Goal: Task Accomplishment & Management: Complete application form

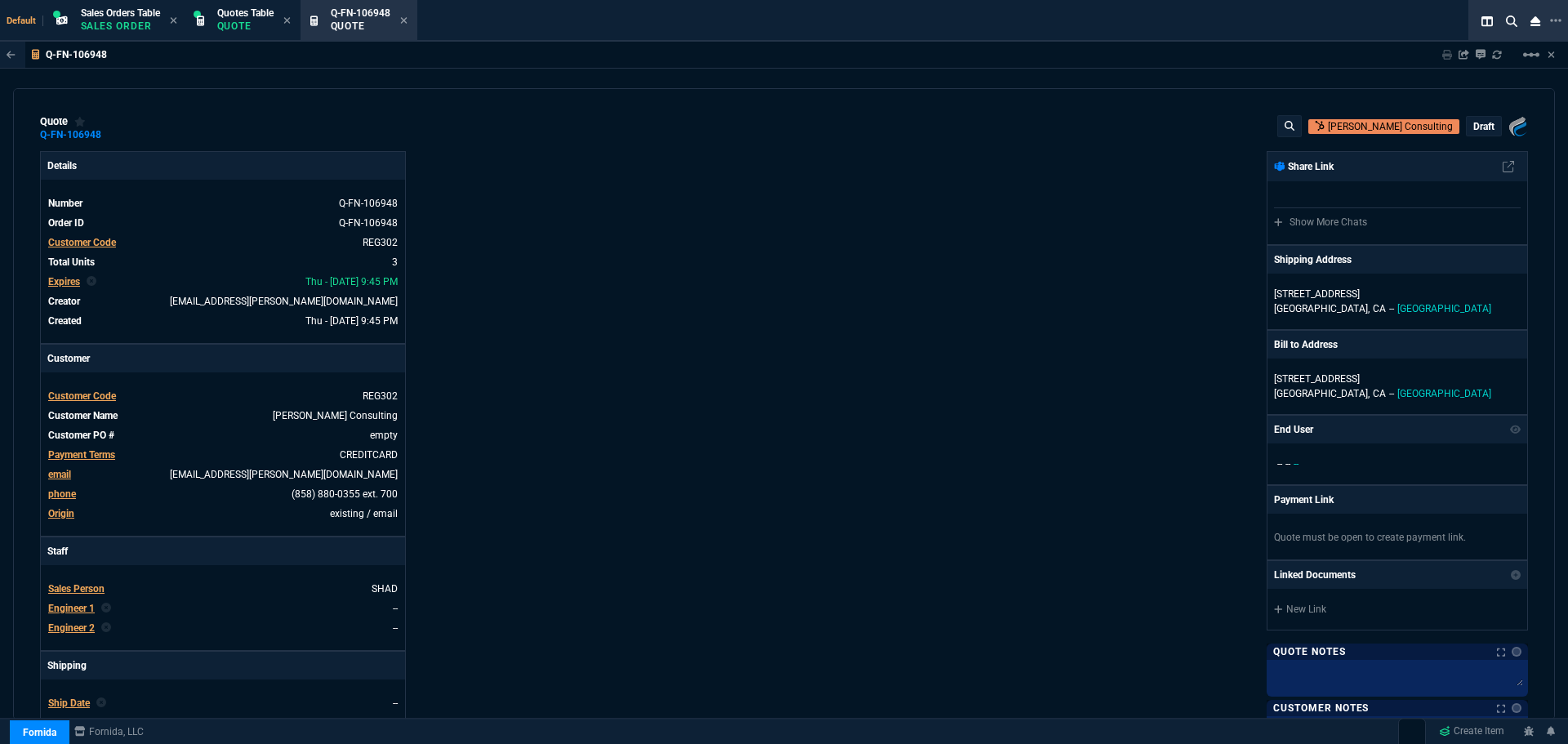
select select "4: SHAD"
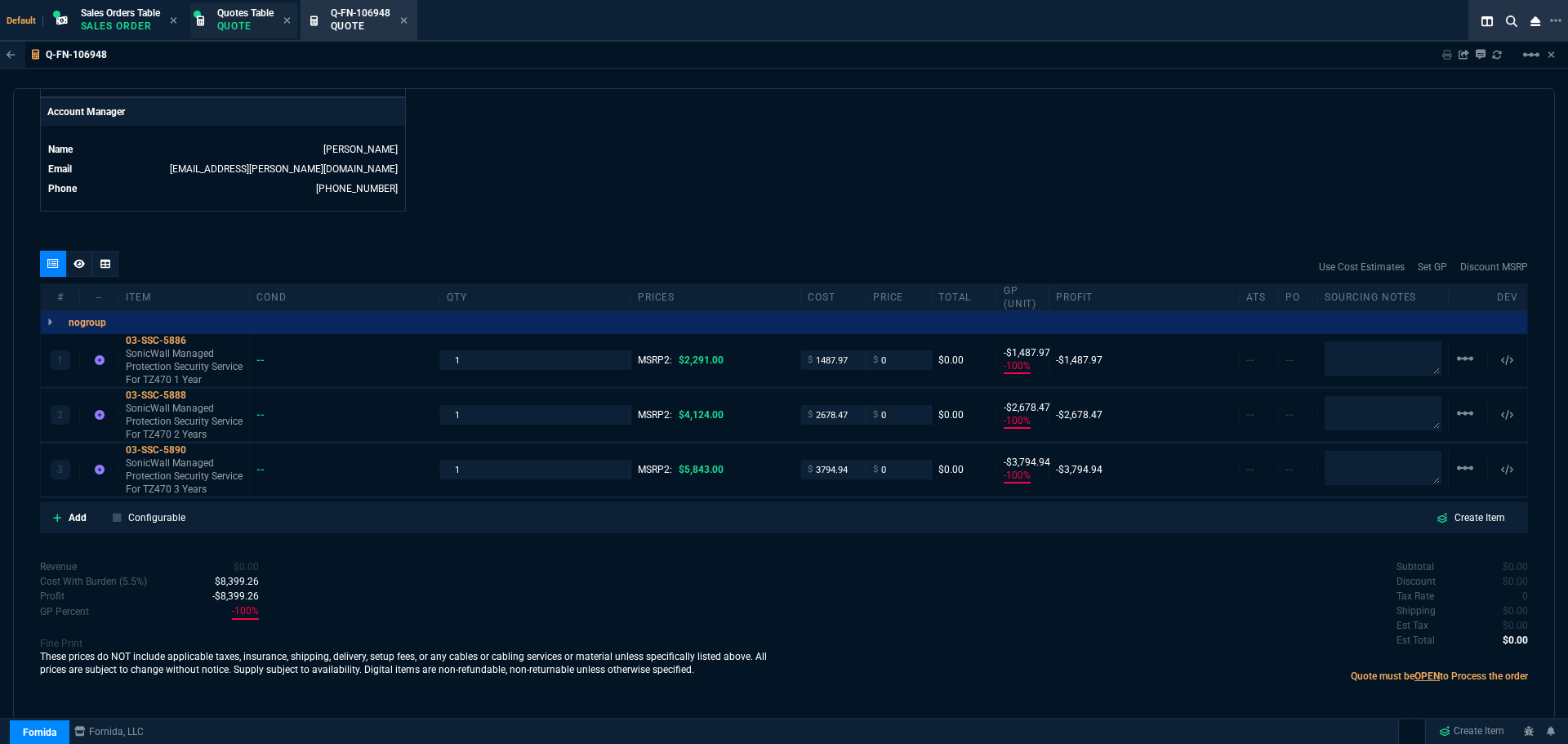
click at [267, 24] on p "Quote" at bounding box center [245, 25] width 56 height 13
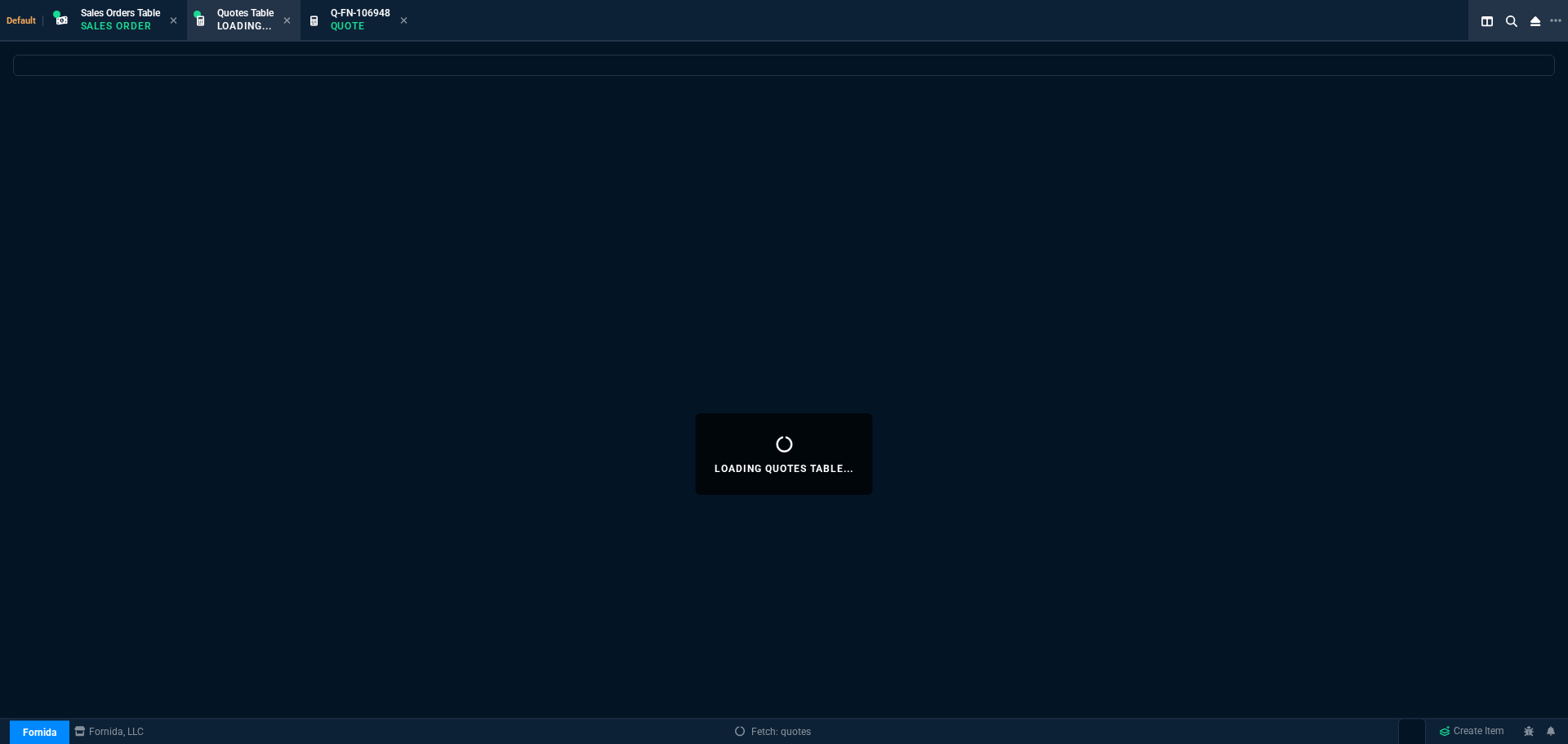
select select
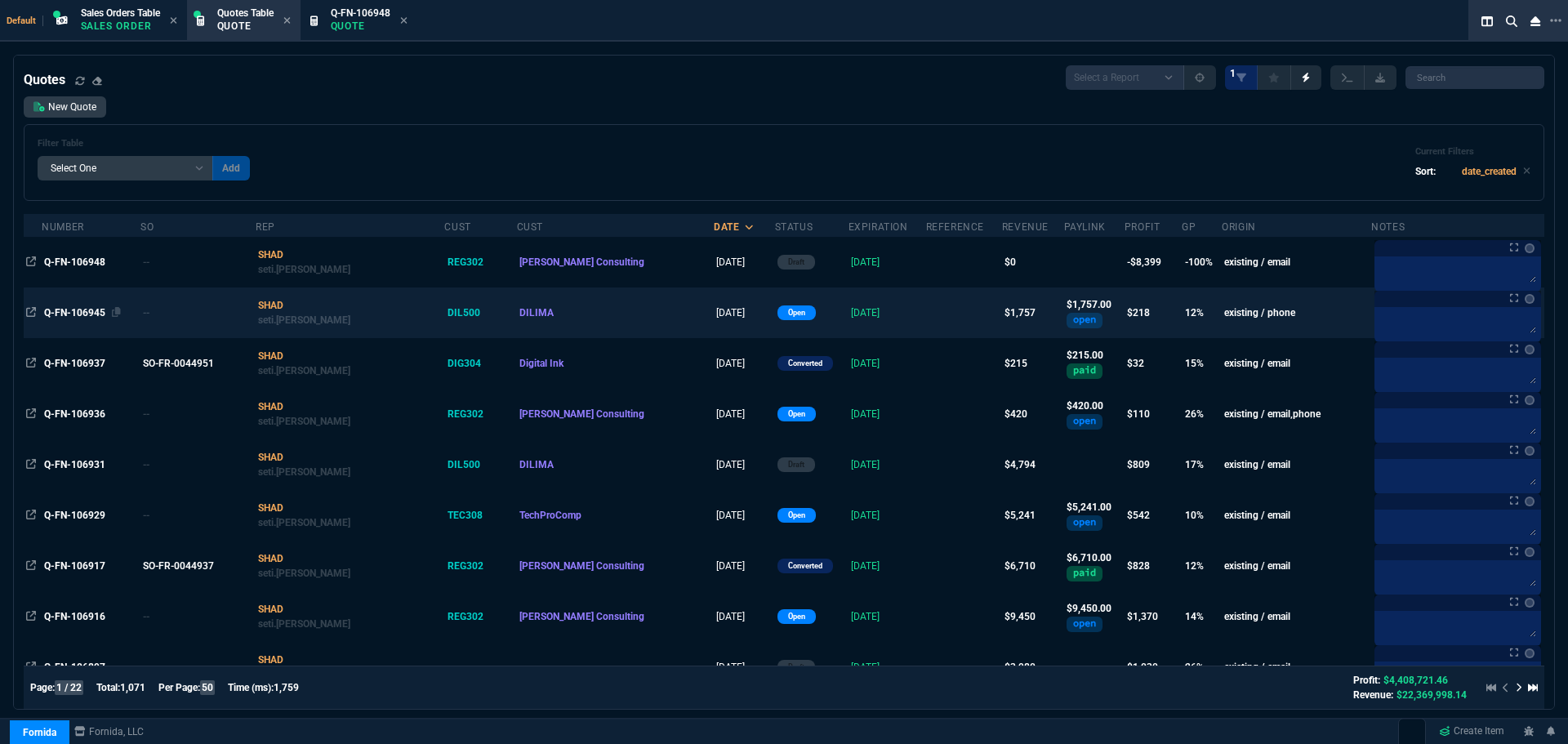
click at [63, 315] on span "Q-FN-106945" at bounding box center [74, 312] width 61 height 11
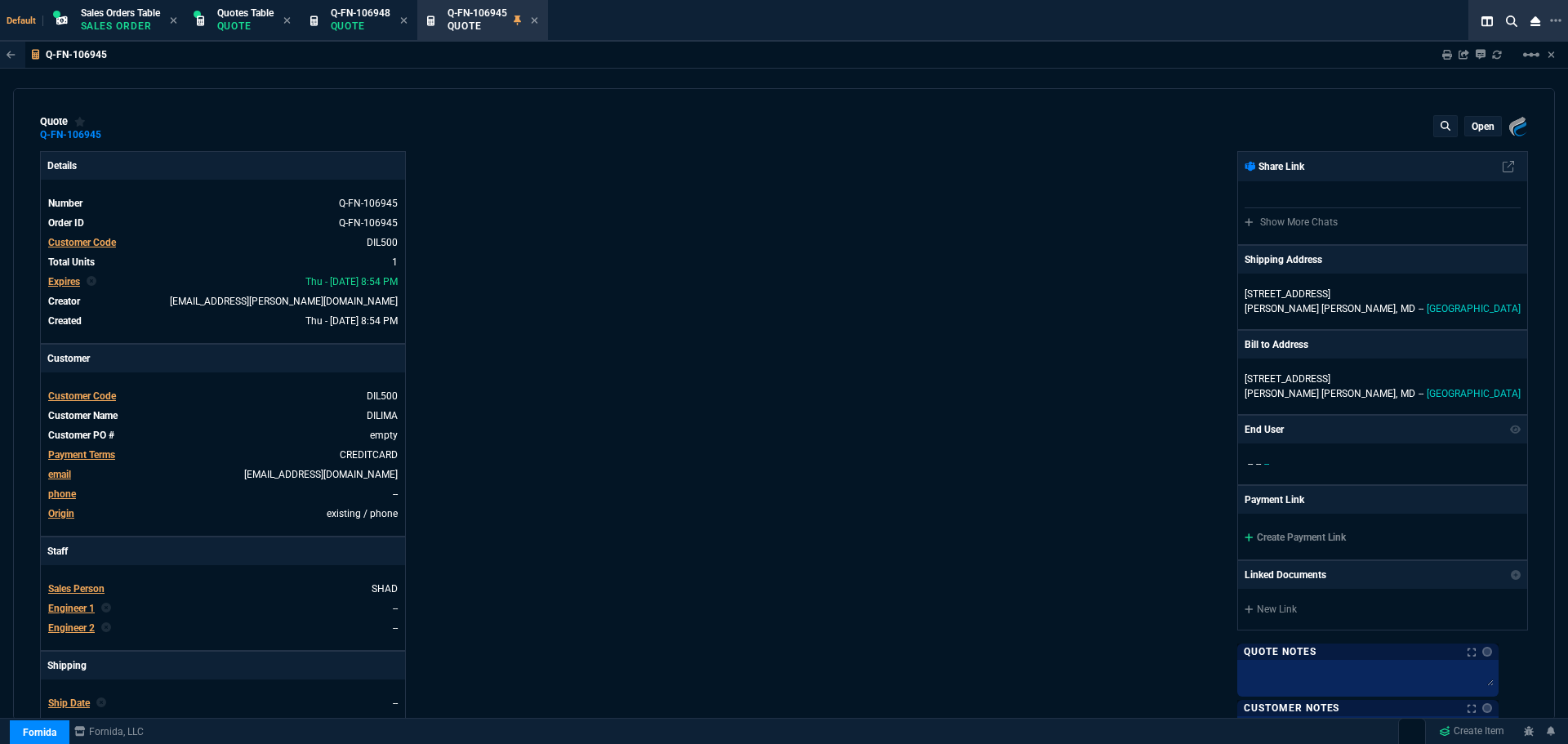
type input "17"
type input "299"
type input "21"
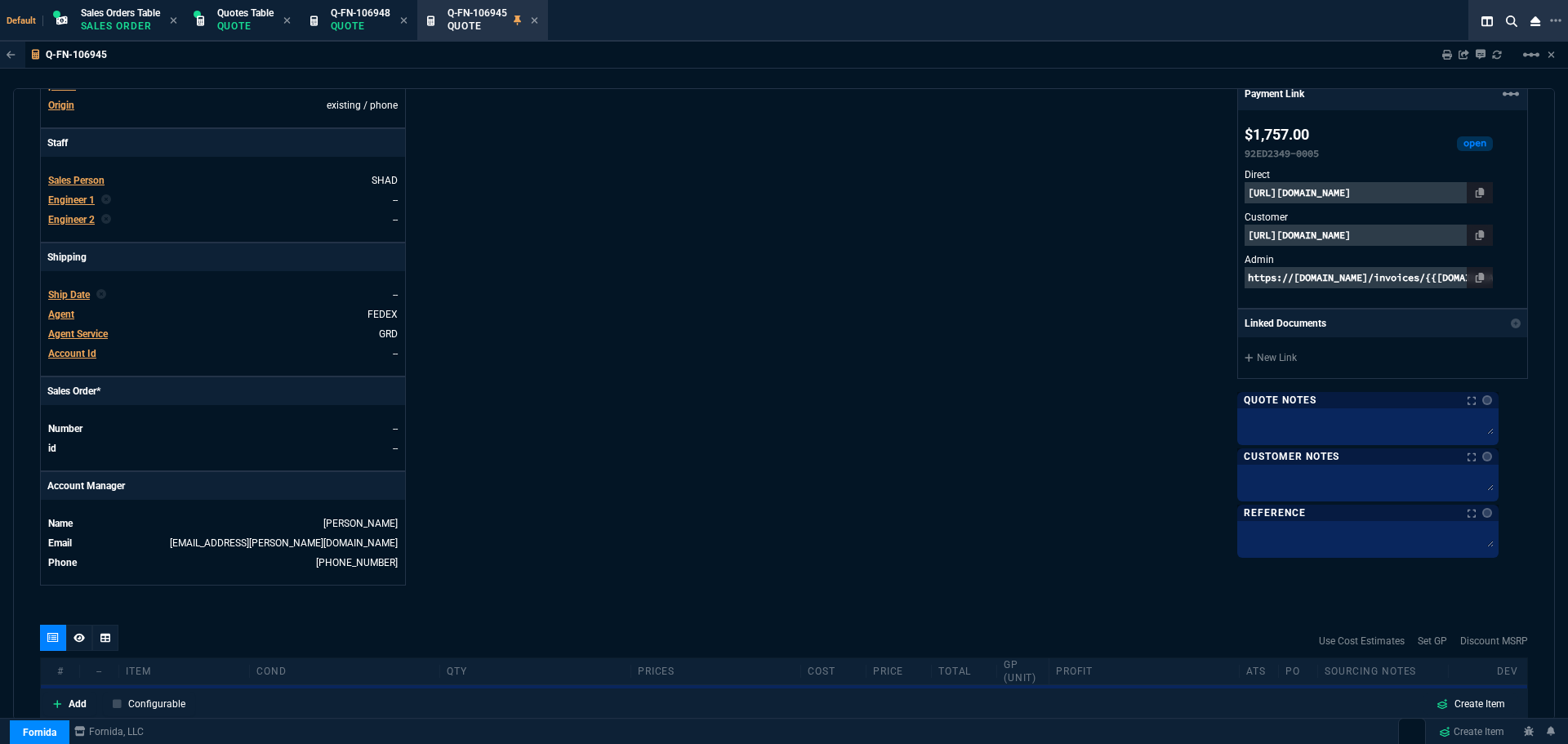
scroll to position [688, 0]
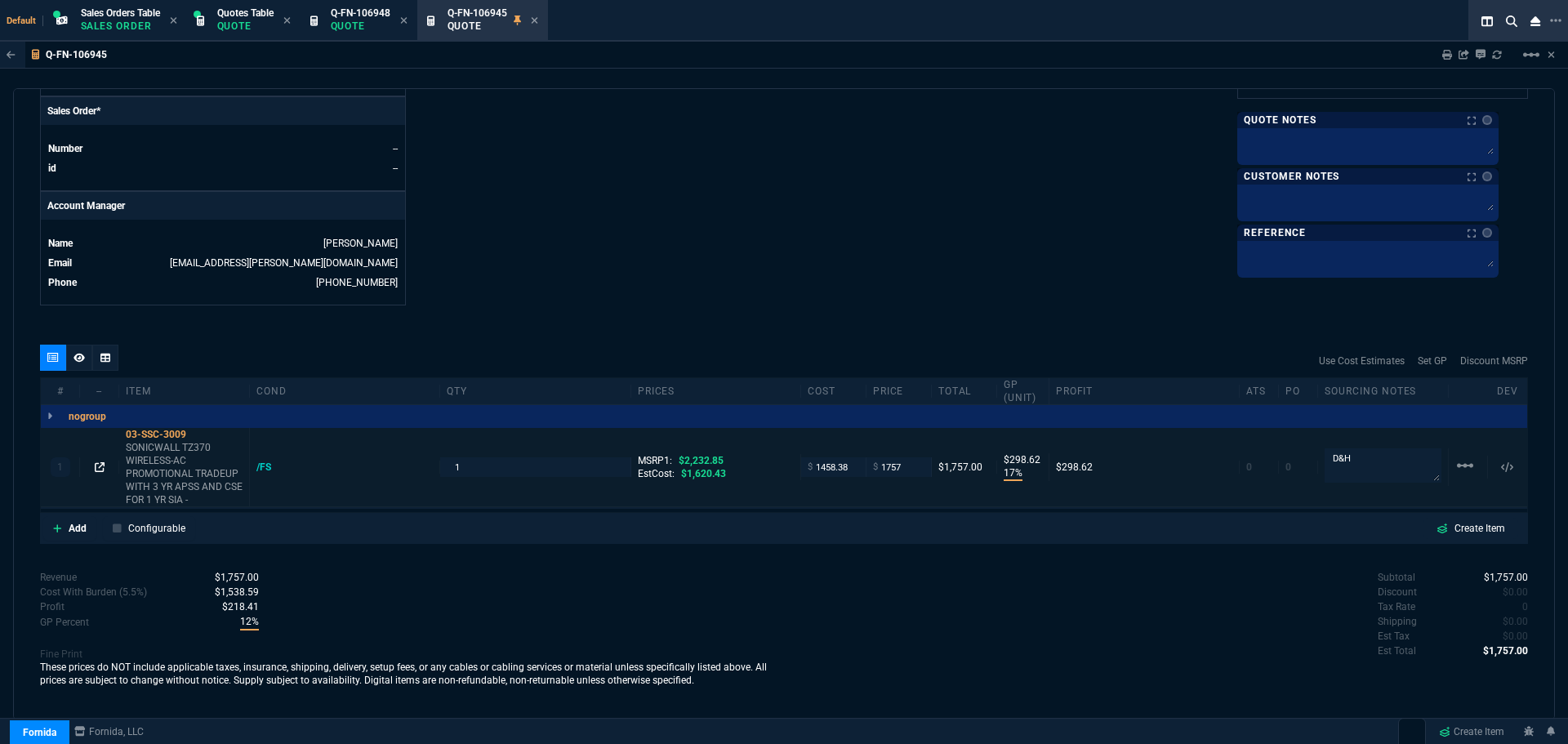
click at [95, 467] on icon at bounding box center [99, 467] width 10 height 10
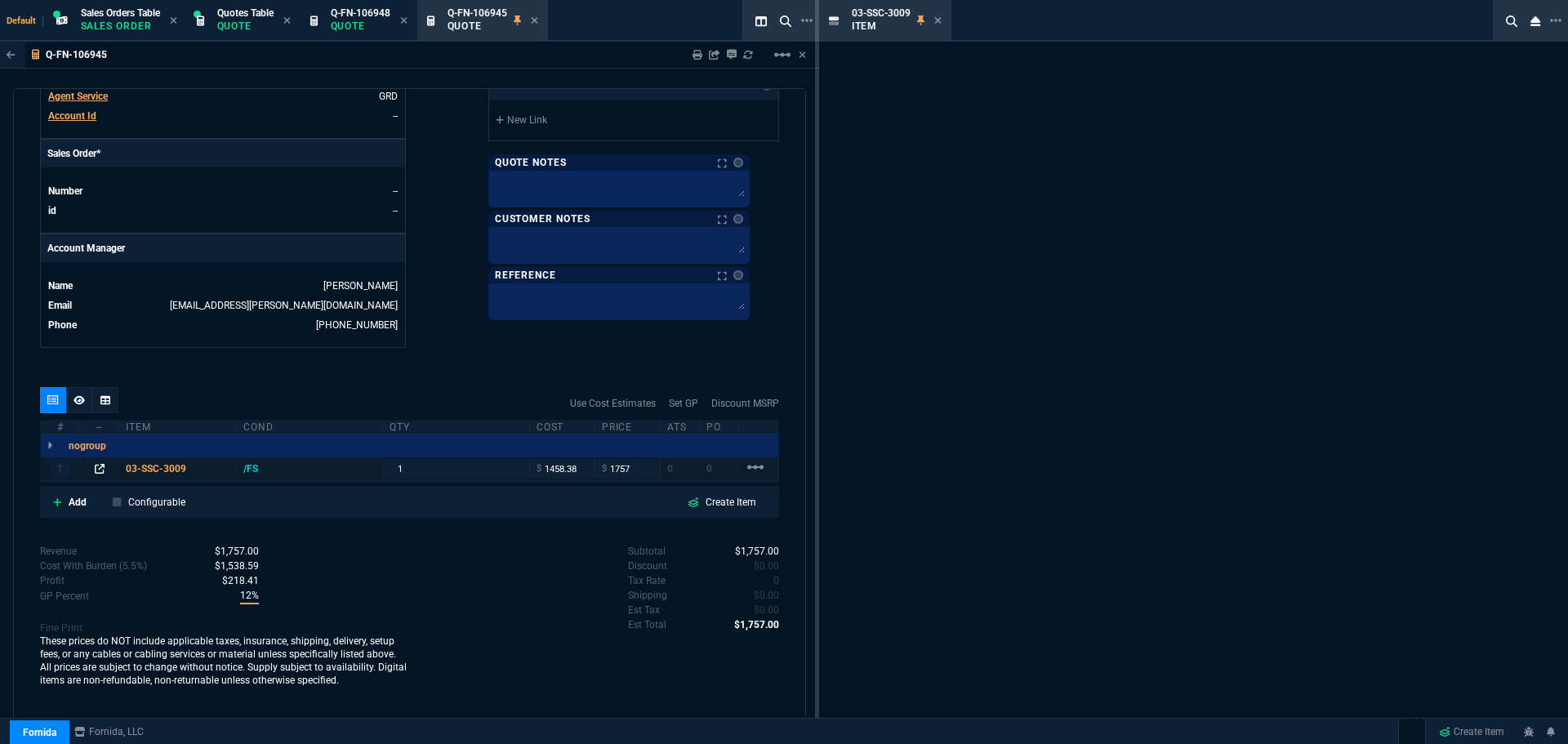
scroll to position [647, 0]
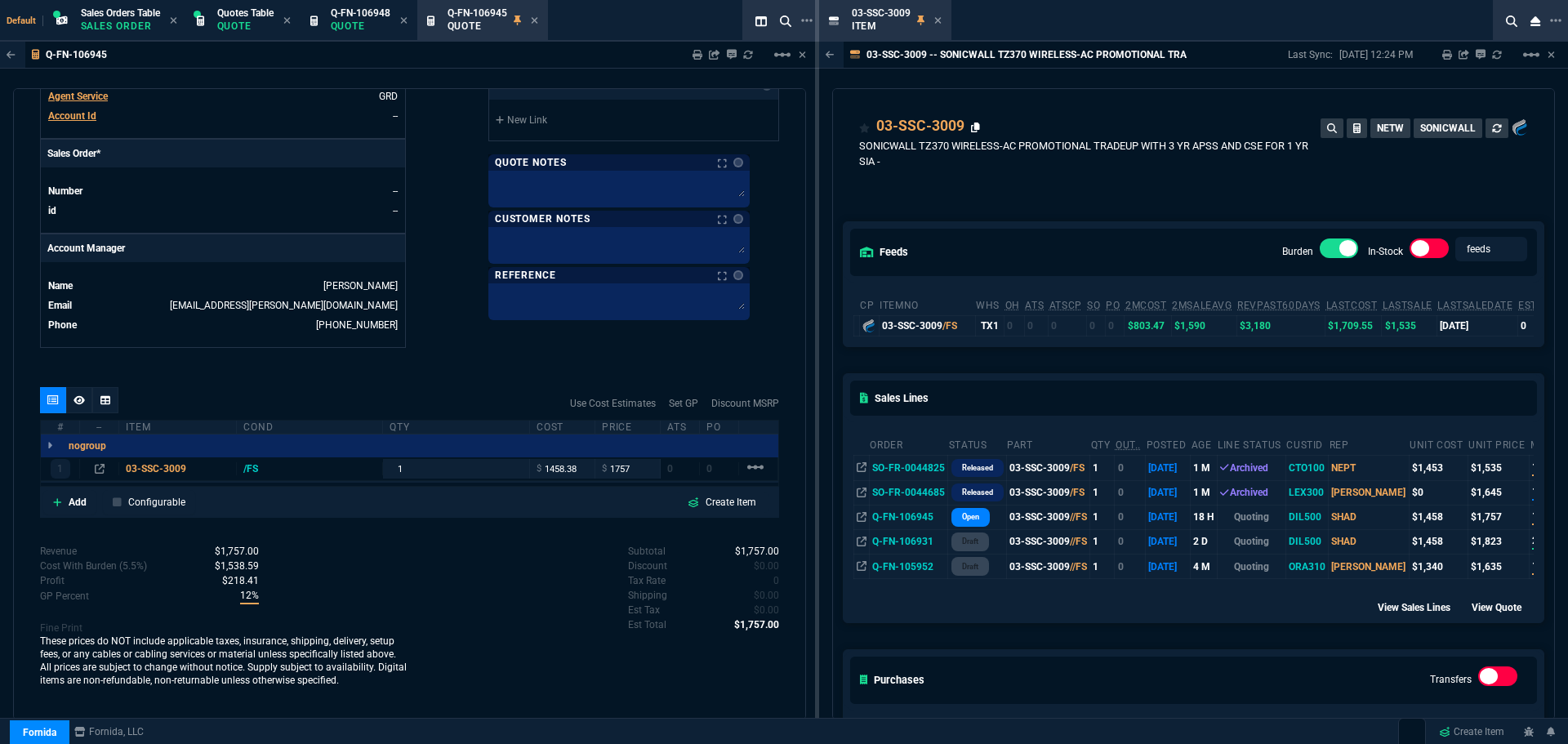
click at [976, 128] on icon at bounding box center [975, 127] width 9 height 10
click at [937, 18] on icon at bounding box center [937, 20] width 7 height 10
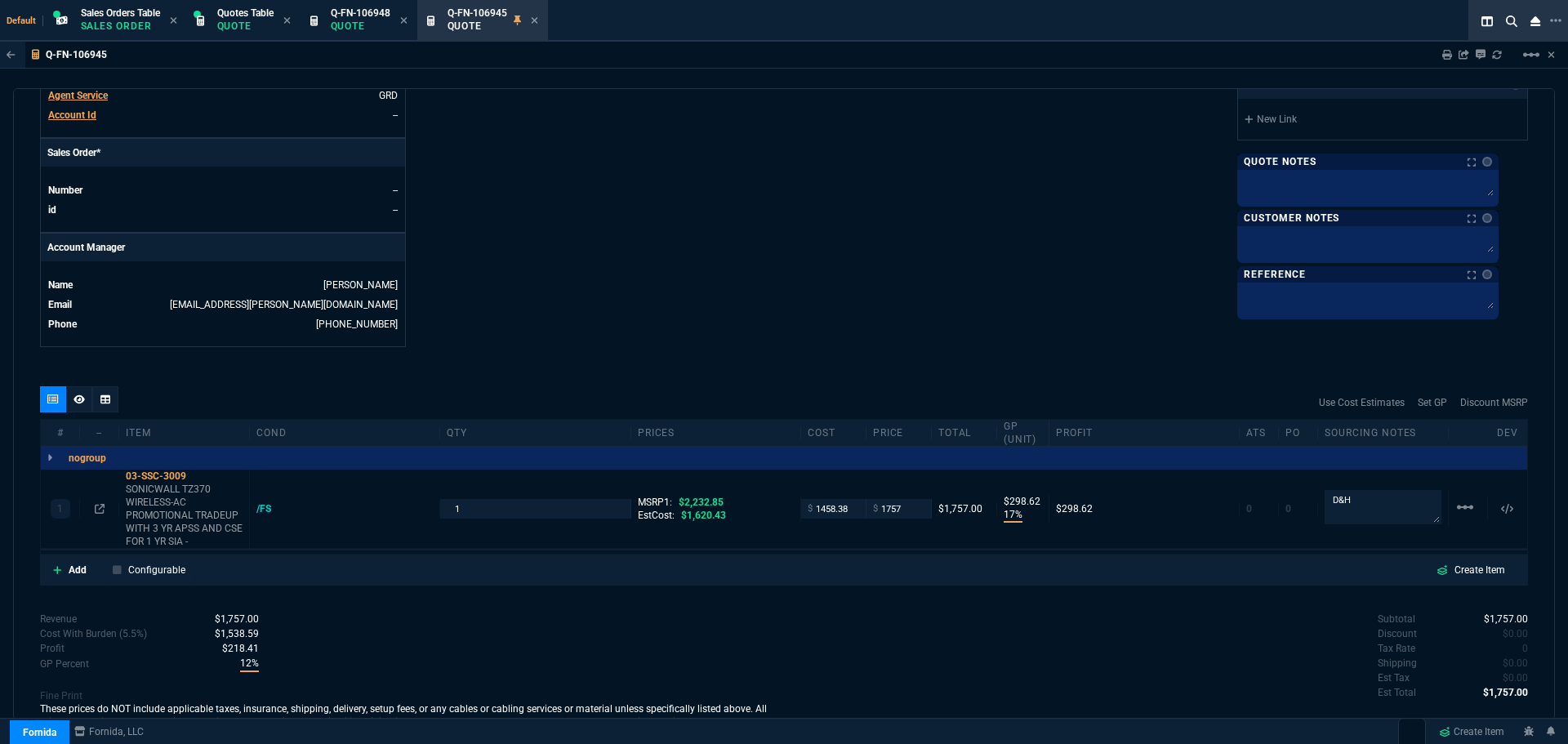
scroll to position [688, 0]
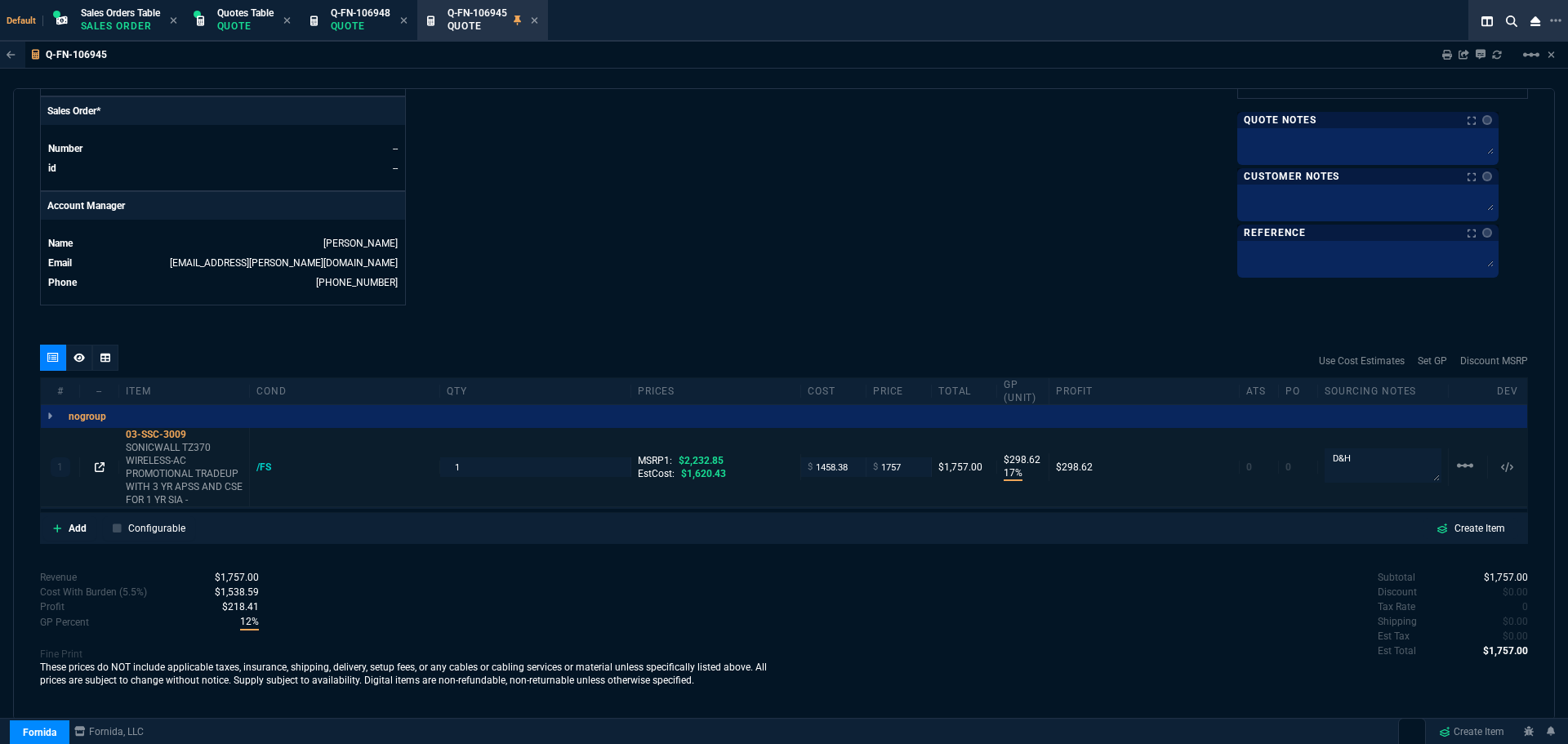
click at [98, 469] on icon at bounding box center [99, 467] width 10 height 10
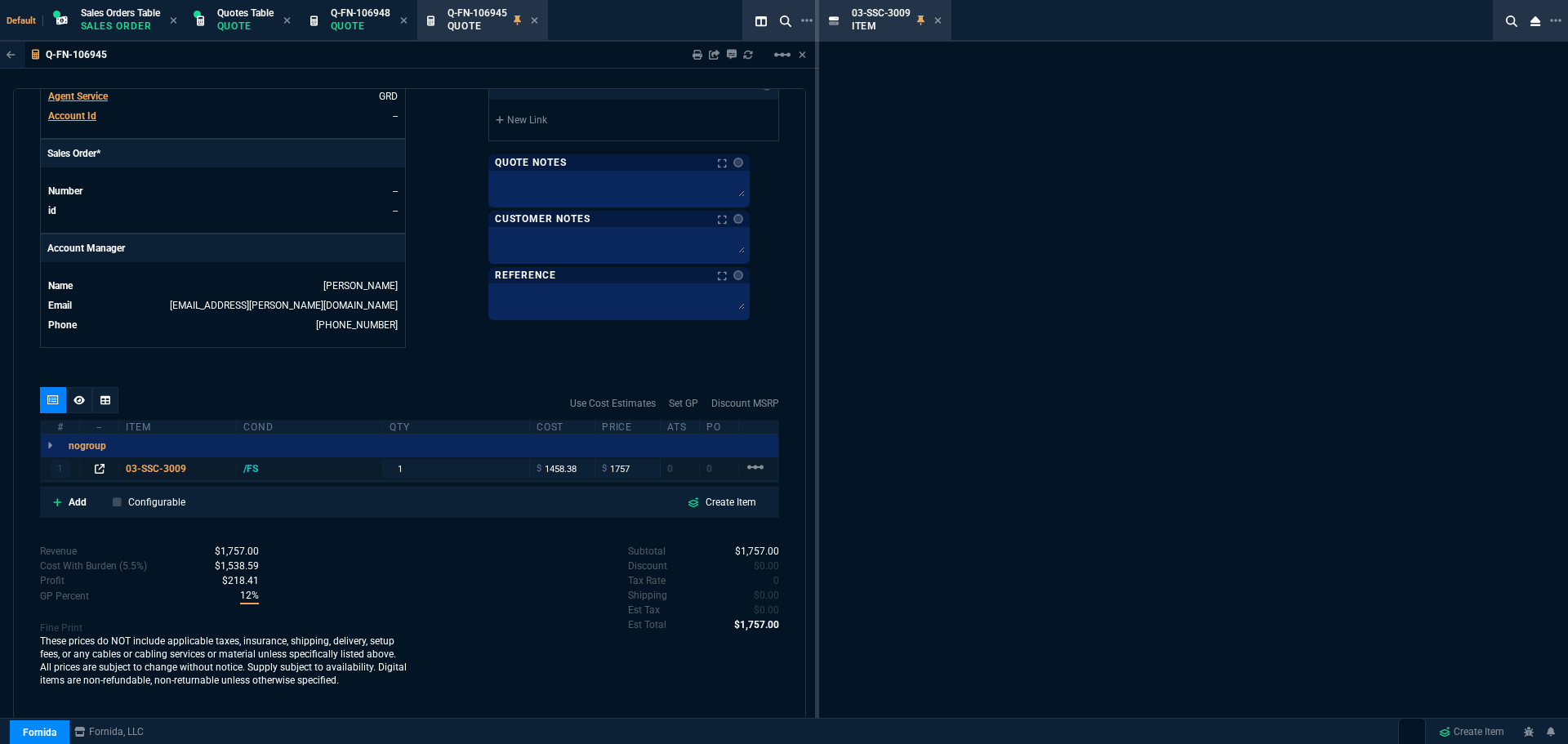
scroll to position [647, 0]
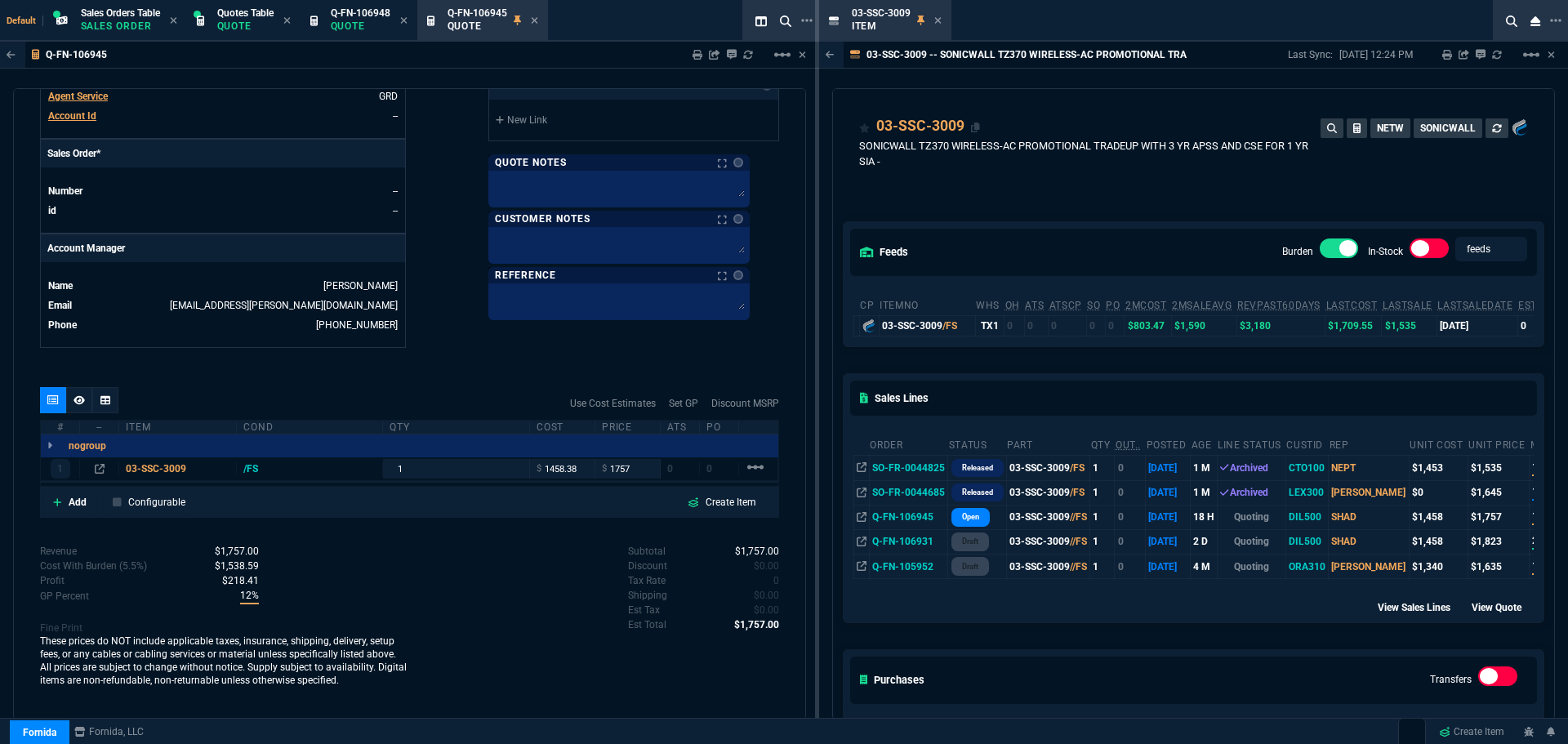
drag, startPoint x: 973, startPoint y: 130, endPoint x: 957, endPoint y: 126, distance: 16.5
click at [973, 129] on icon at bounding box center [975, 127] width 9 height 10
click at [937, 17] on icon at bounding box center [937, 20] width 7 height 10
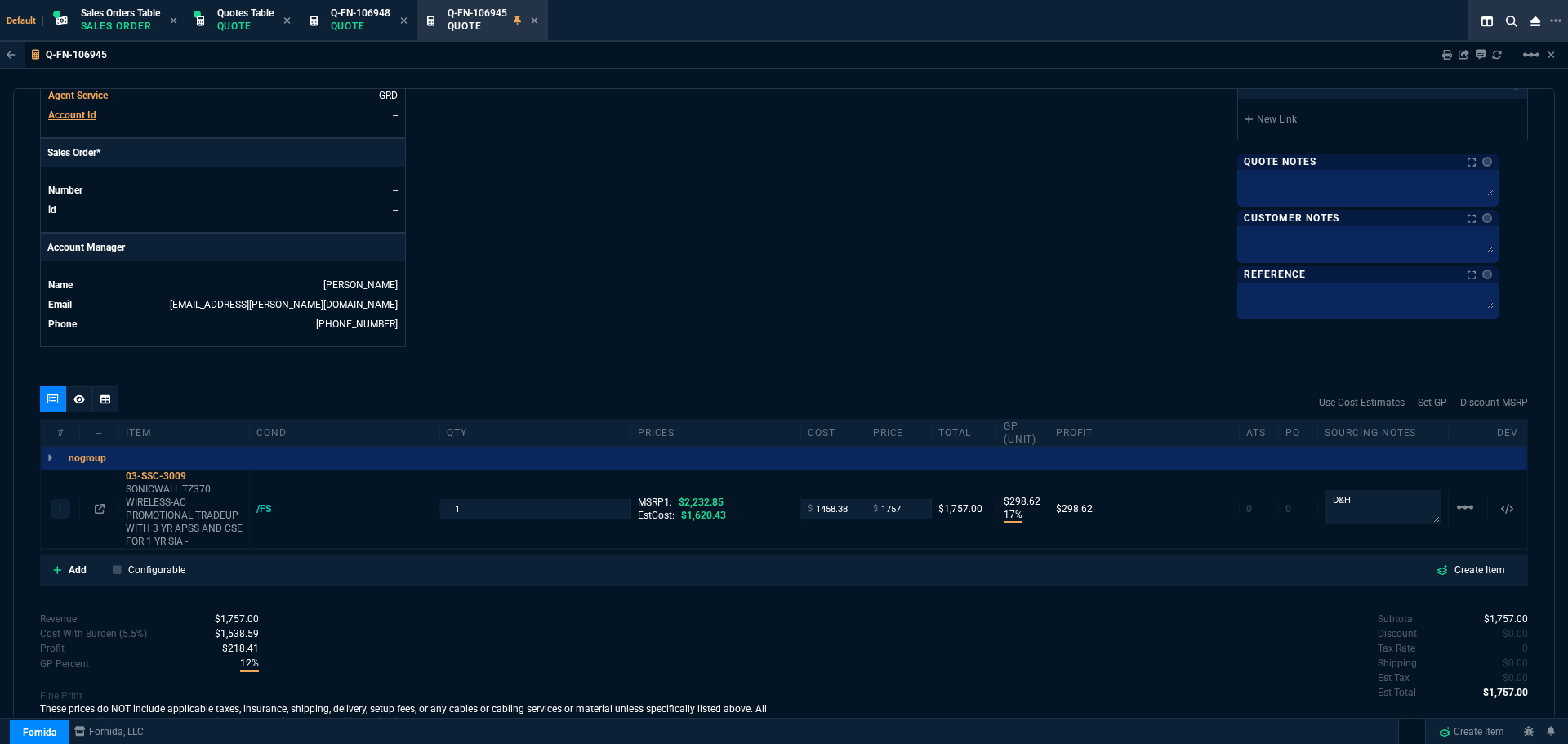
scroll to position [688, 0]
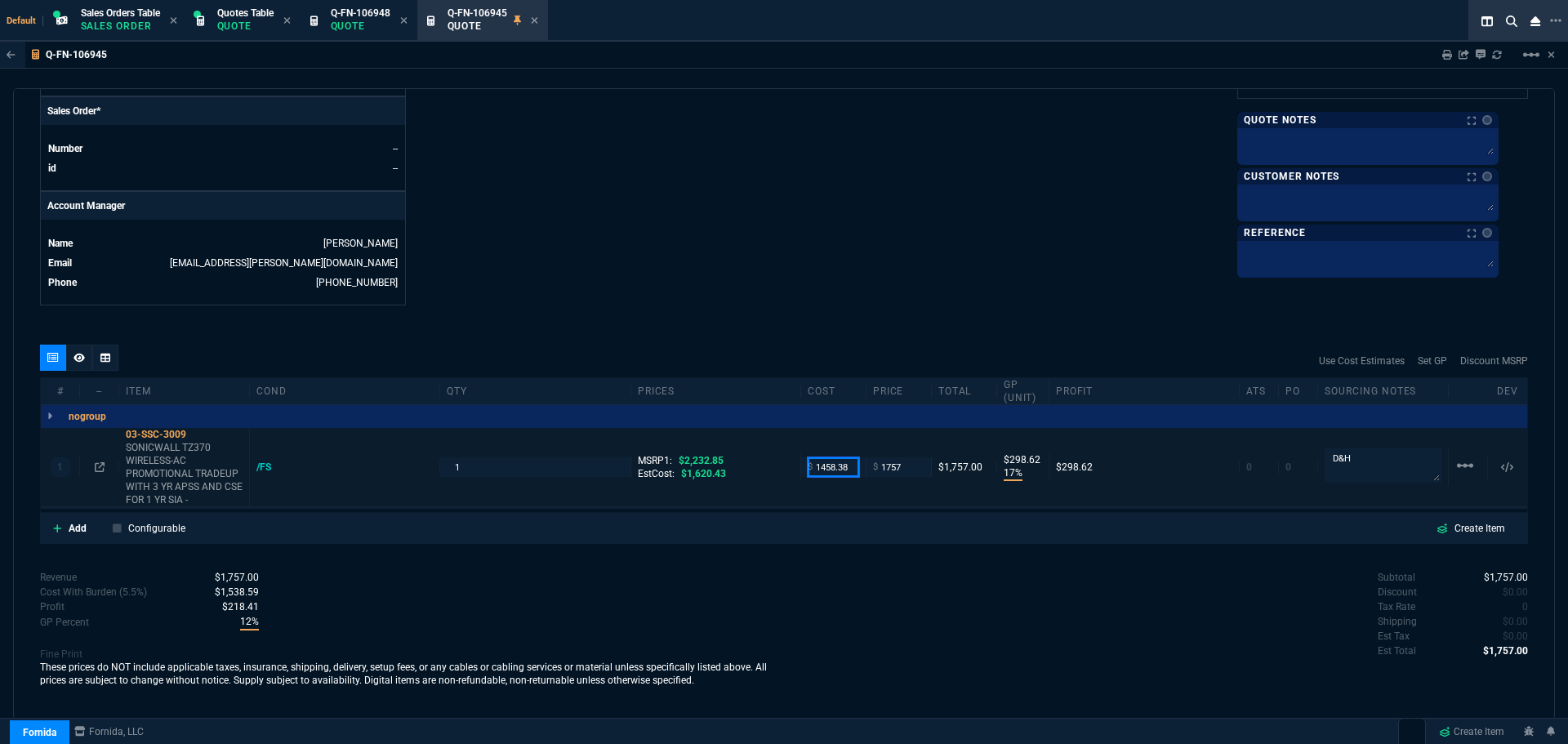
click at [841, 462] on input "1458.38" at bounding box center [833, 466] width 52 height 18
type input "1385"
type input "21"
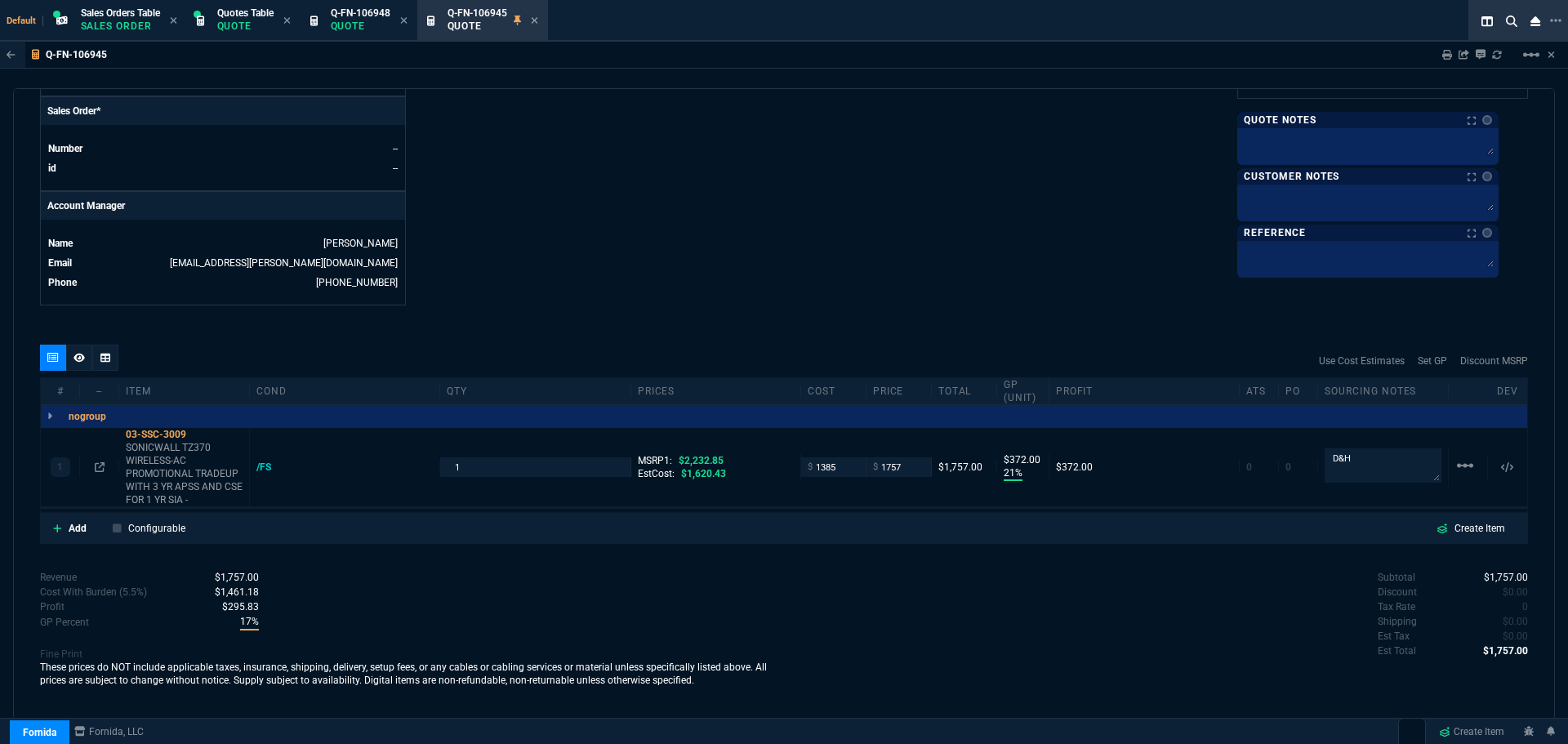
type input "372"
click at [911, 465] on input "1757" at bounding box center [898, 466] width 52 height 18
type input "1650"
drag, startPoint x: 686, startPoint y: 196, endPoint x: 678, endPoint y: 184, distance: 14.4
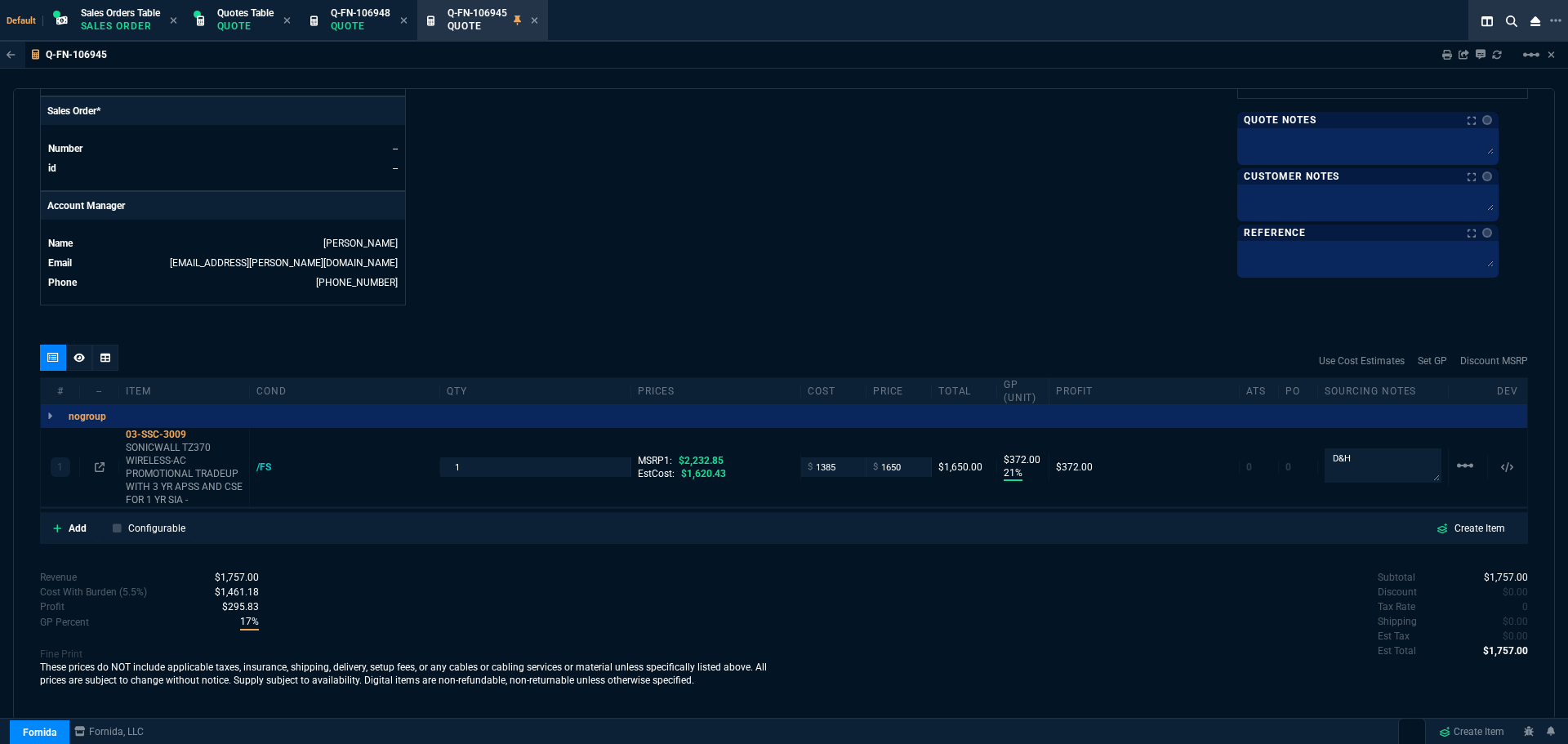
type input "1650"
type input "16"
type input "265"
type input "26"
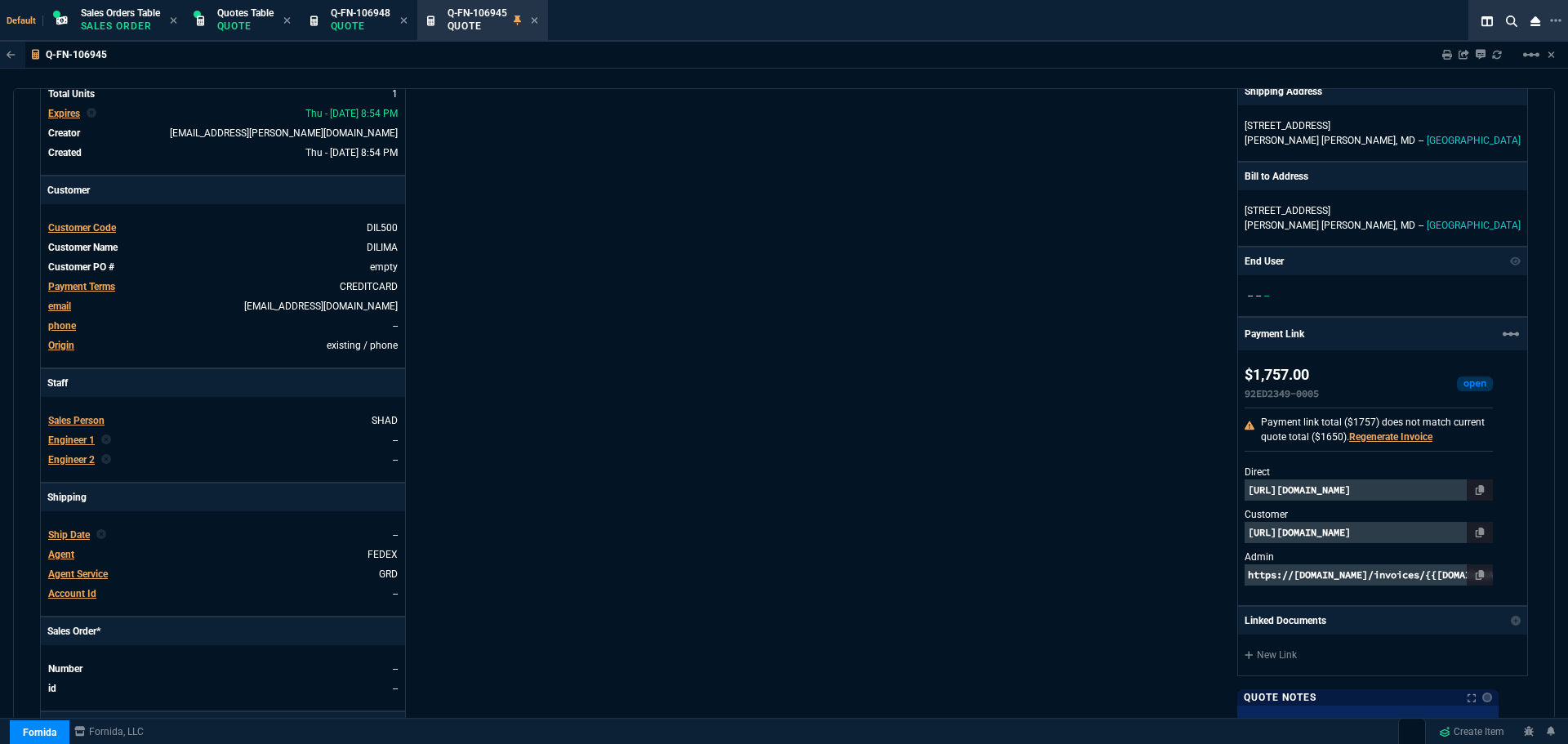
scroll to position [0, 0]
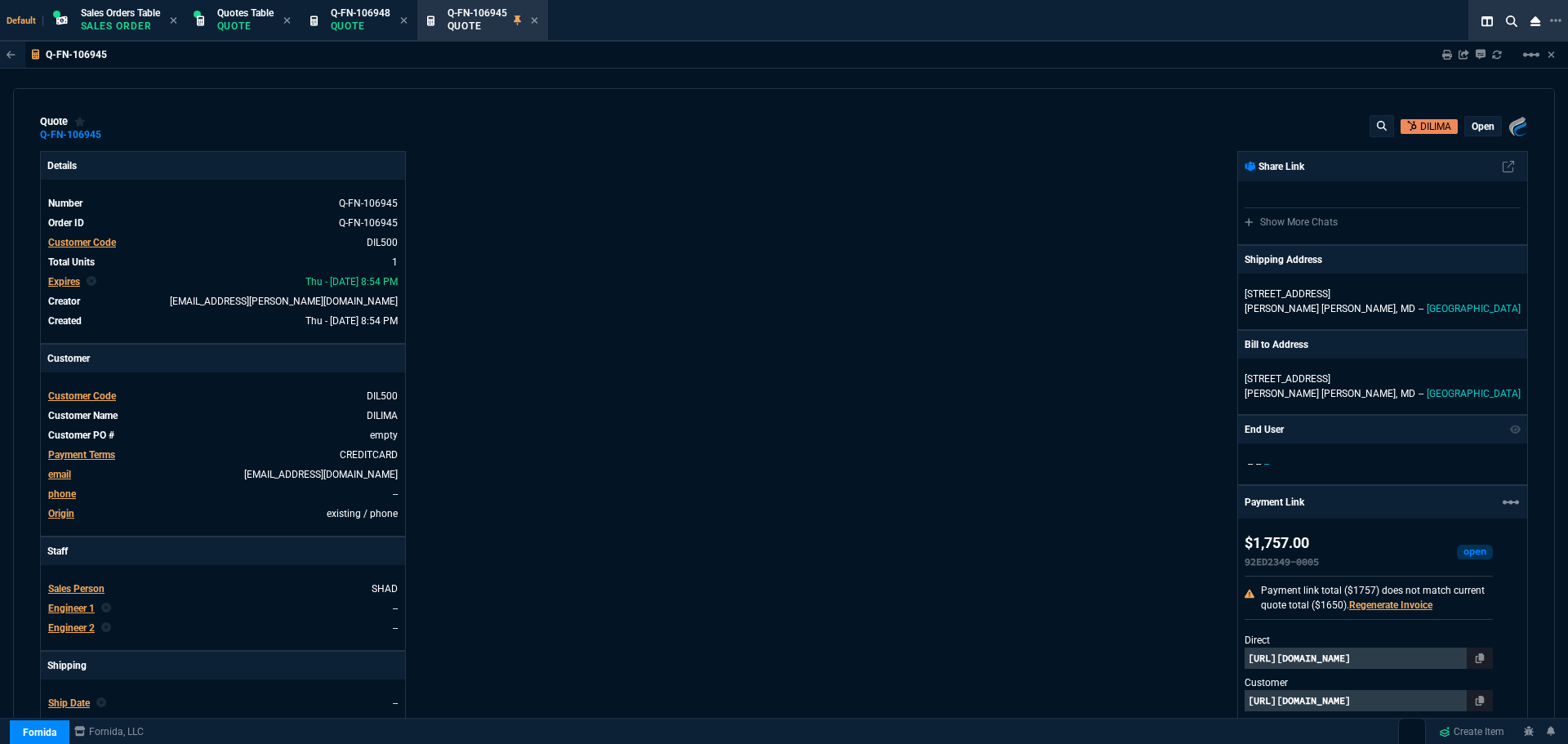
click at [1475, 129] on p "open" at bounding box center [1483, 126] width 23 height 13
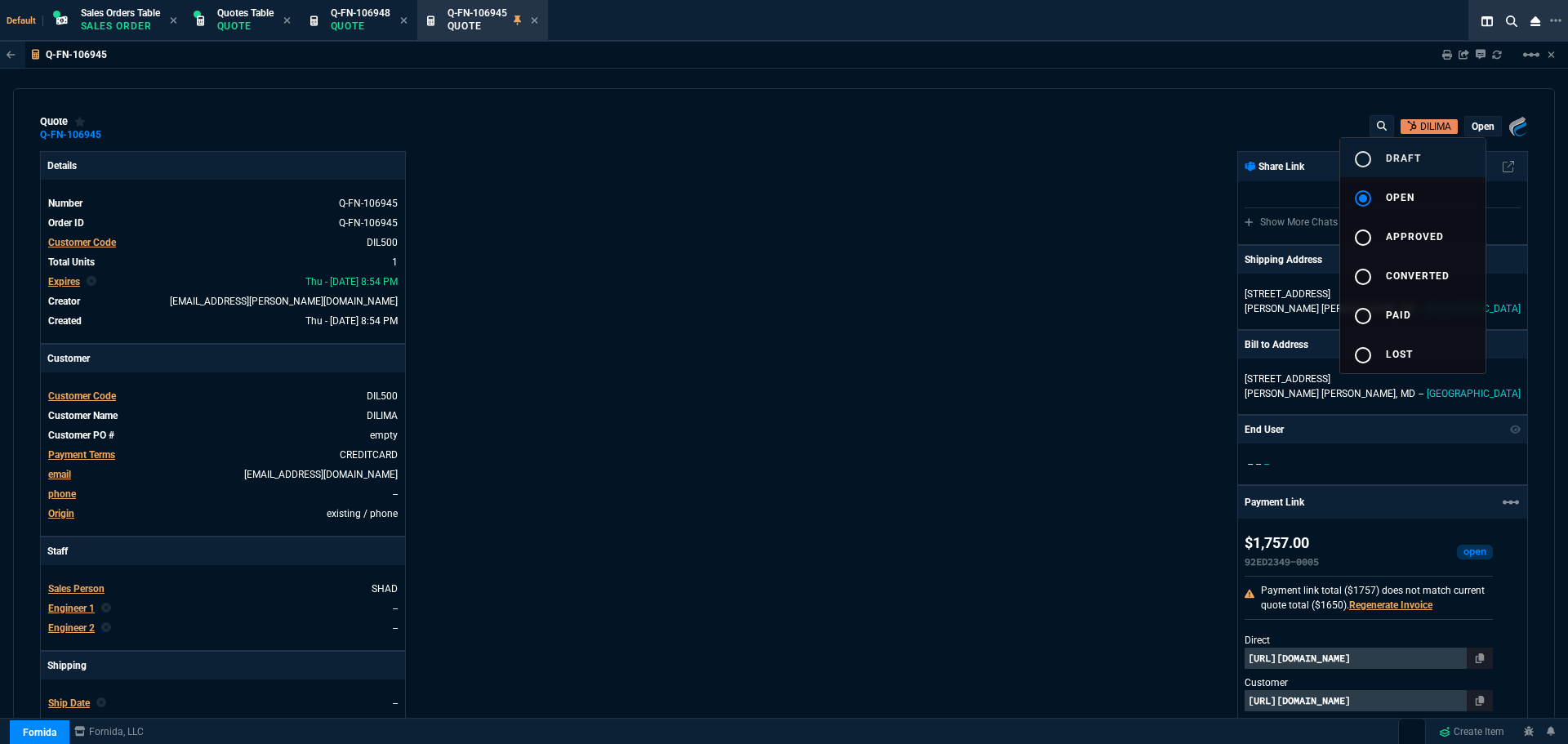
click at [1366, 152] on mat-icon "radio_button_unchecked" at bounding box center [1362, 159] width 19 height 19
type input "16"
type input "265"
type input "26"
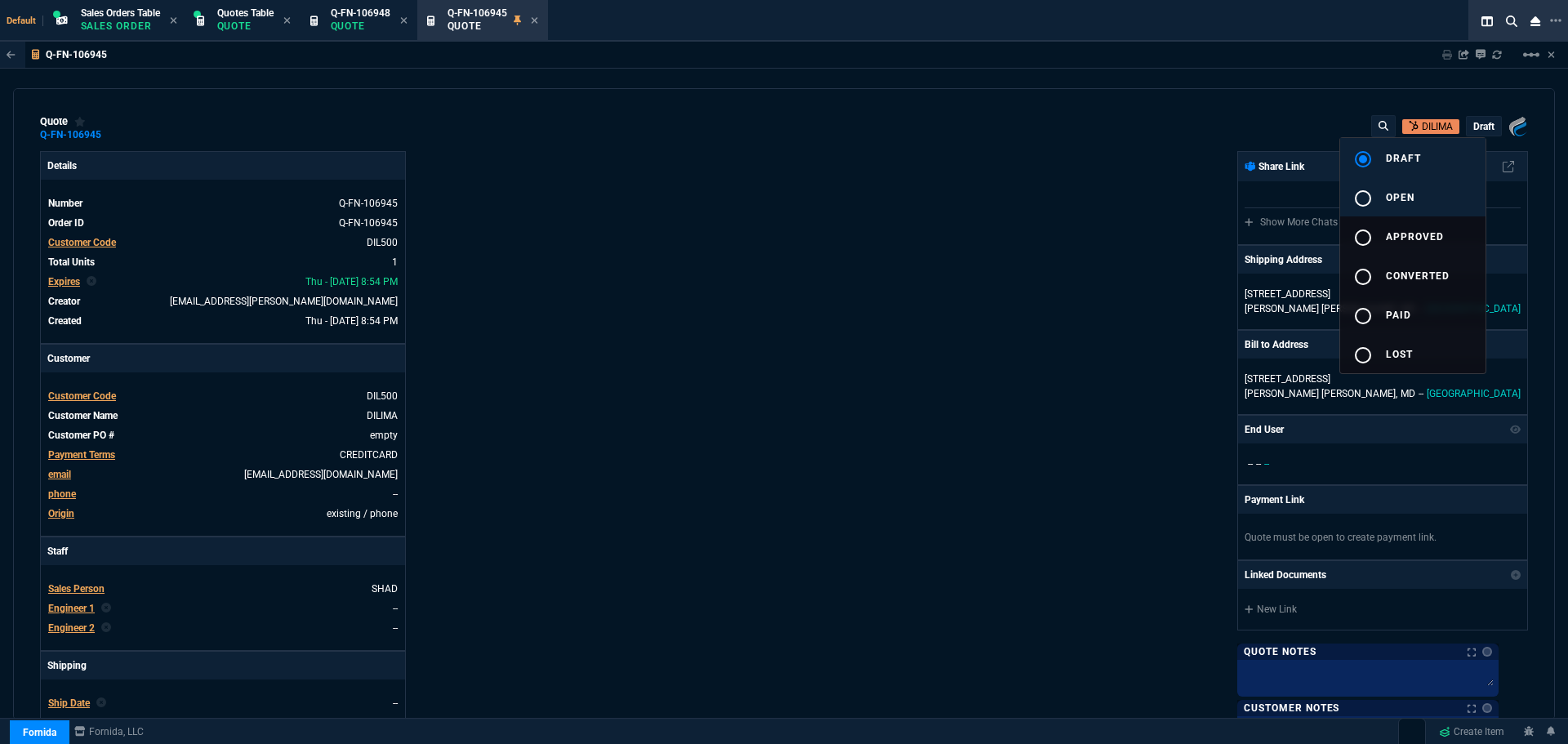
click at [1358, 194] on mat-icon "radio_button_unchecked" at bounding box center [1362, 198] width 19 height 19
type input "16"
type input "265"
type input "26"
click at [734, 414] on div at bounding box center [784, 372] width 1568 height 744
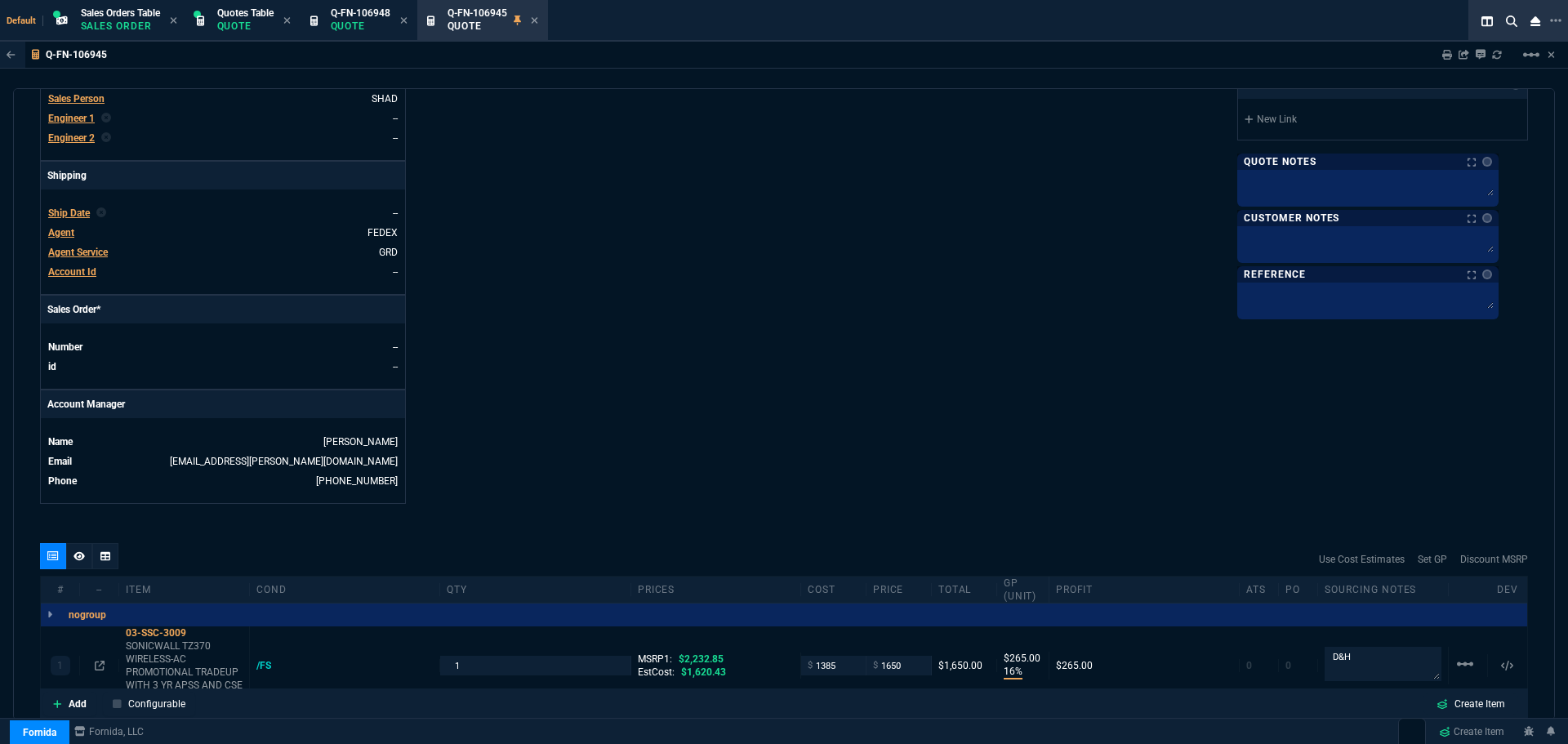
scroll to position [688, 0]
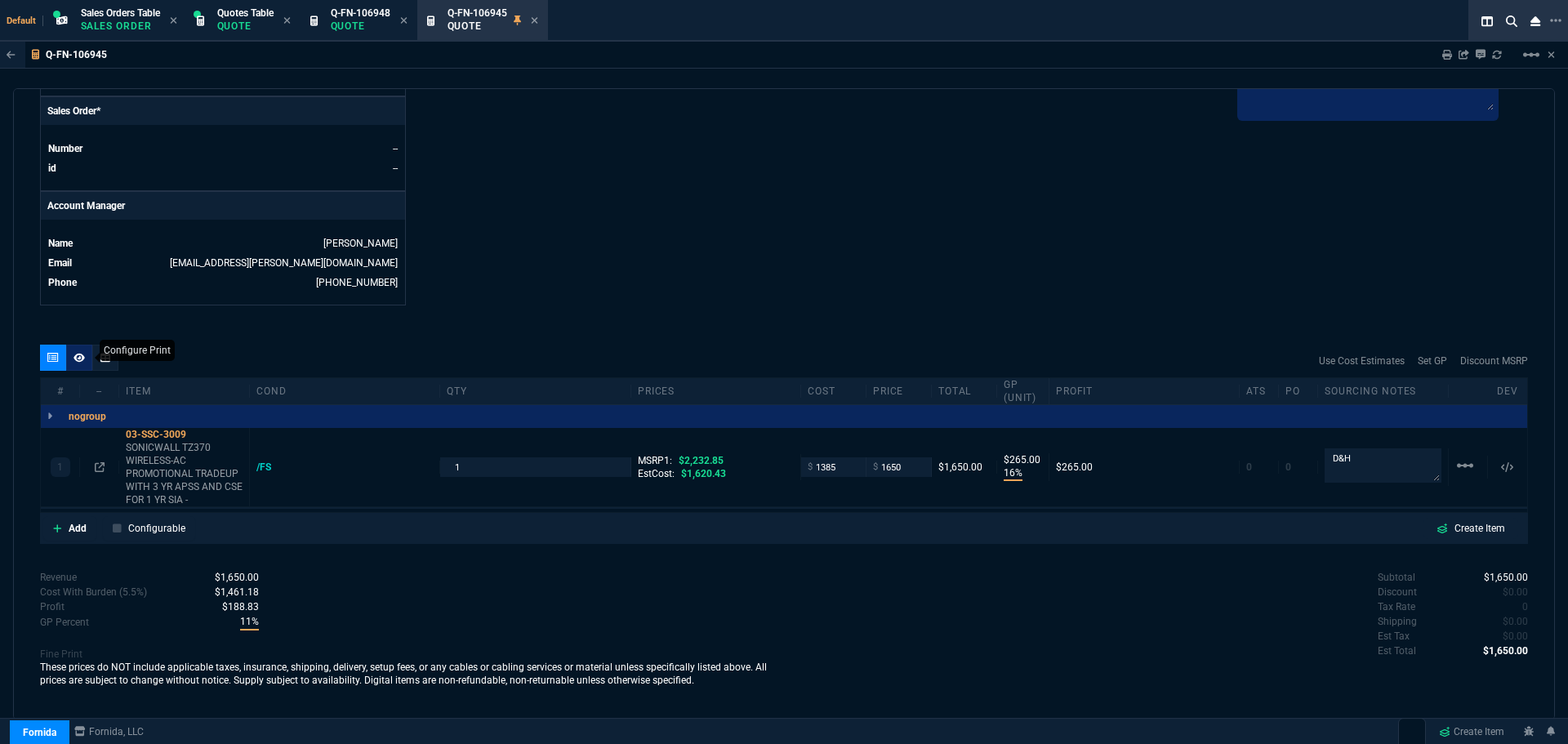
click at [78, 357] on icon at bounding box center [79, 357] width 11 height 10
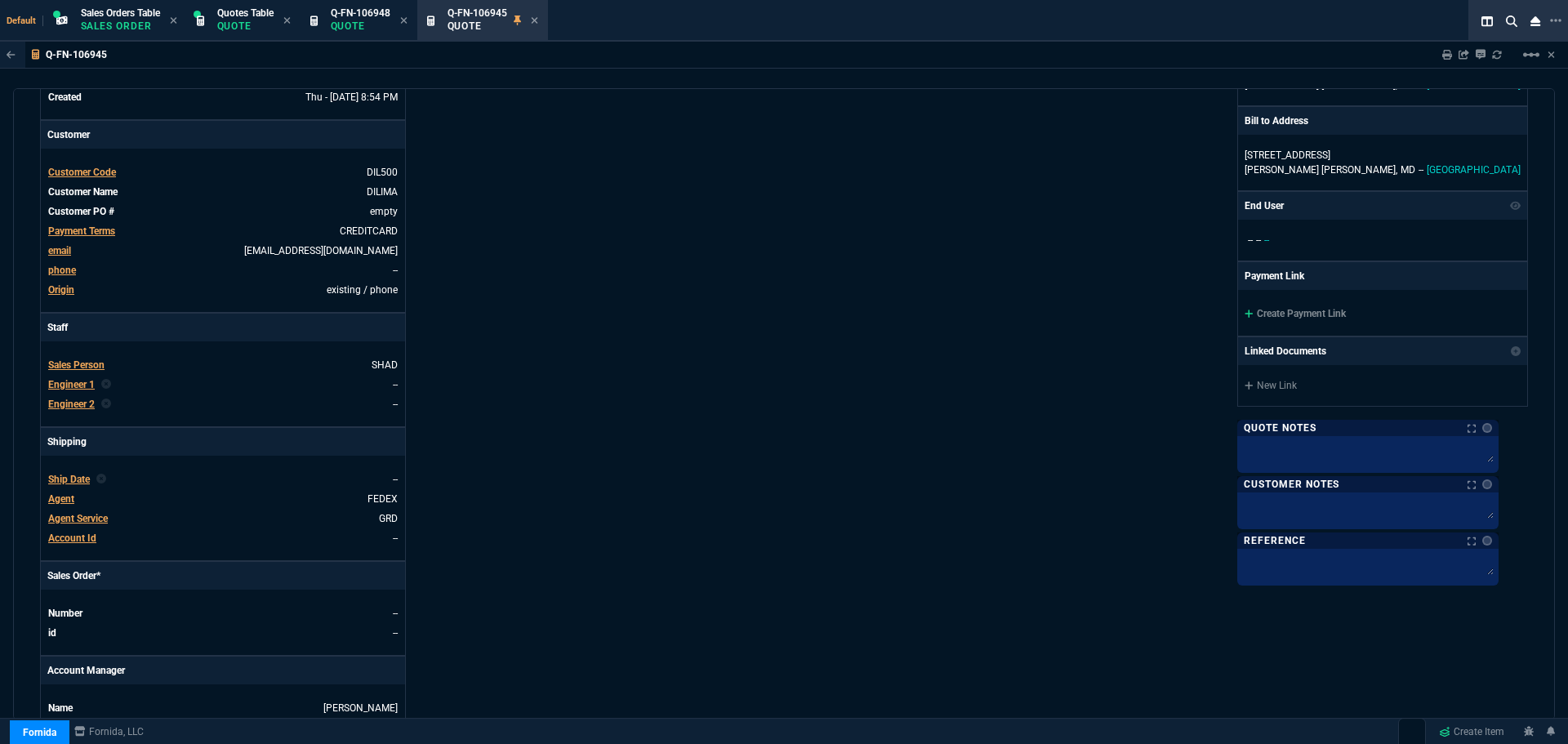
scroll to position [223, 0]
click at [1325, 316] on link "Create Payment Link" at bounding box center [1295, 314] width 101 height 11
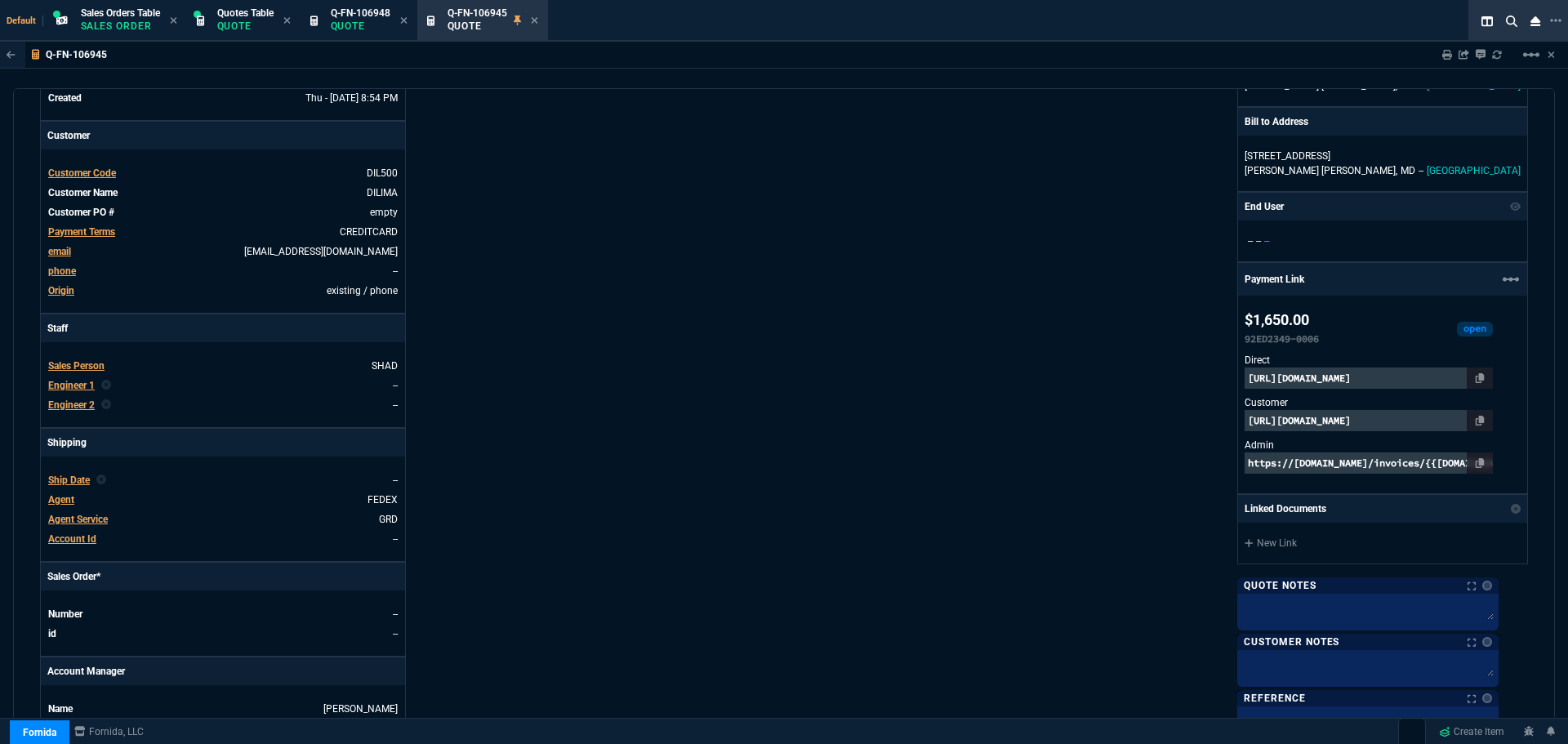
click at [1453, 419] on p "[URL][DOMAIN_NAME]" at bounding box center [1369, 421] width 248 height 21
click at [1343, 372] on p "[URL][DOMAIN_NAME]" at bounding box center [1369, 378] width 248 height 21
click at [1328, 424] on p "[URL][DOMAIN_NAME]" at bounding box center [1369, 421] width 248 height 21
click at [585, 213] on div "Details Number Q-FN-106945 Order ID Q-FN-106945 Customer Code DIL500 Total Unit…" at bounding box center [412, 350] width 744 height 843
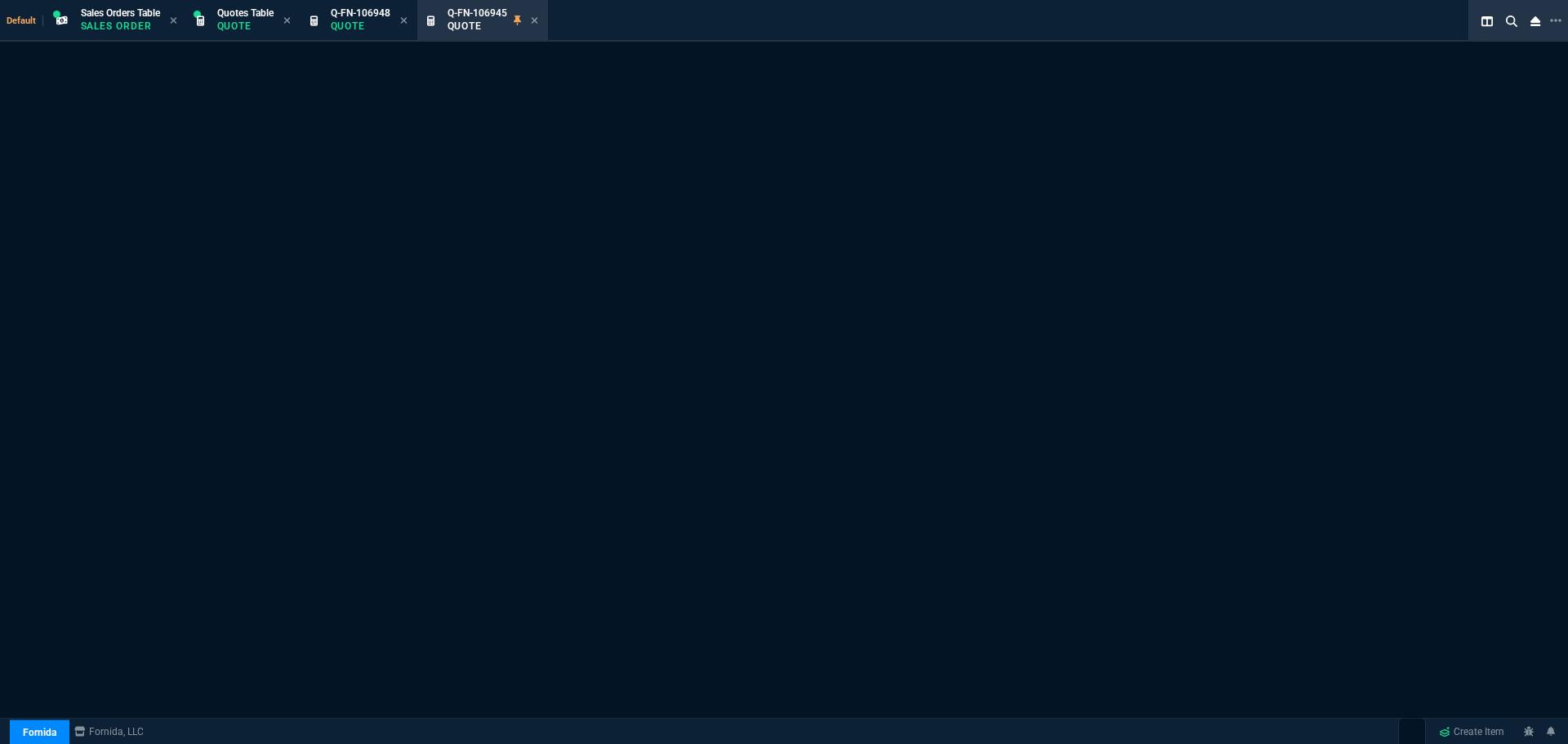
select select "4: SHAD"
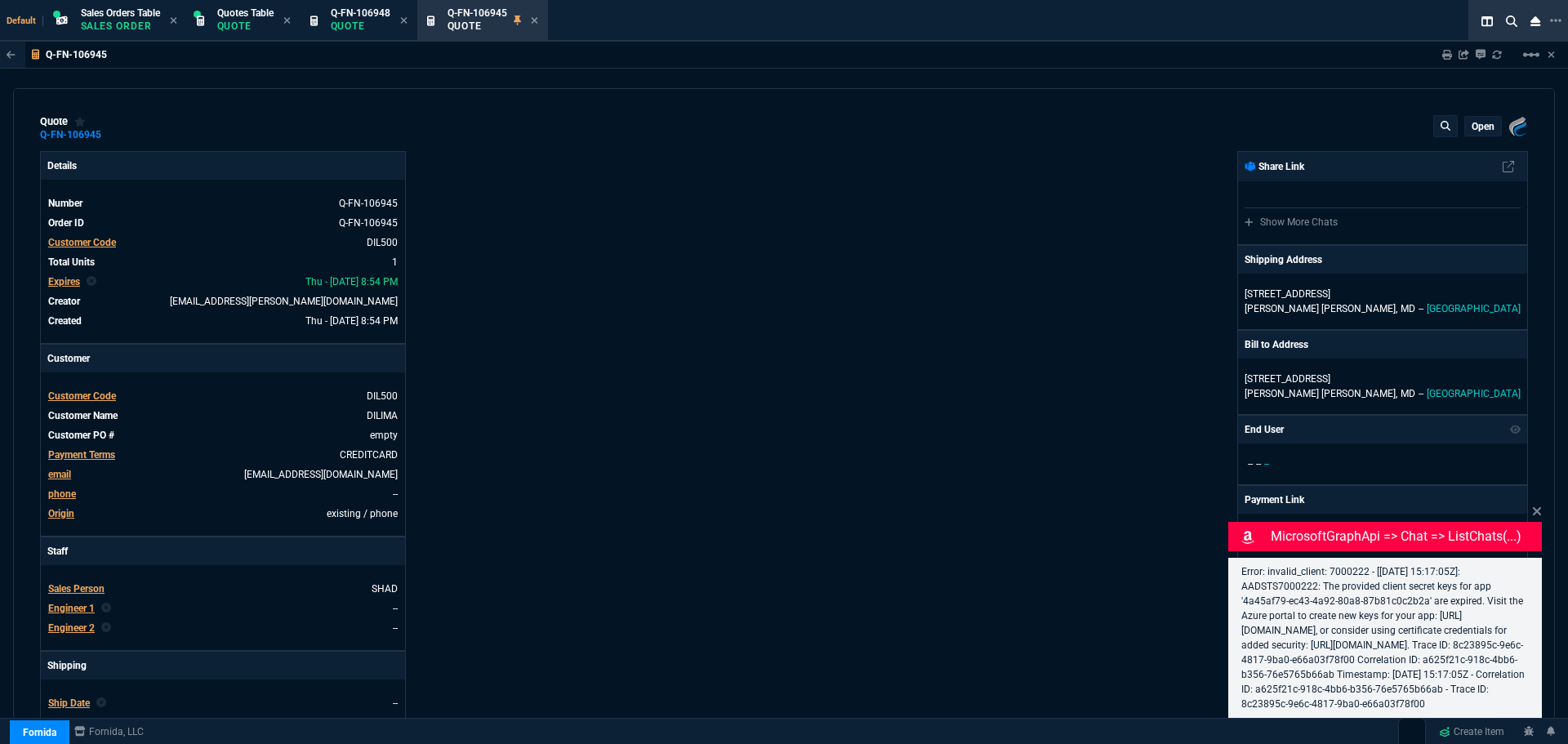
type input "16"
type input "265"
type input "26"
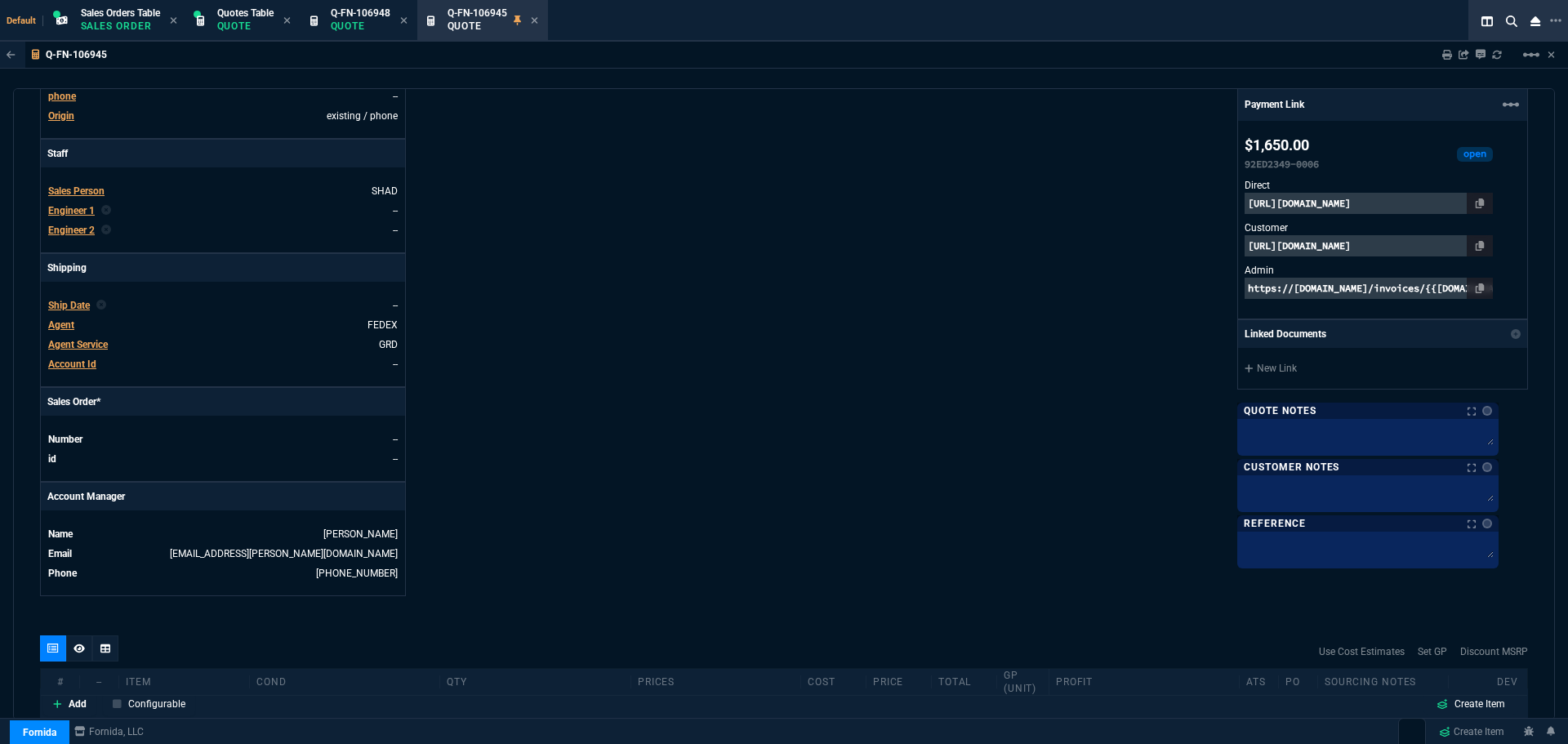
scroll to position [408, 0]
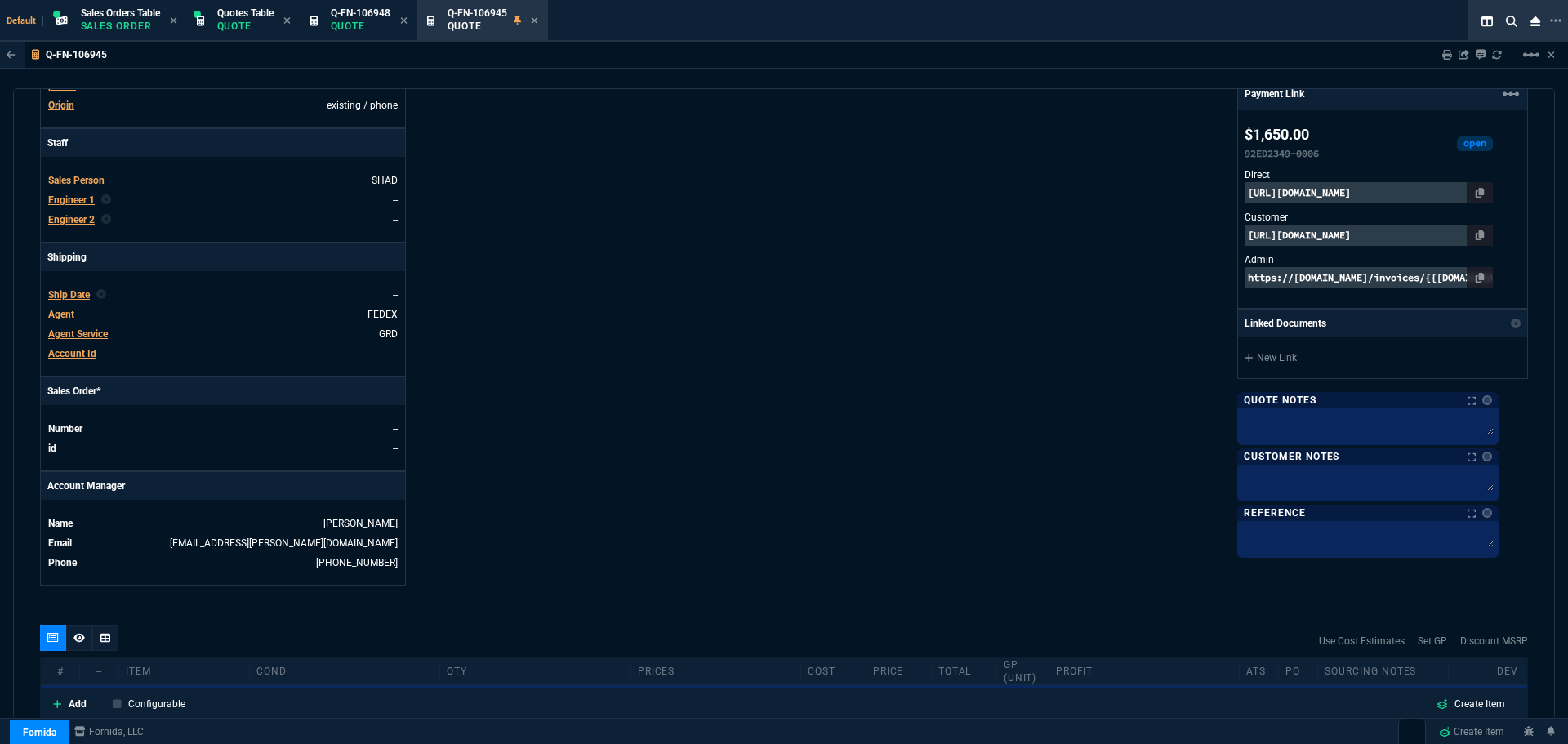
click at [1396, 236] on p "[URL][DOMAIN_NAME]" at bounding box center [1369, 235] width 248 height 21
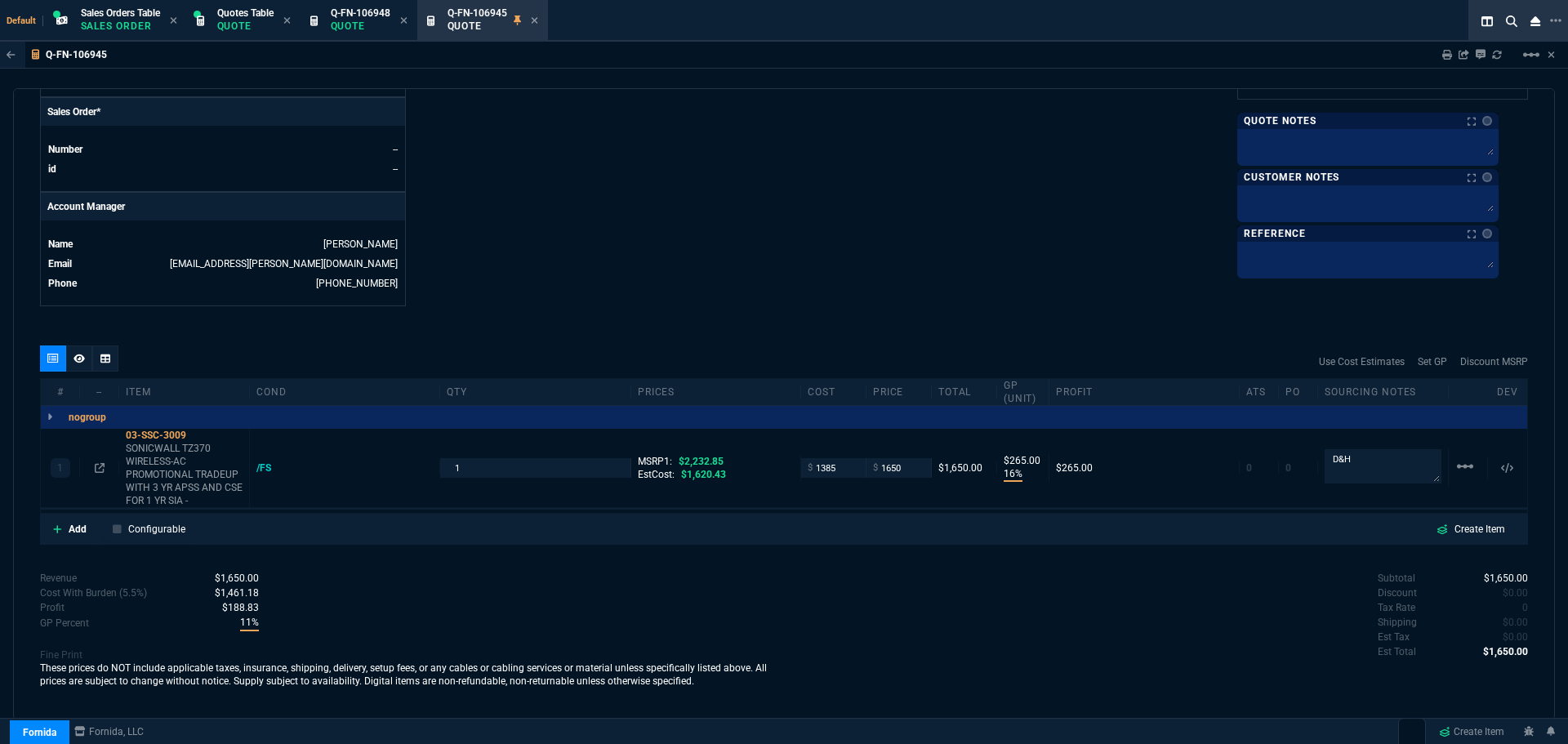
scroll to position [688, 0]
click at [80, 356] on icon at bounding box center [79, 357] width 11 height 10
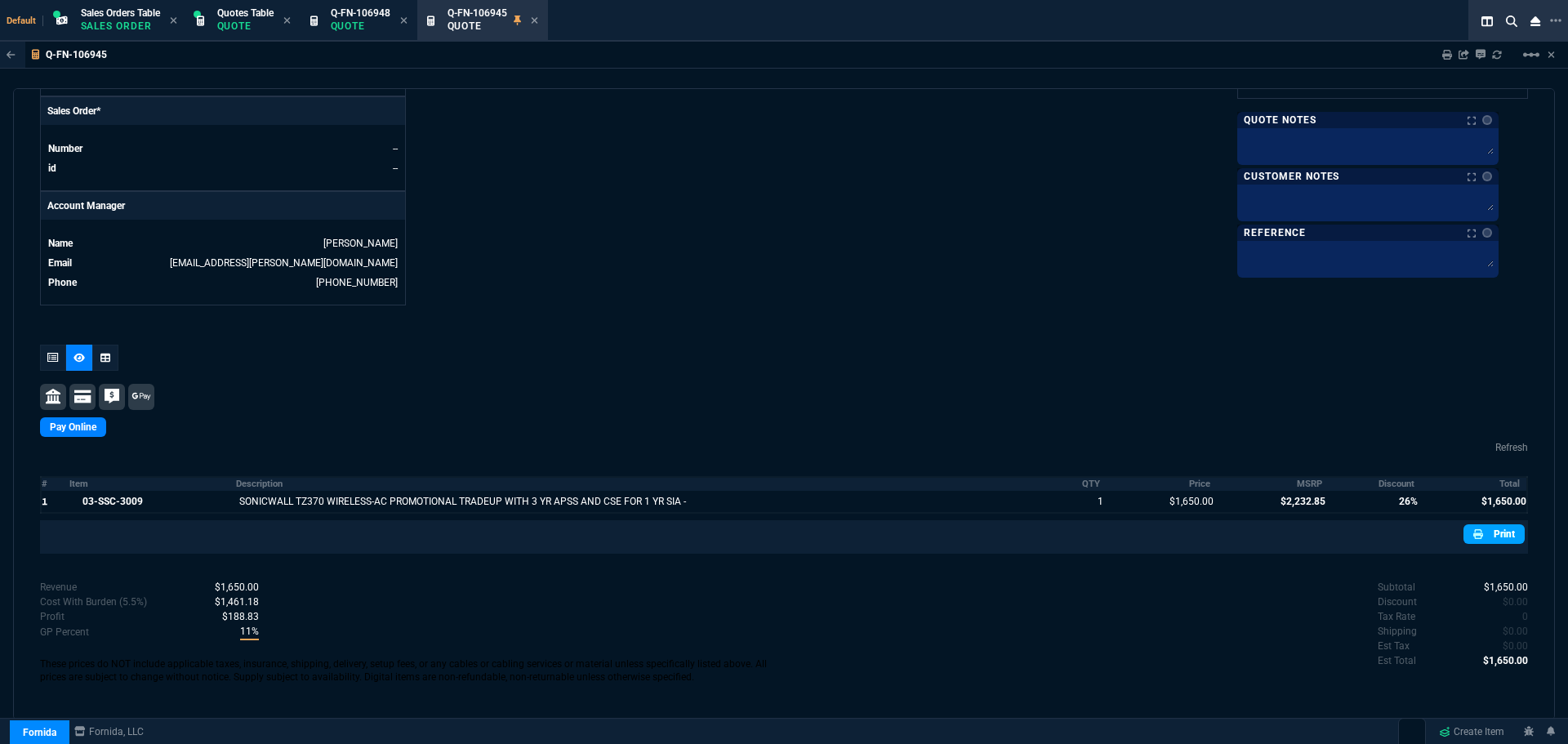
click at [1474, 535] on icon at bounding box center [1478, 533] width 10 height 10
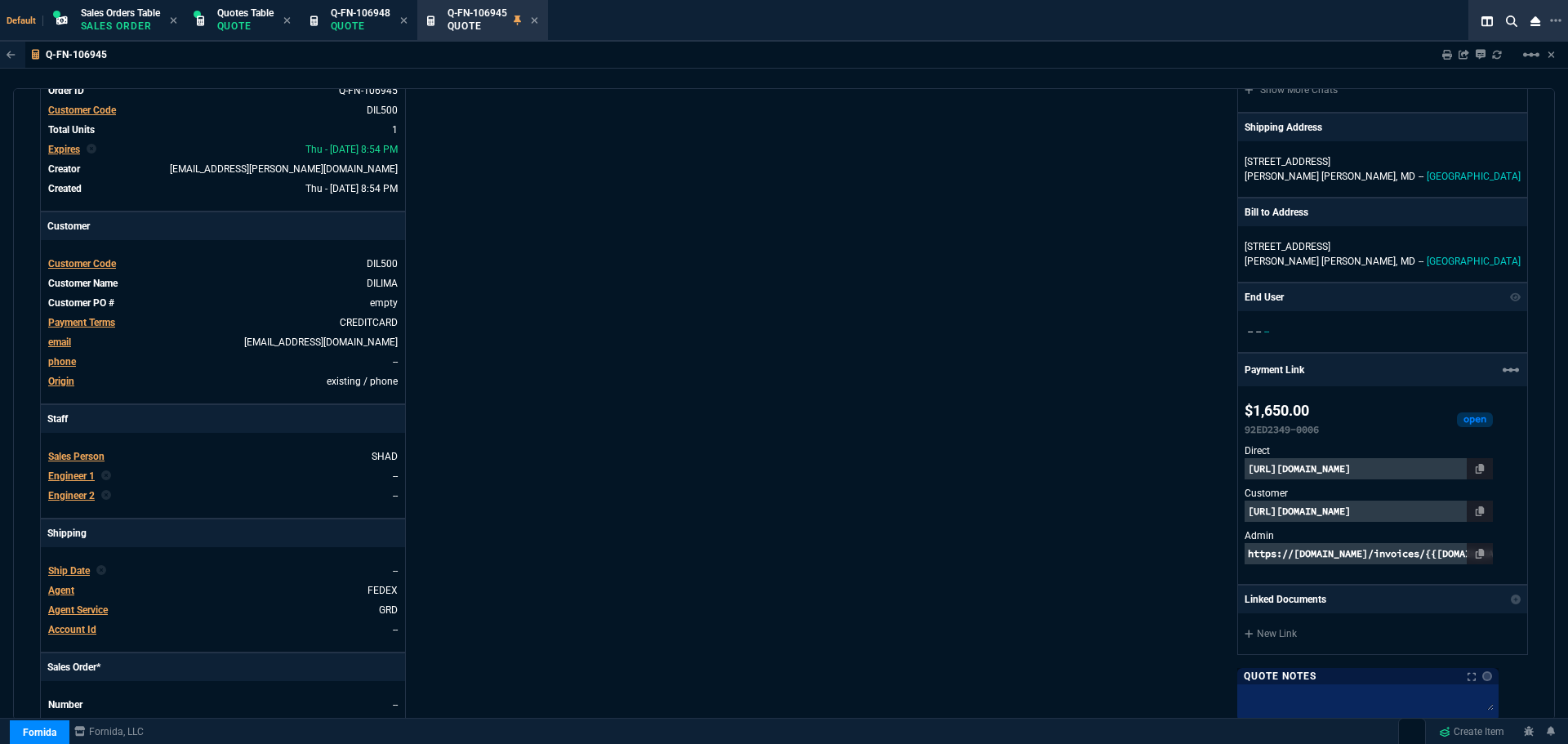
scroll to position [0, 0]
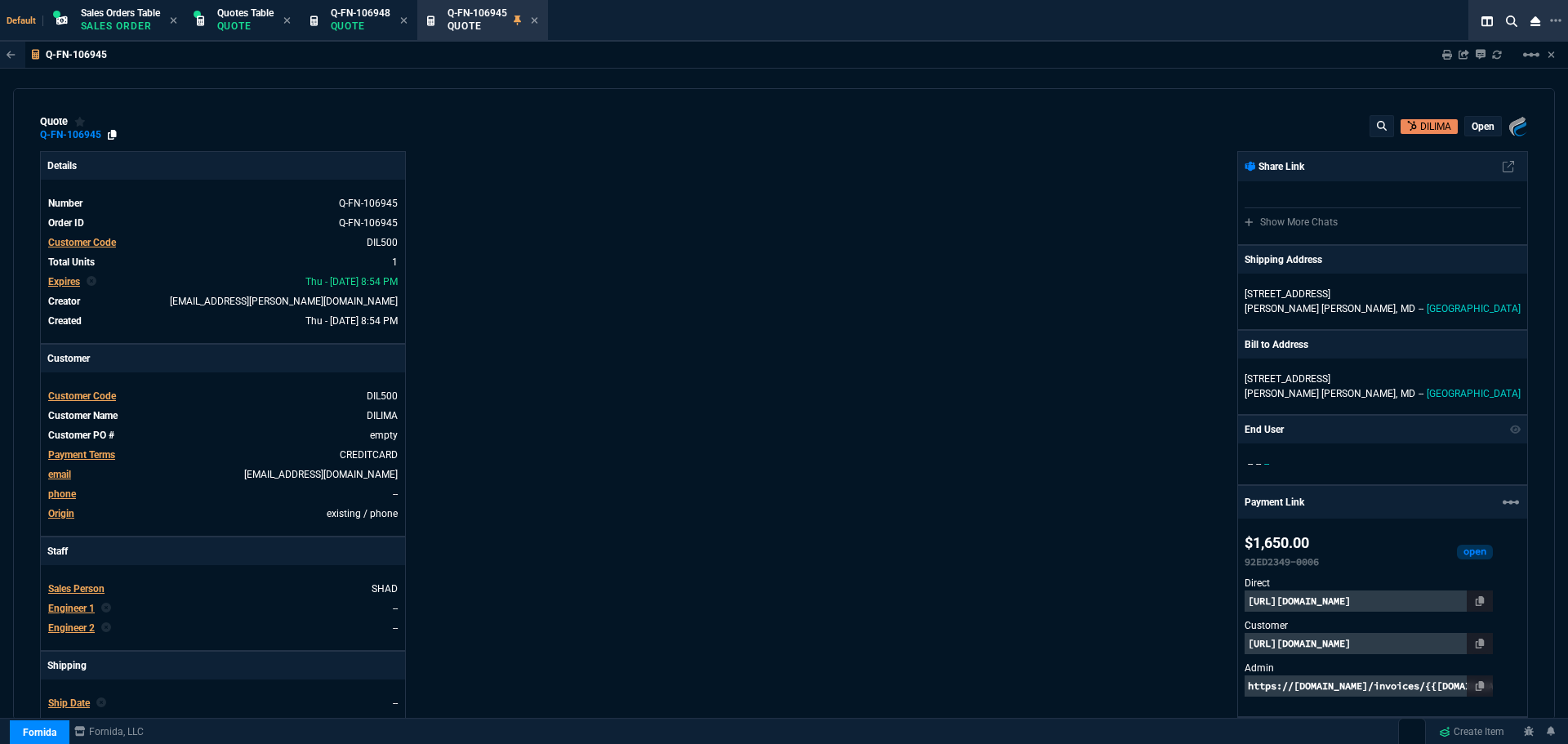
click at [112, 131] on icon at bounding box center [112, 134] width 9 height 10
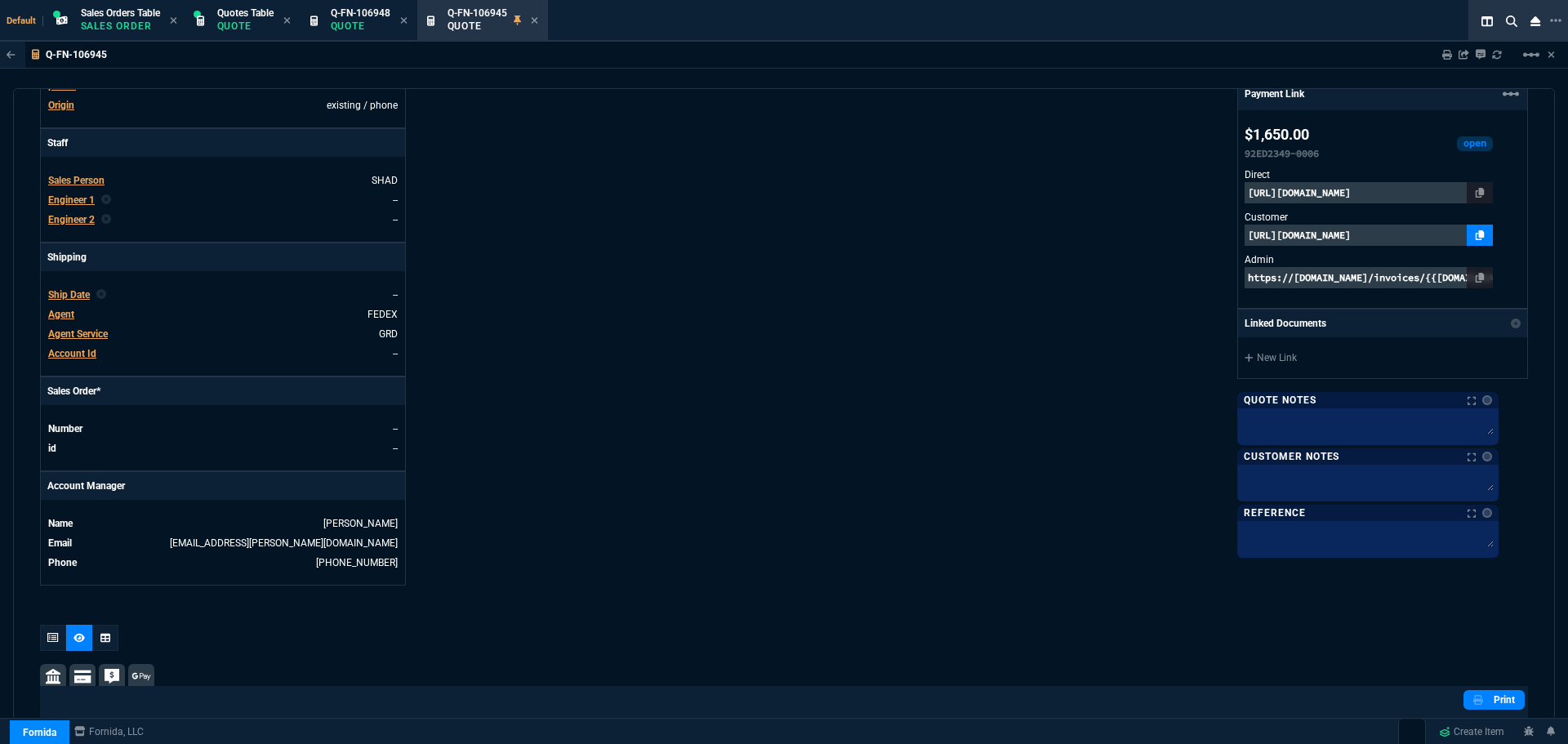
click at [1485, 233] on icon at bounding box center [1481, 234] width 9 height 10
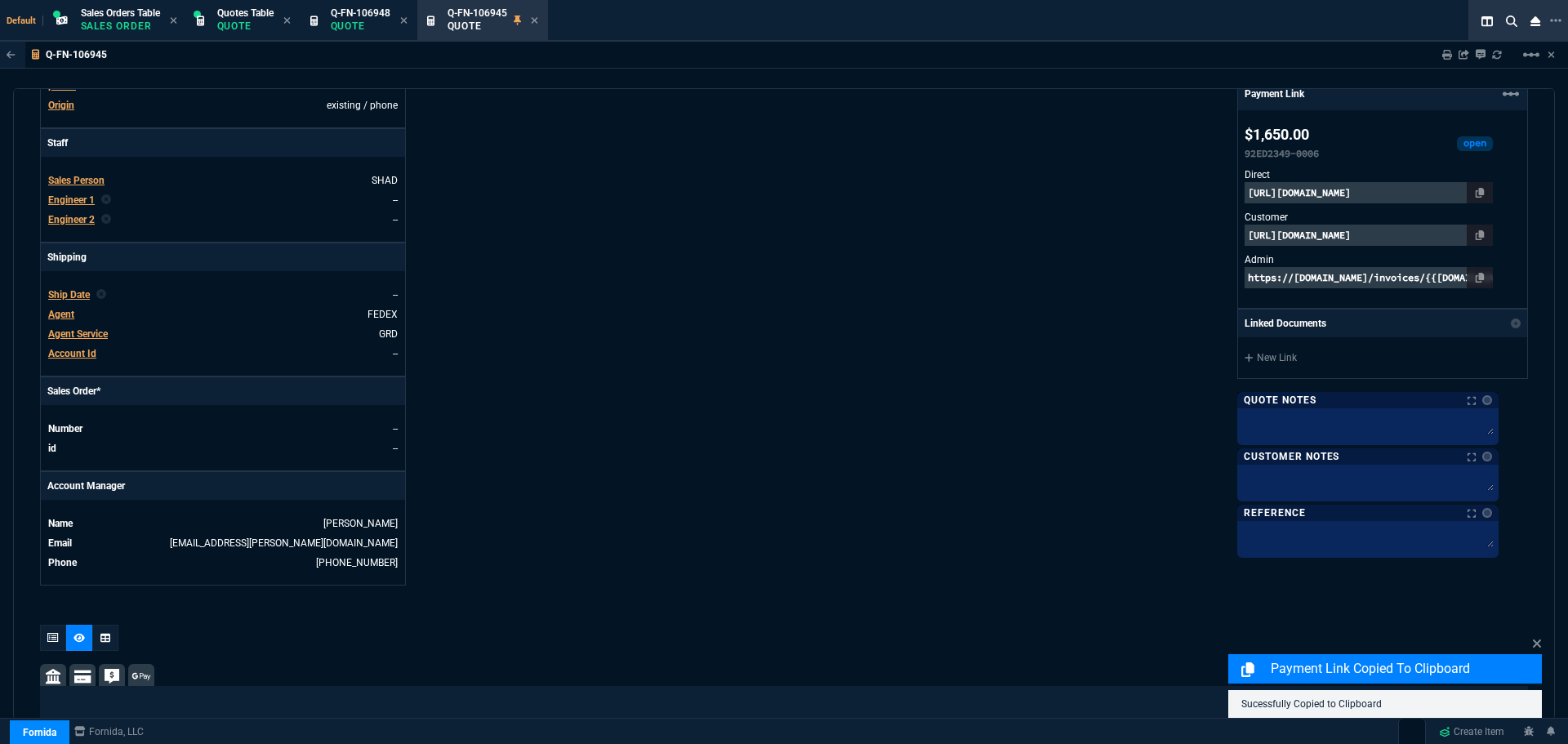
click at [1448, 235] on p "[URL][DOMAIN_NAME]" at bounding box center [1369, 235] width 248 height 21
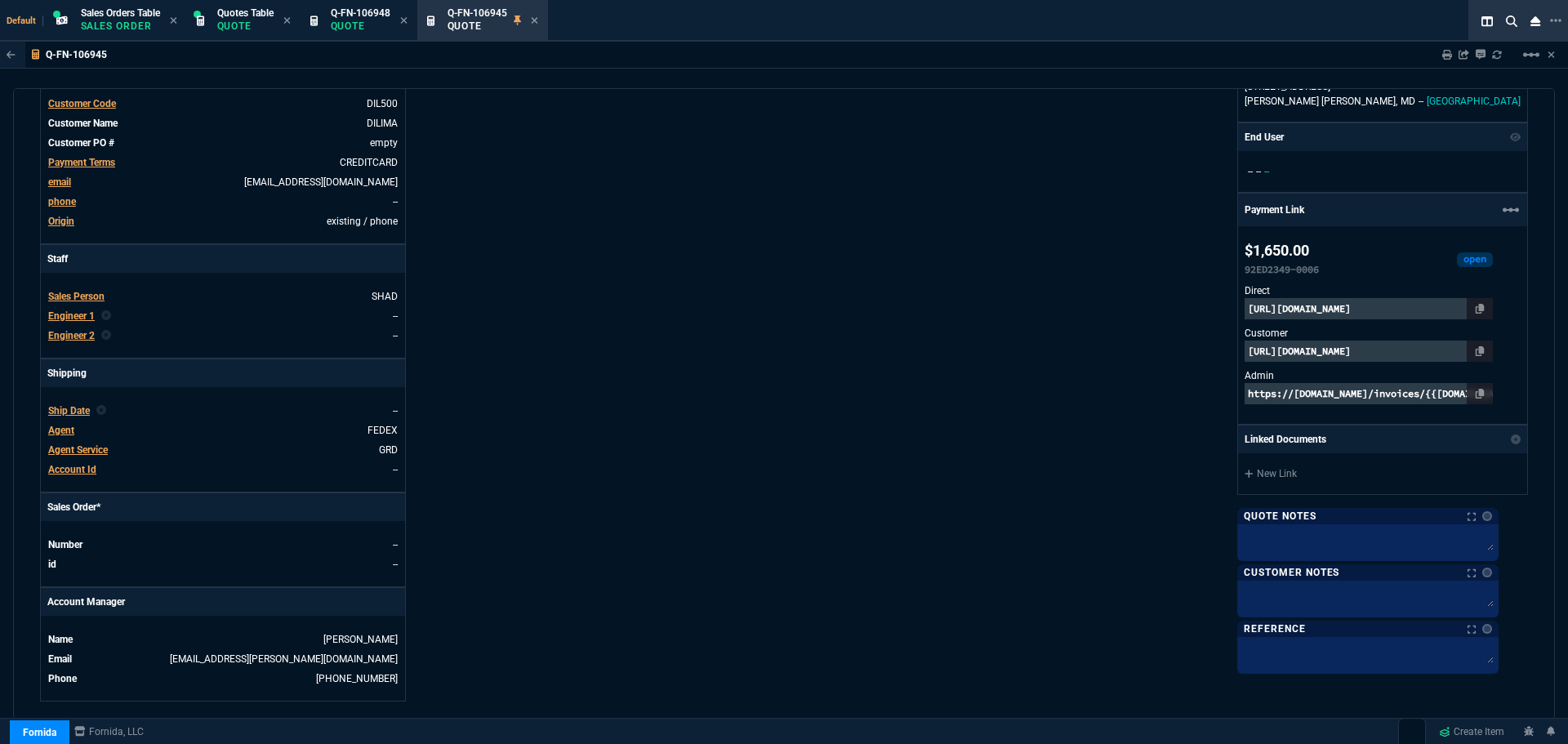
scroll to position [282, 0]
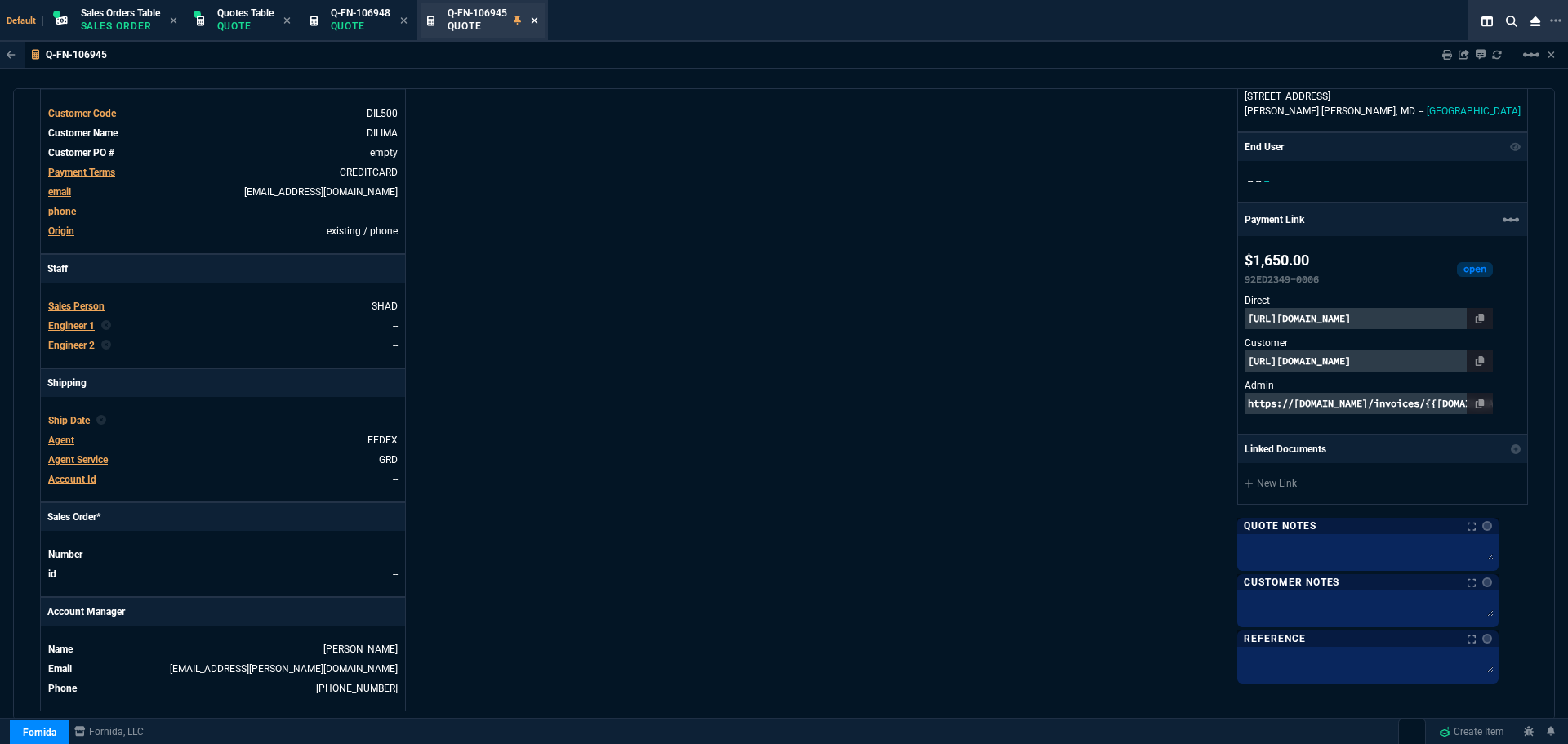
click at [537, 20] on icon at bounding box center [534, 20] width 7 height 10
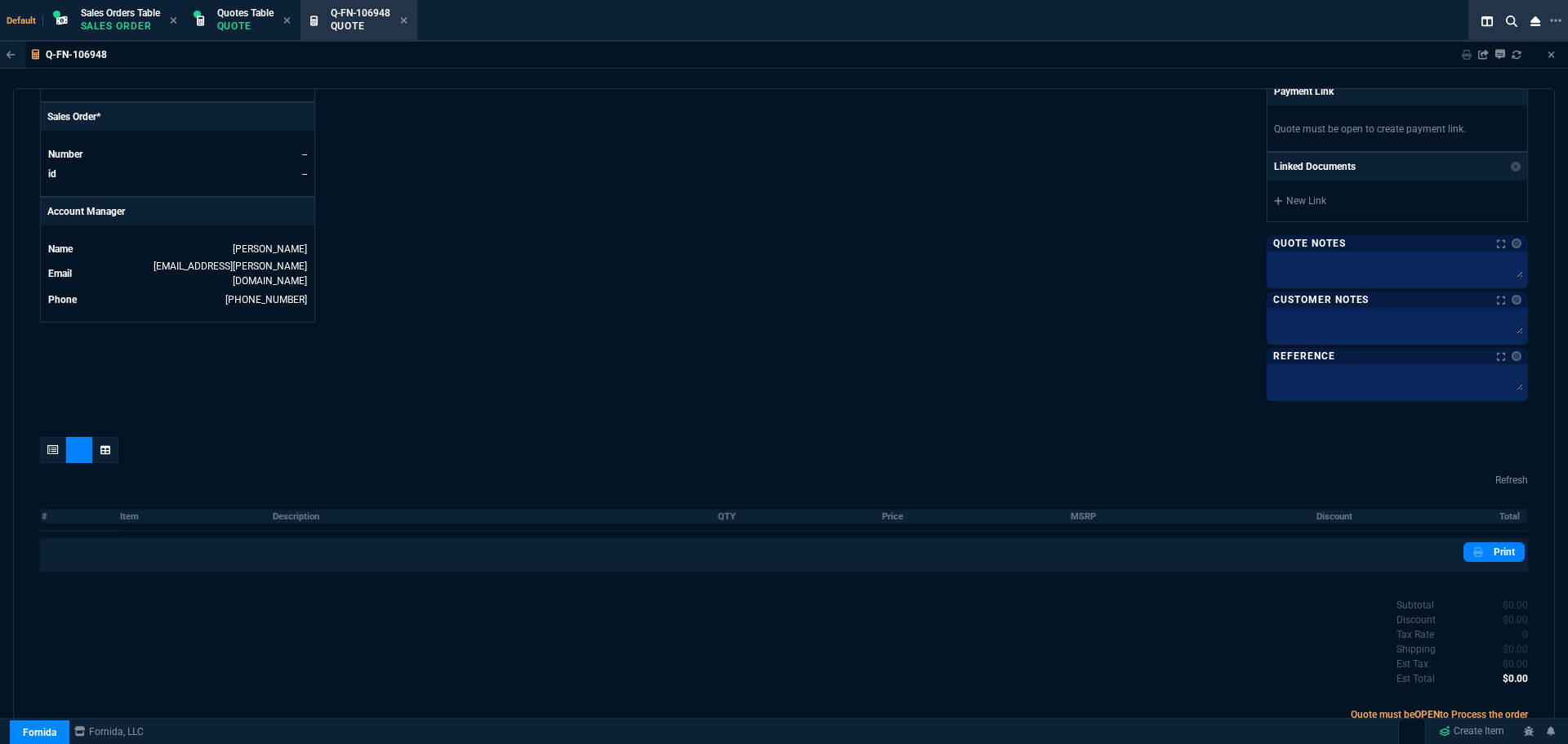
scroll to position [0, 0]
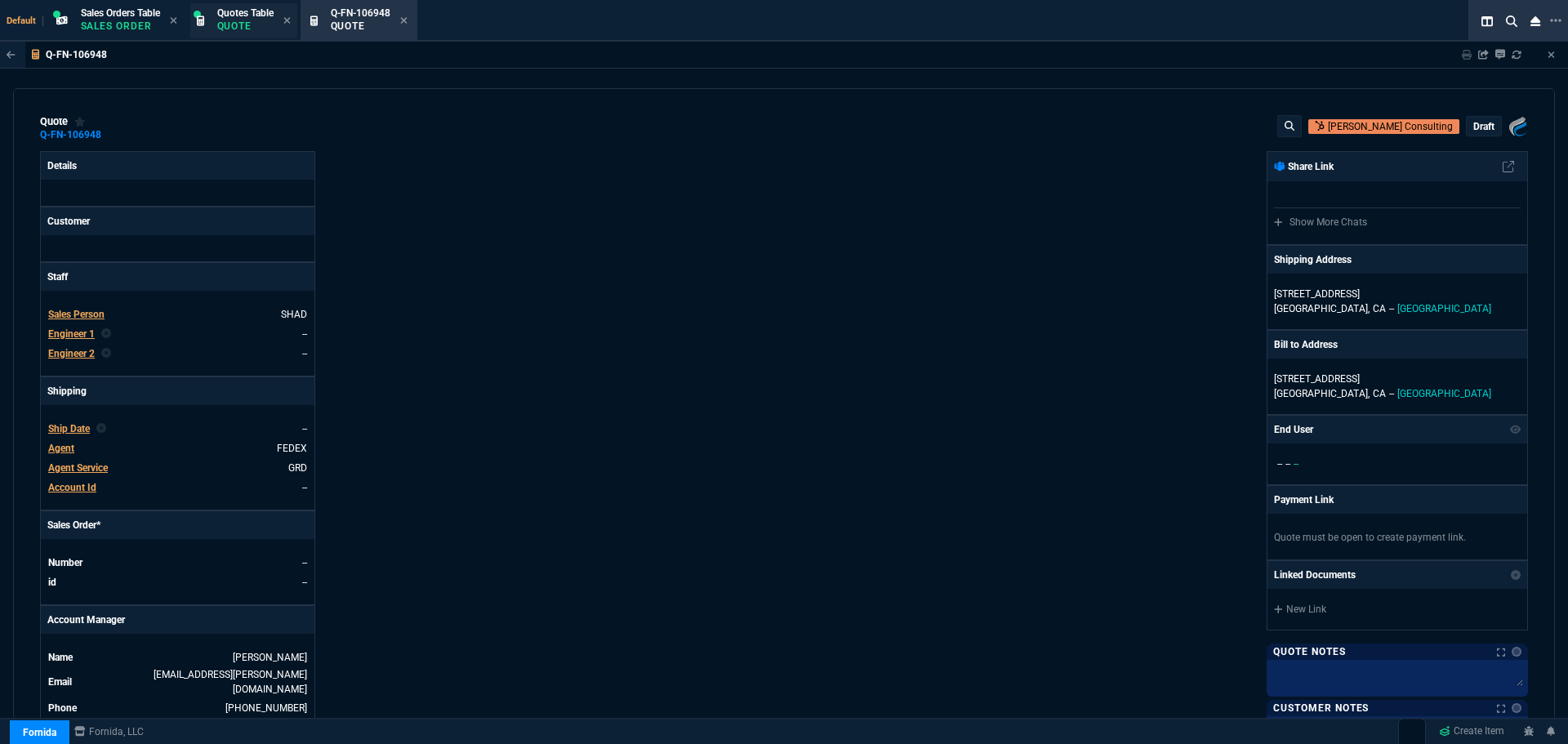
click at [213, 24] on div "Quotes Table Quote" at bounding box center [244, 21] width 107 height 35
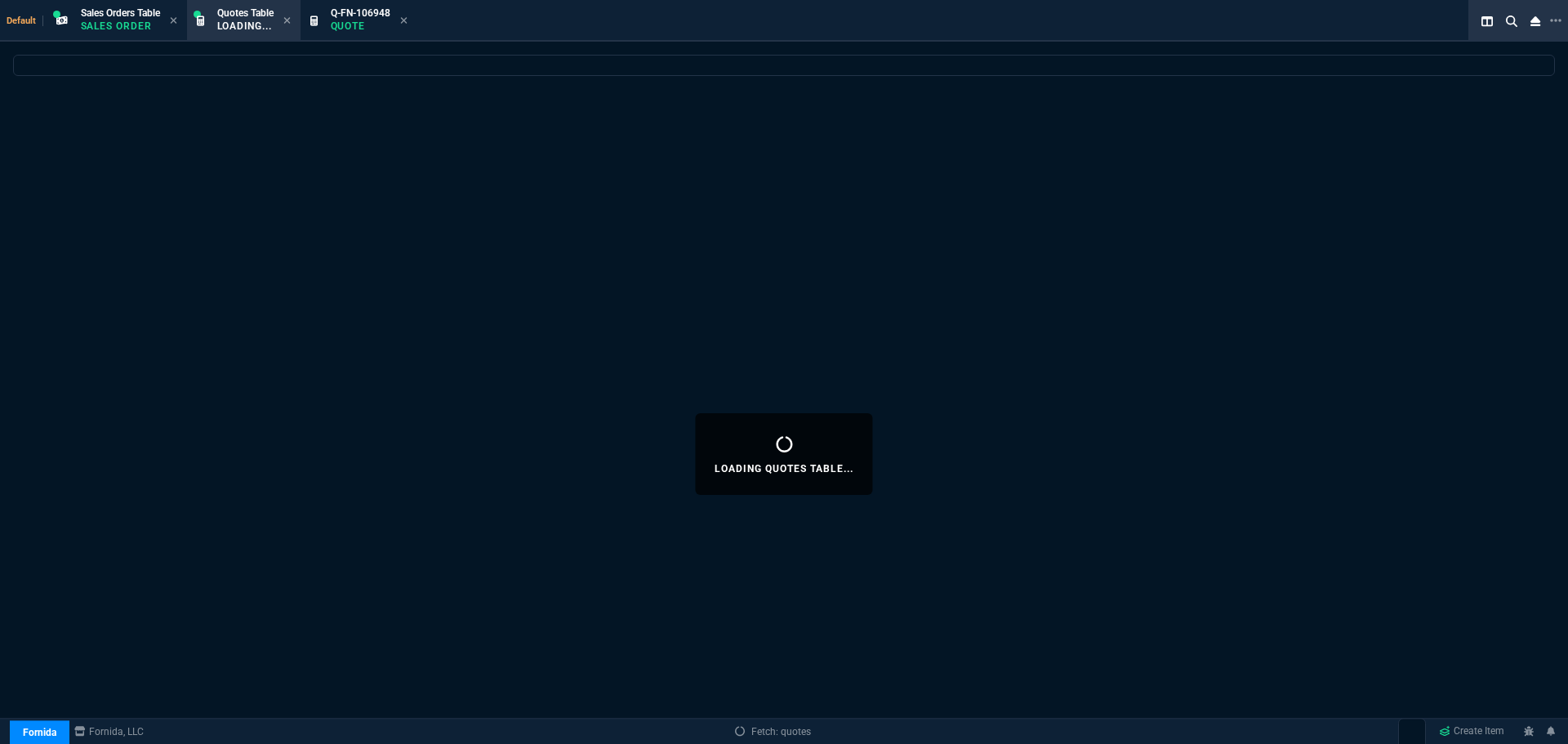
select select
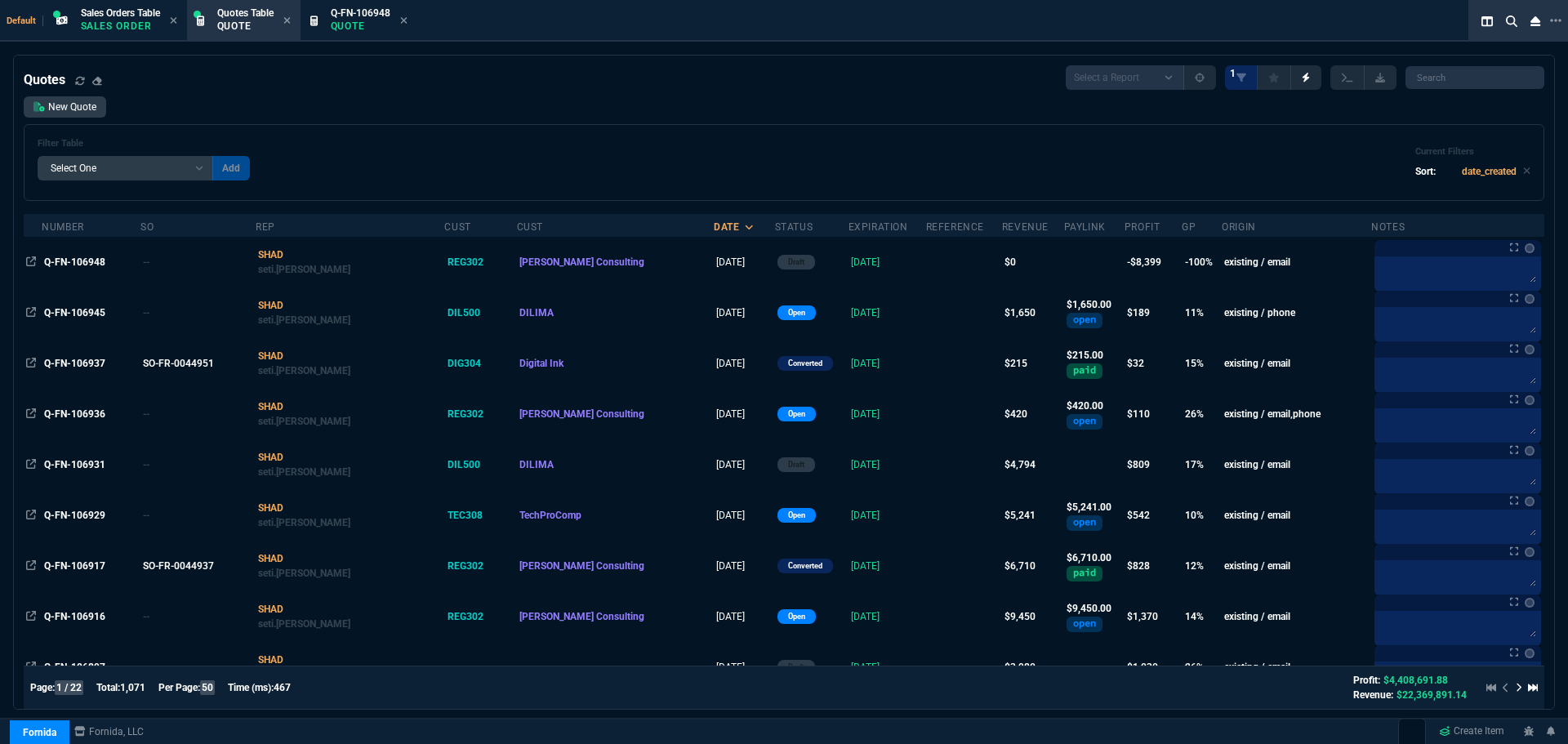
click at [65, 261] on span "Q-FN-106948" at bounding box center [74, 261] width 61 height 11
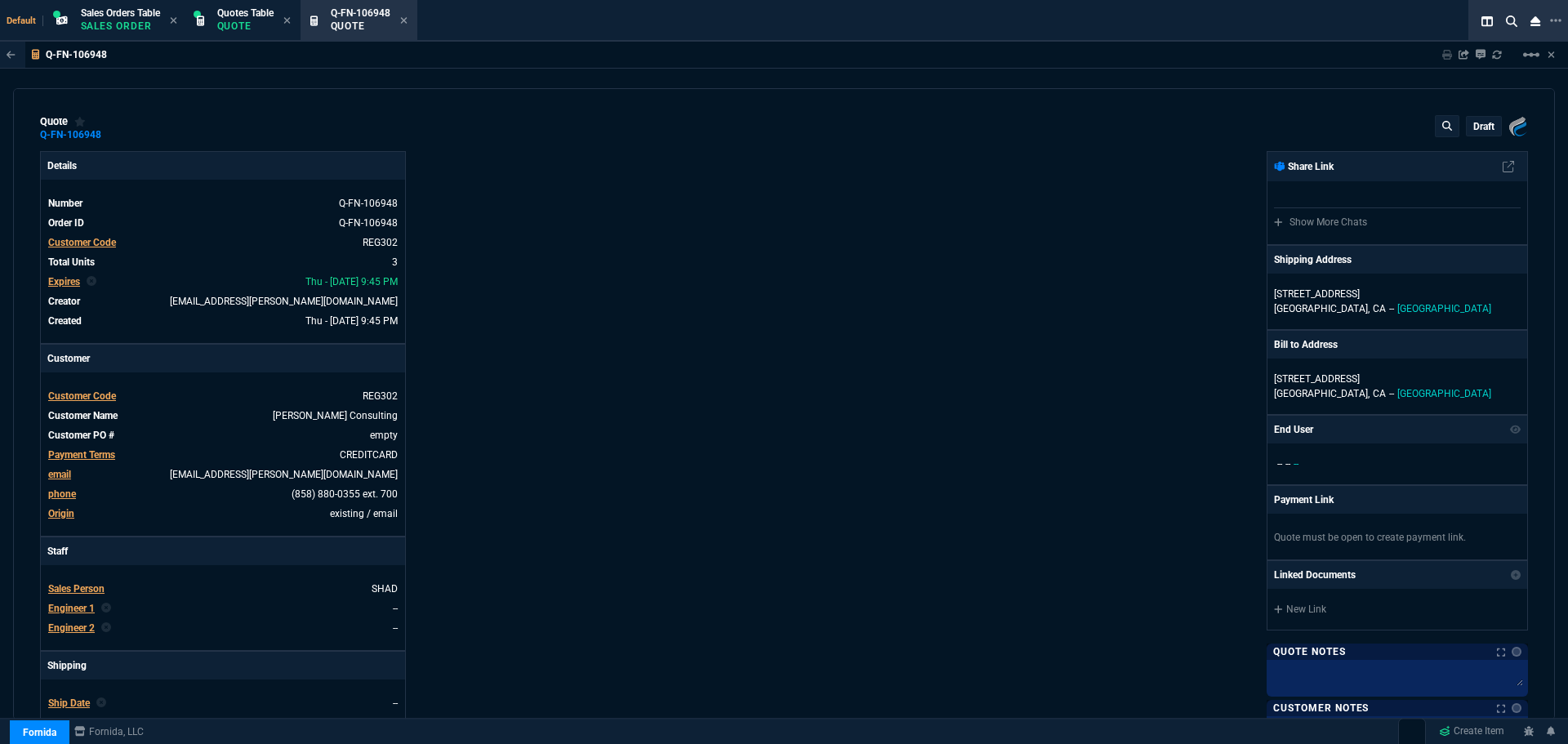
type input "-100"
type input "-1488"
type input "-100"
type input "-2678"
type input "-100"
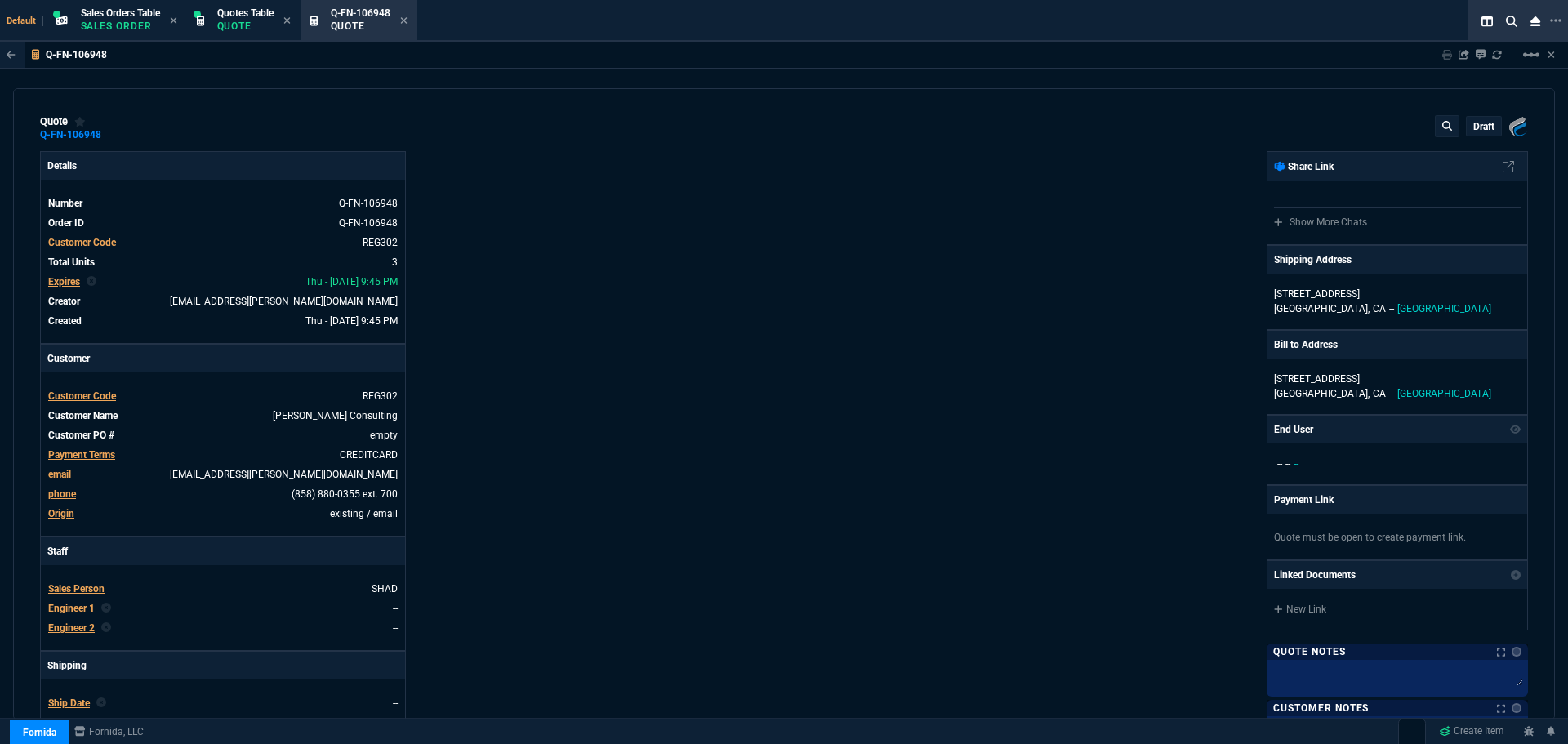
type input "-3795"
type input "100"
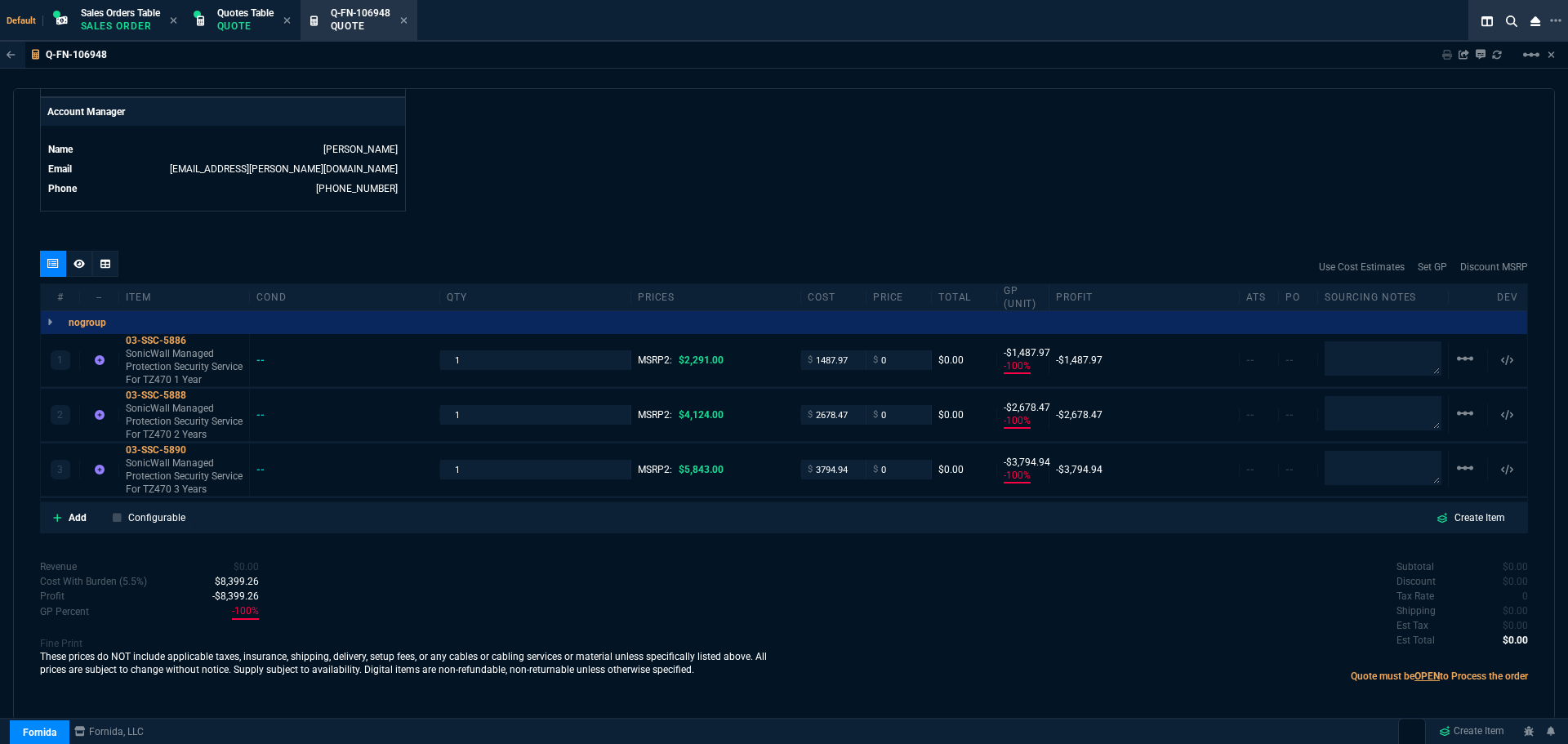
scroll to position [789, 0]
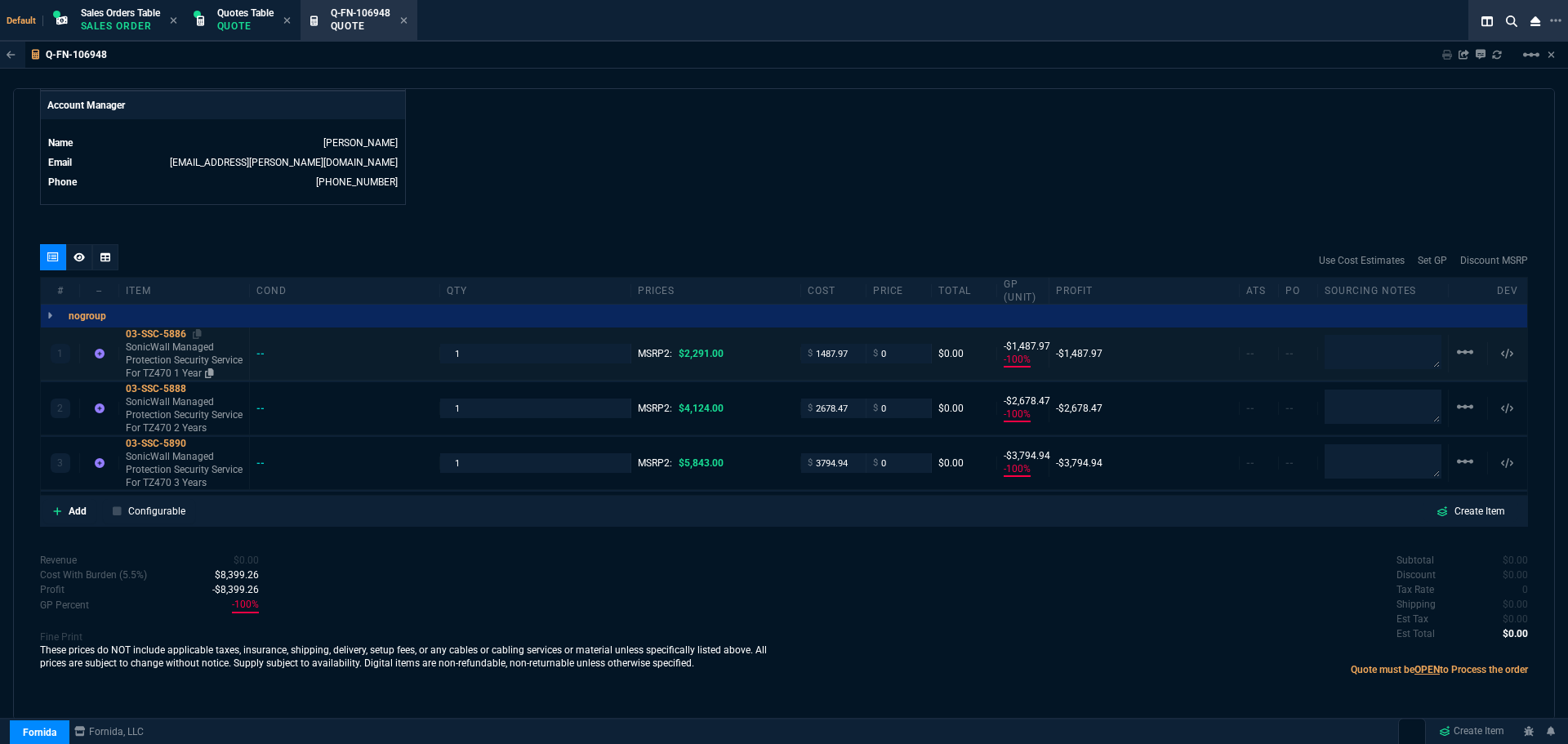
click at [169, 329] on div "03-SSC-5886" at bounding box center [185, 333] width 117 height 13
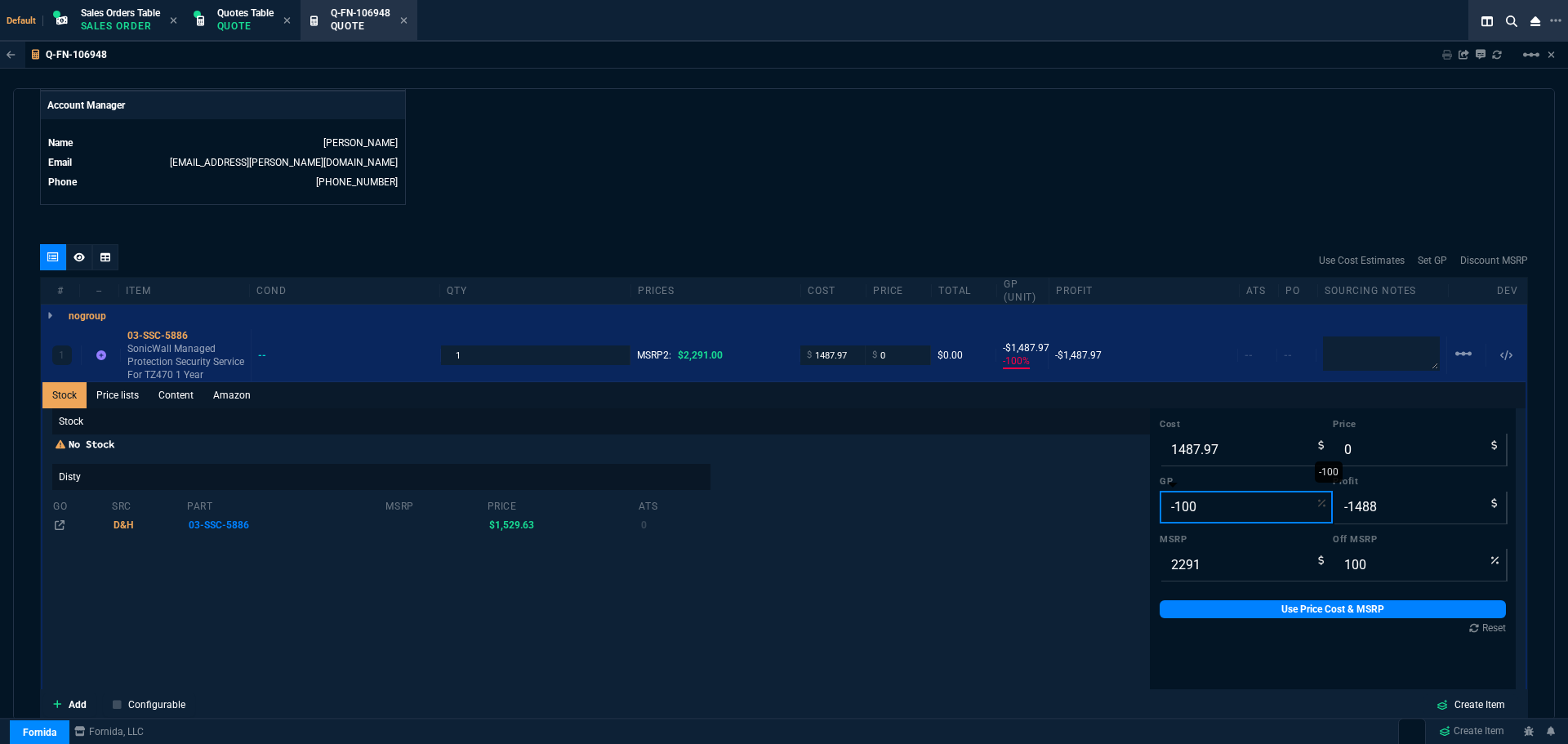
click at [1197, 507] on input "-100" at bounding box center [1246, 506] width 173 height 32
type input "1"
type input "1503"
type input "15"
type input "34"
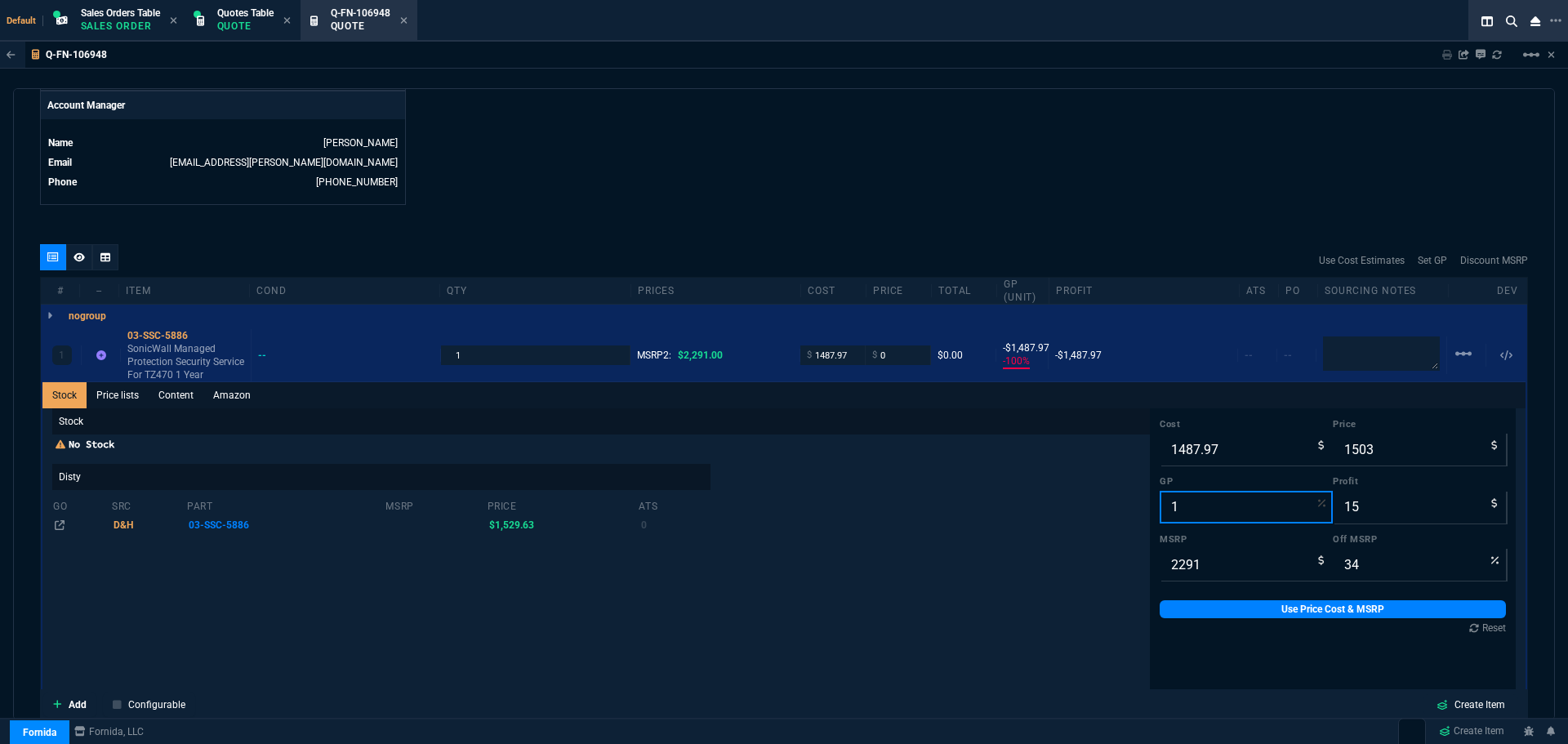
type input "17"
type input "1793"
type input "305"
type input "22"
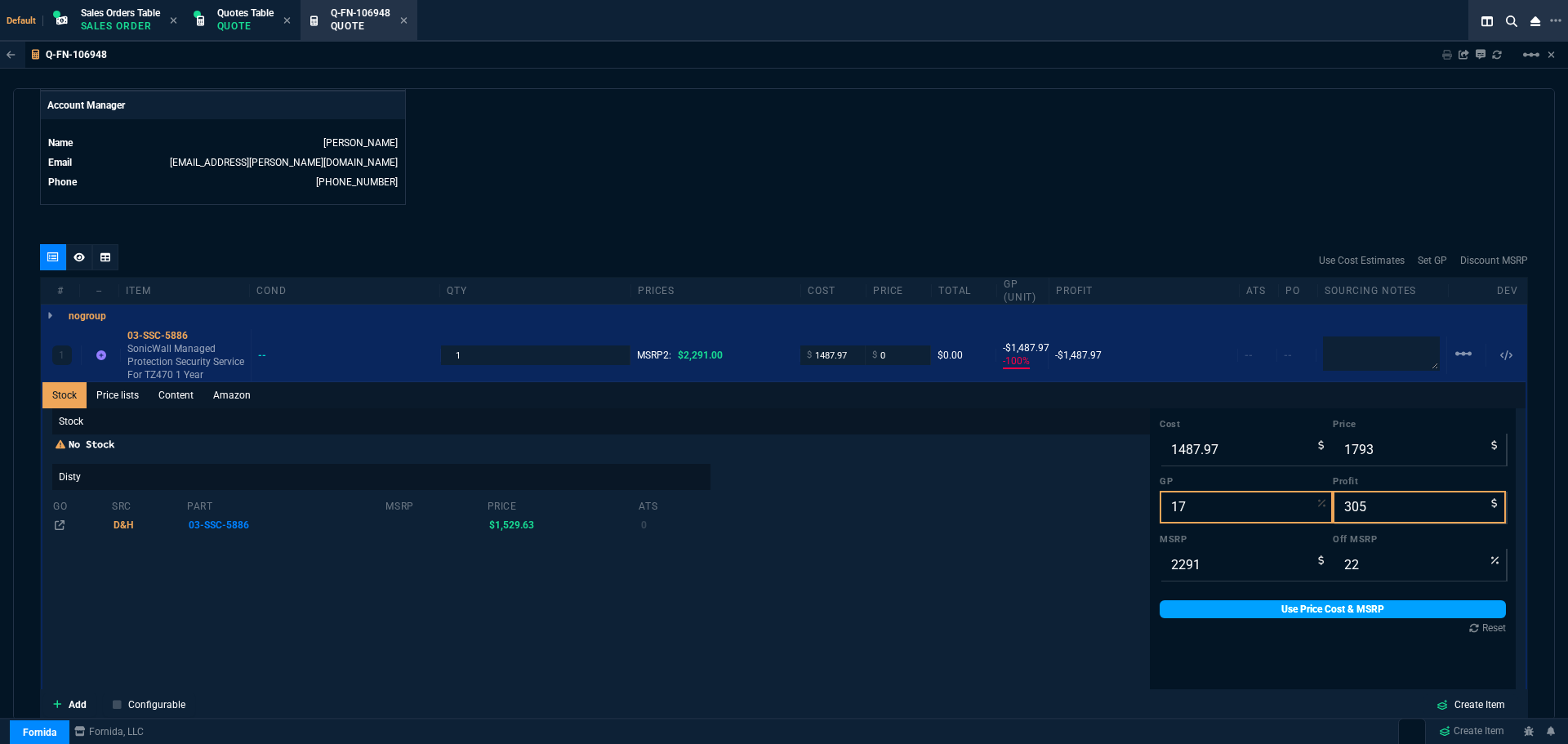
type input "17"
click at [1246, 609] on link "Use Price Cost & MSRP" at bounding box center [1333, 608] width 346 height 18
type input "1793"
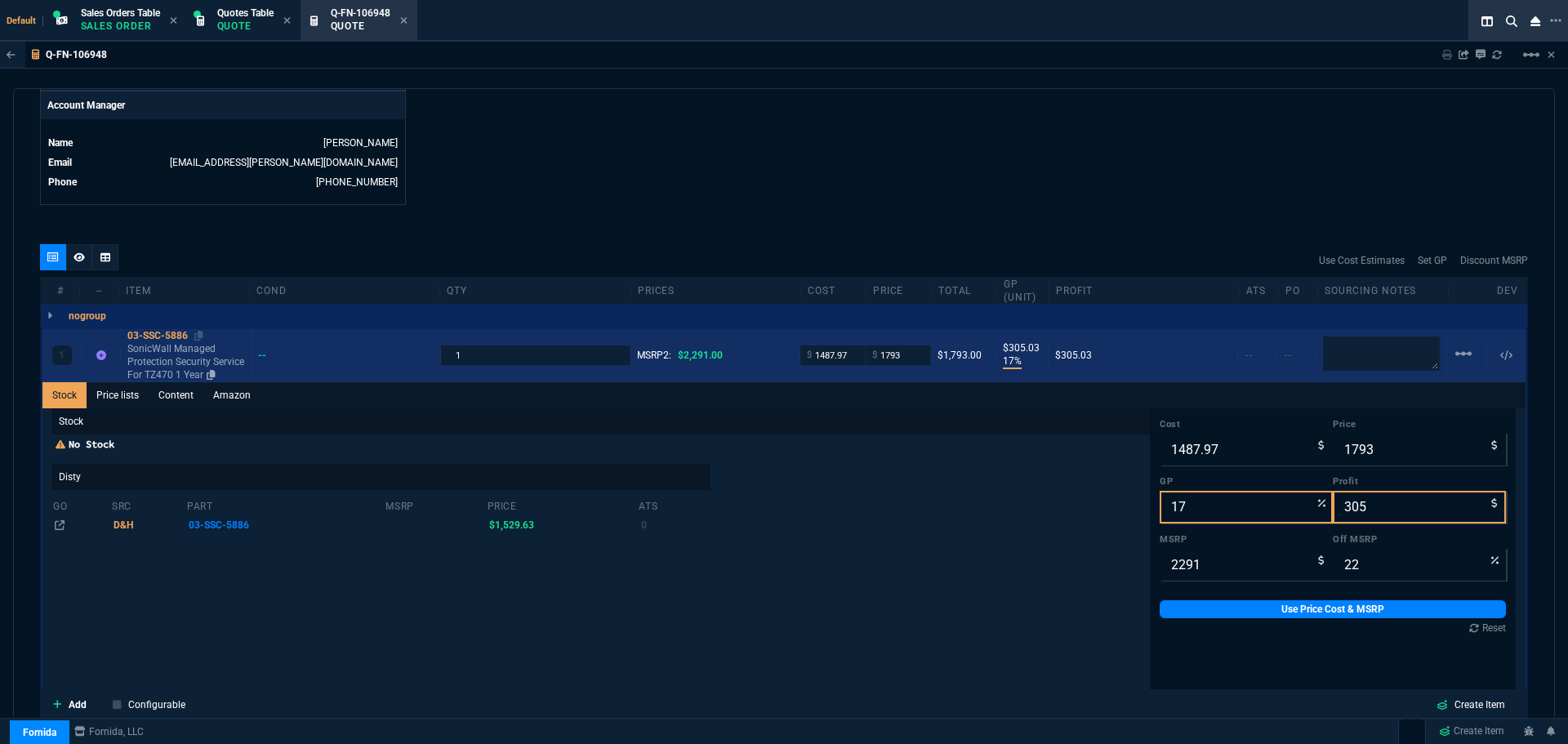
click at [150, 335] on div "03-SSC-5886" at bounding box center [186, 335] width 117 height 13
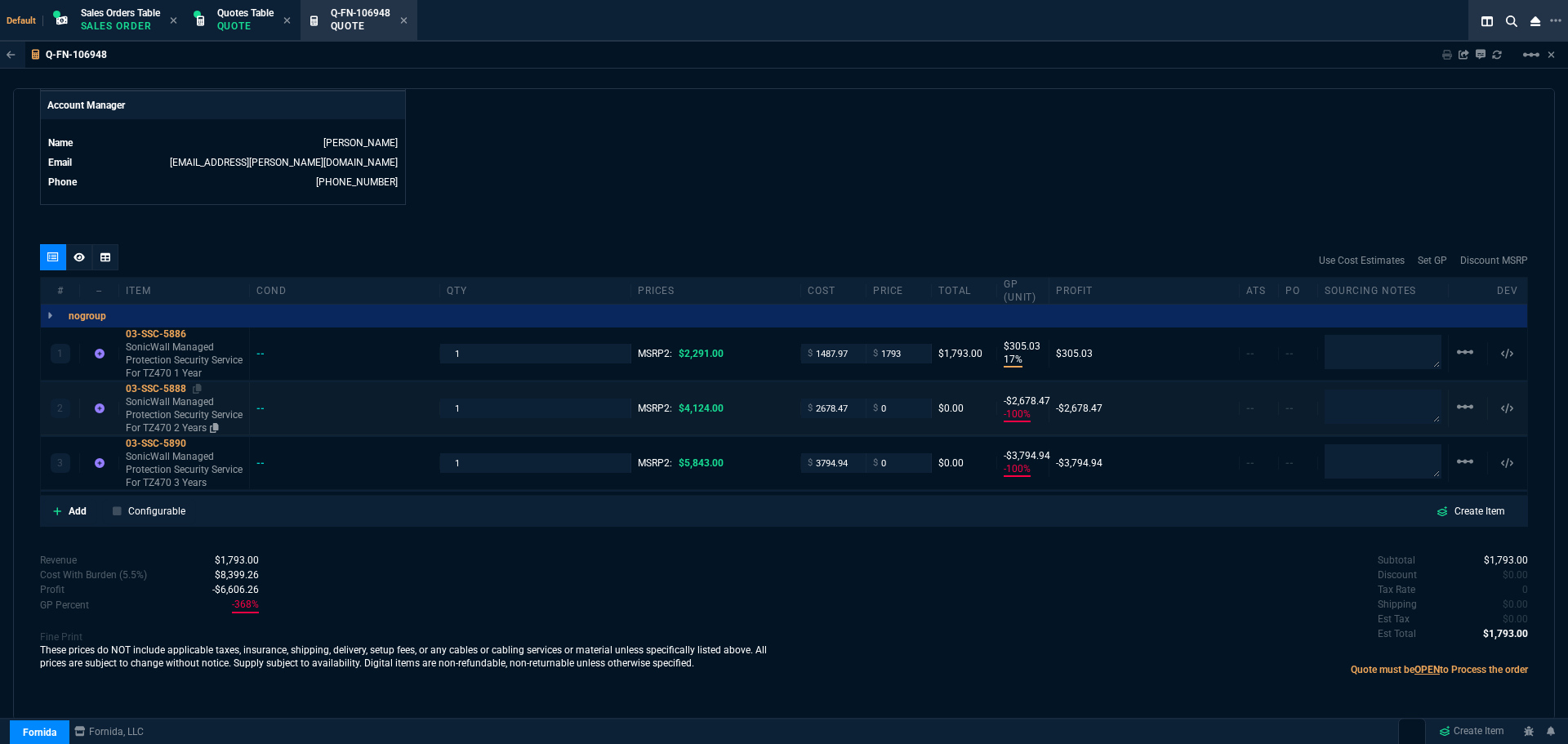
click at [149, 389] on div "03-SSC-5888" at bounding box center [185, 388] width 117 height 13
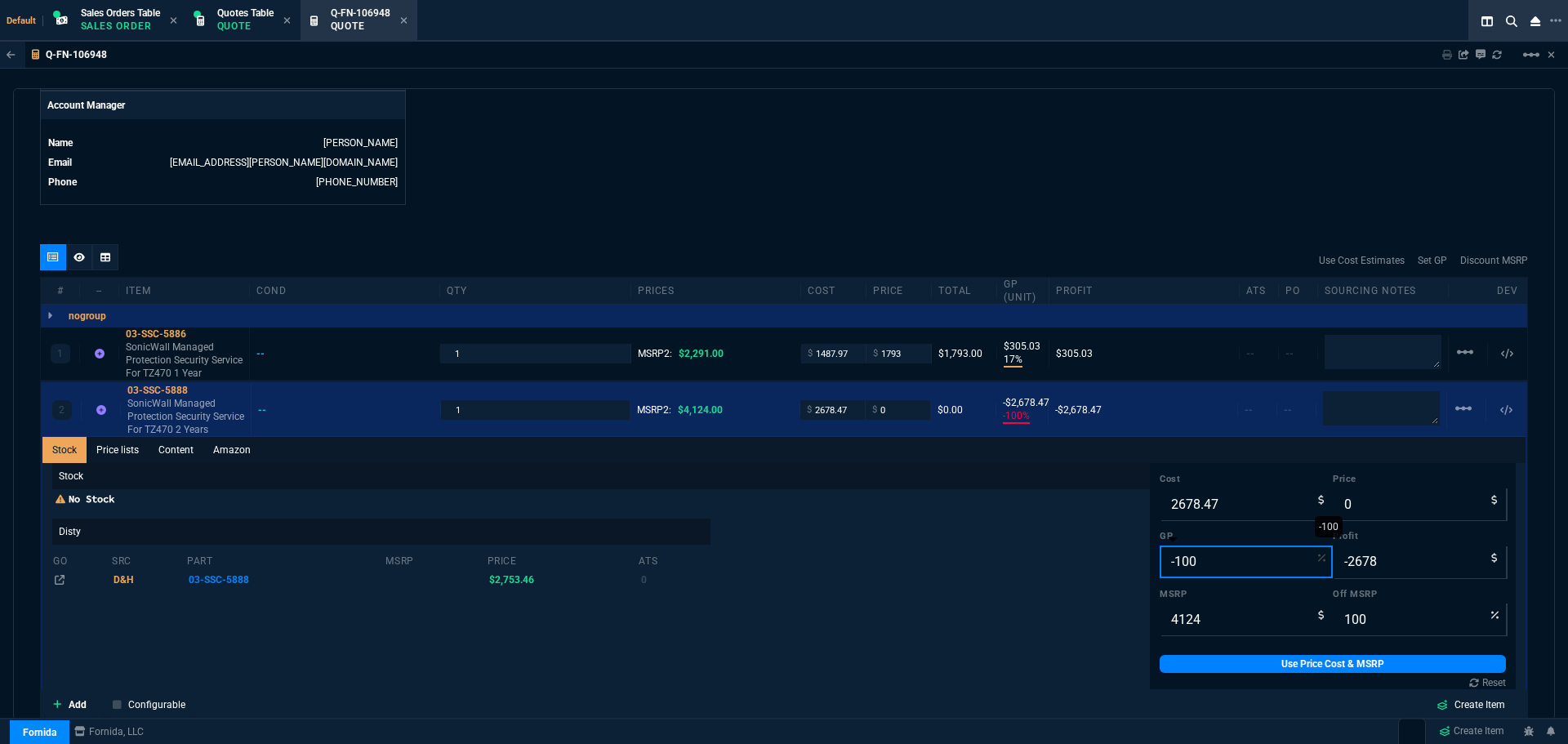
click at [1194, 560] on input "-100" at bounding box center [1246, 561] width 173 height 32
type input "1"
type input "2706"
type input "28"
type input "34"
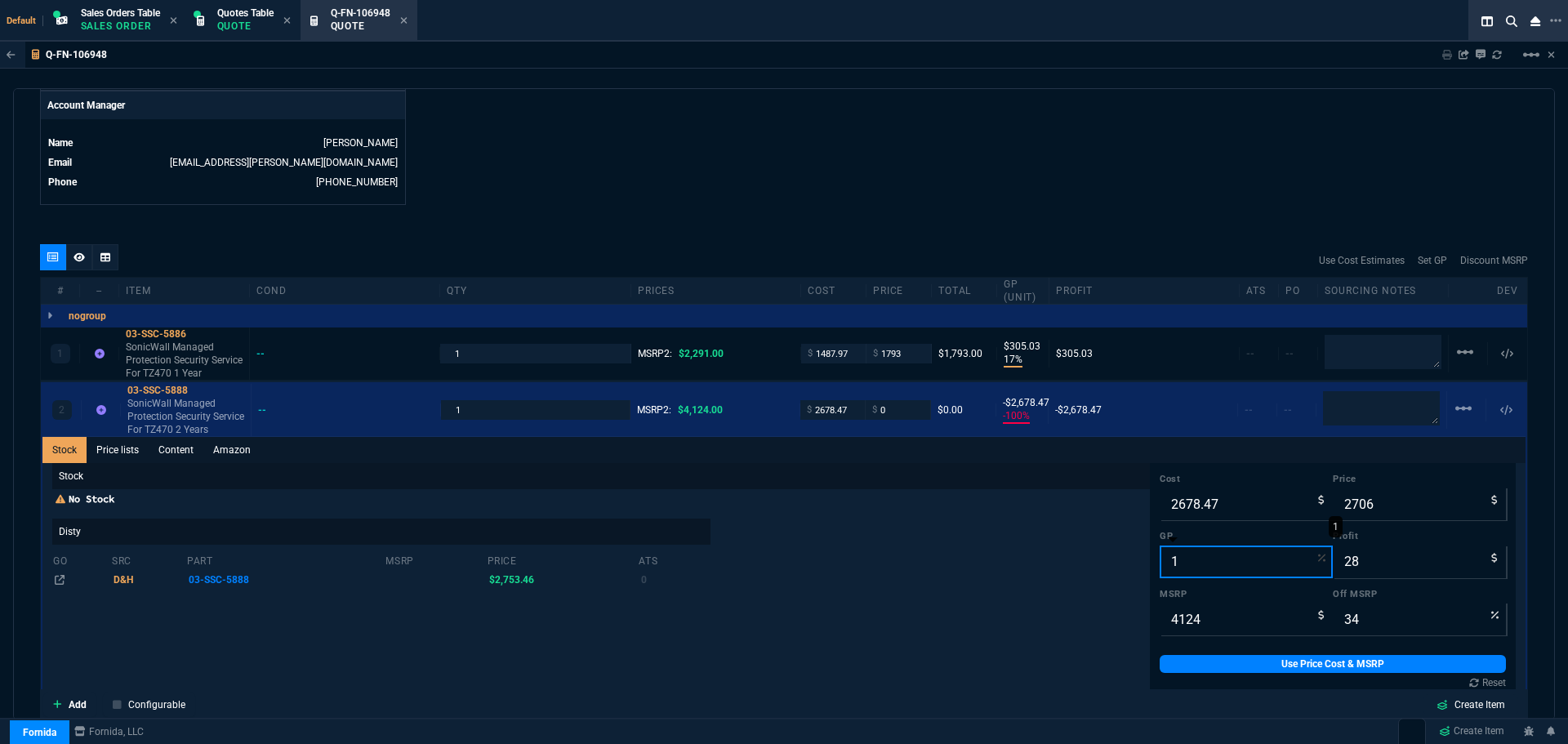
type input "17"
type input "3227"
type input "549"
type input "22"
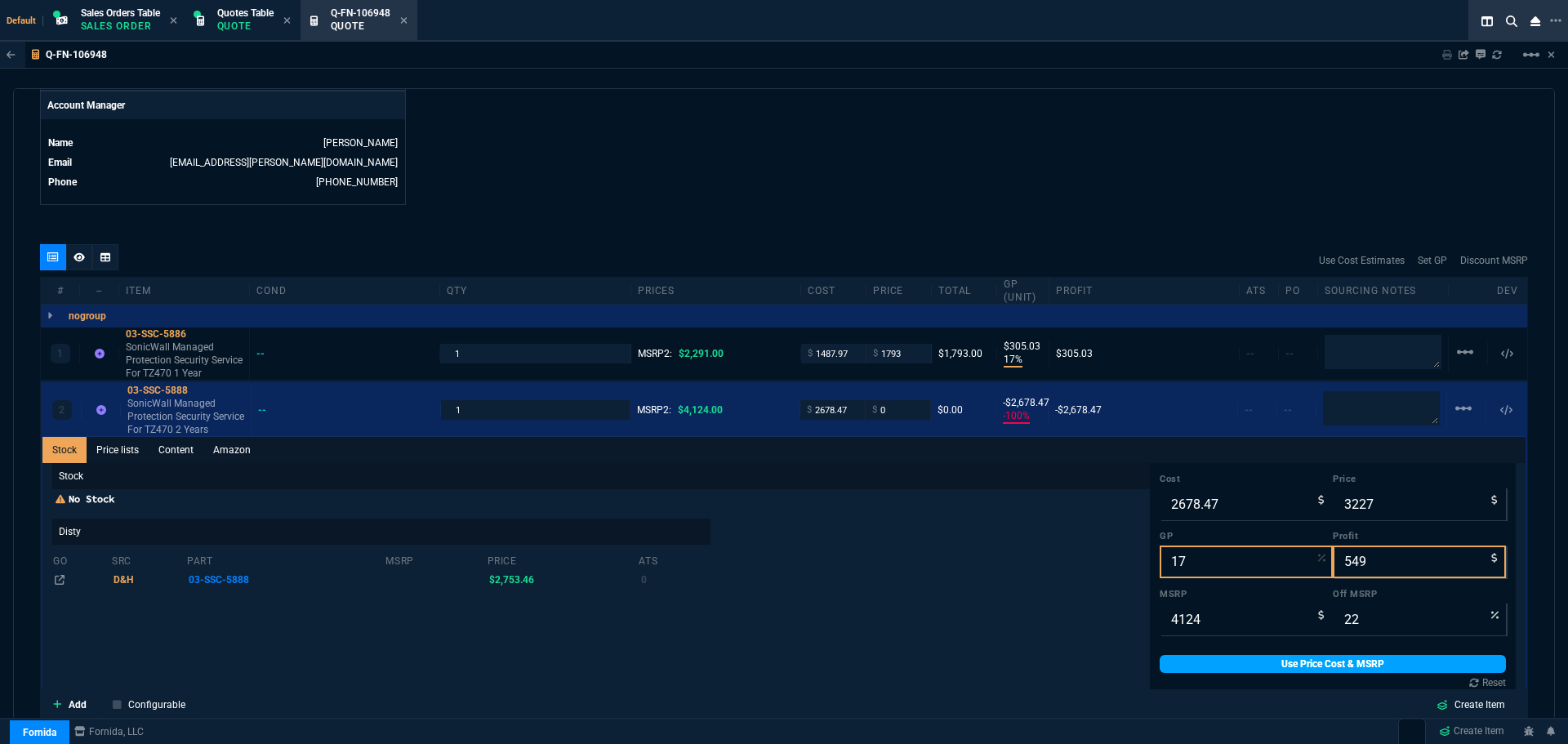
type input "17"
click at [1248, 663] on link "Use Price Cost & MSRP" at bounding box center [1333, 664] width 346 height 18
type input "3227"
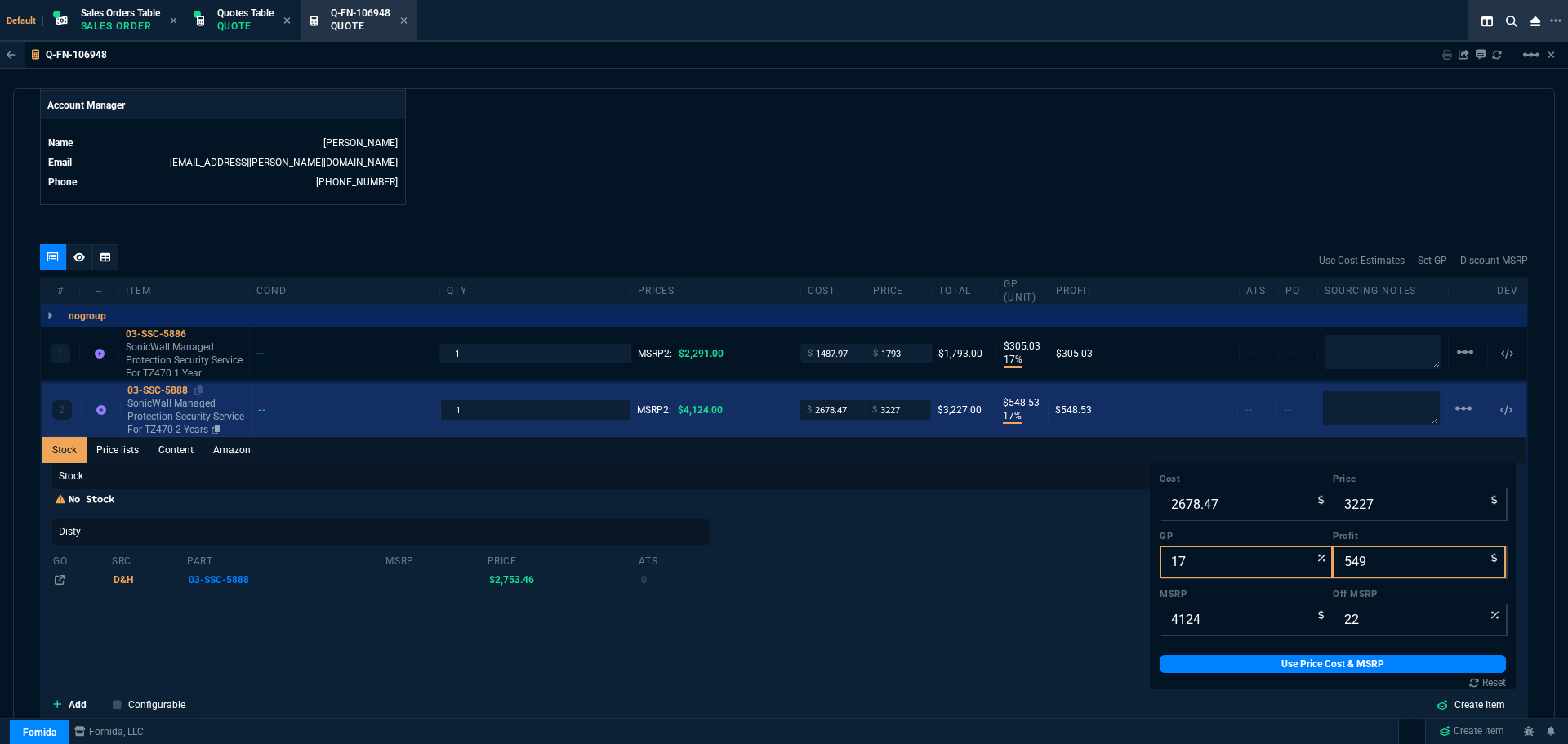
click at [154, 386] on div "03-SSC-5888" at bounding box center [186, 390] width 117 height 13
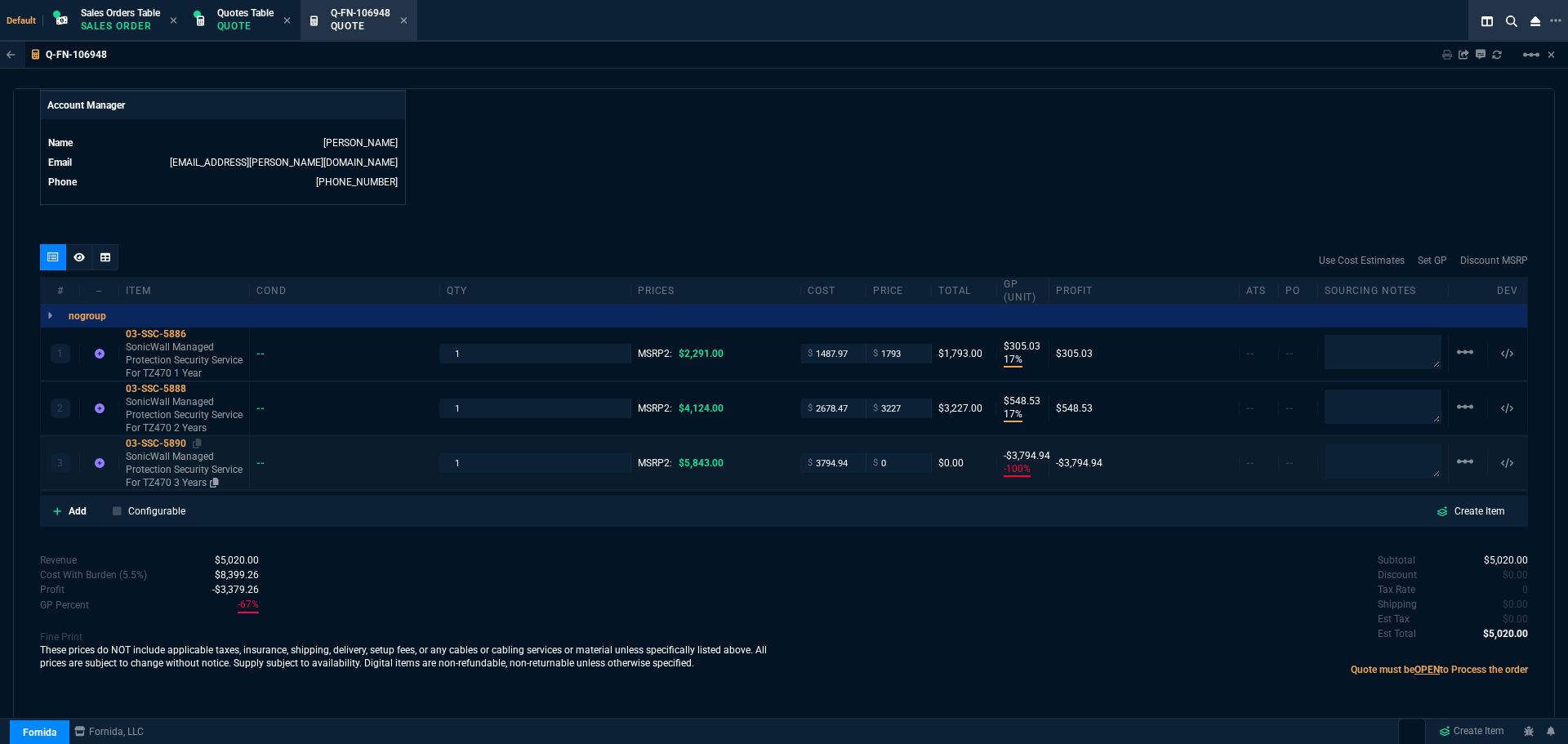
click at [153, 442] on div "03-SSC-5890" at bounding box center [185, 443] width 117 height 13
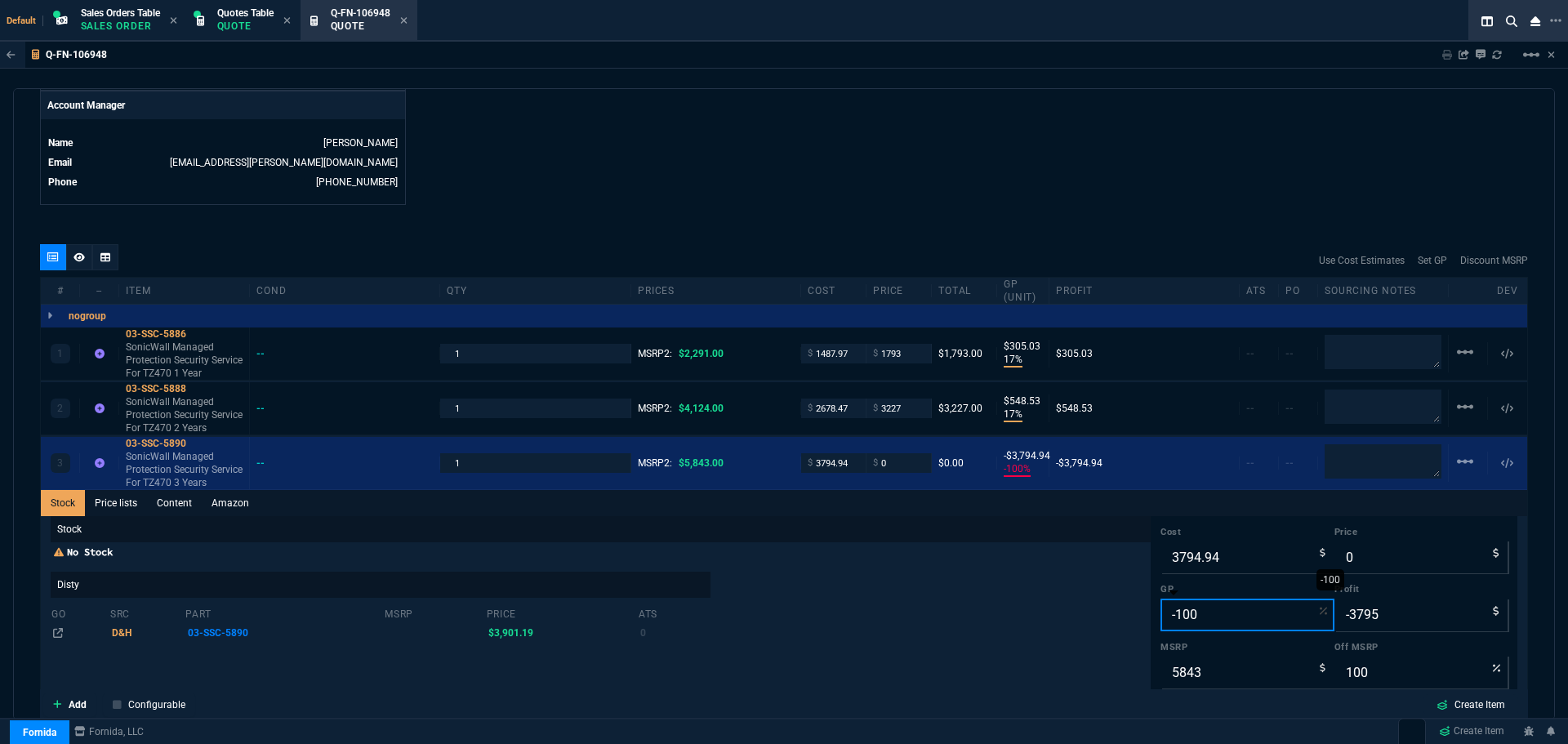
click at [1221, 623] on input "-100" at bounding box center [1247, 615] width 174 height 32
type input "1"
type input "3833"
type input "38"
type input "34"
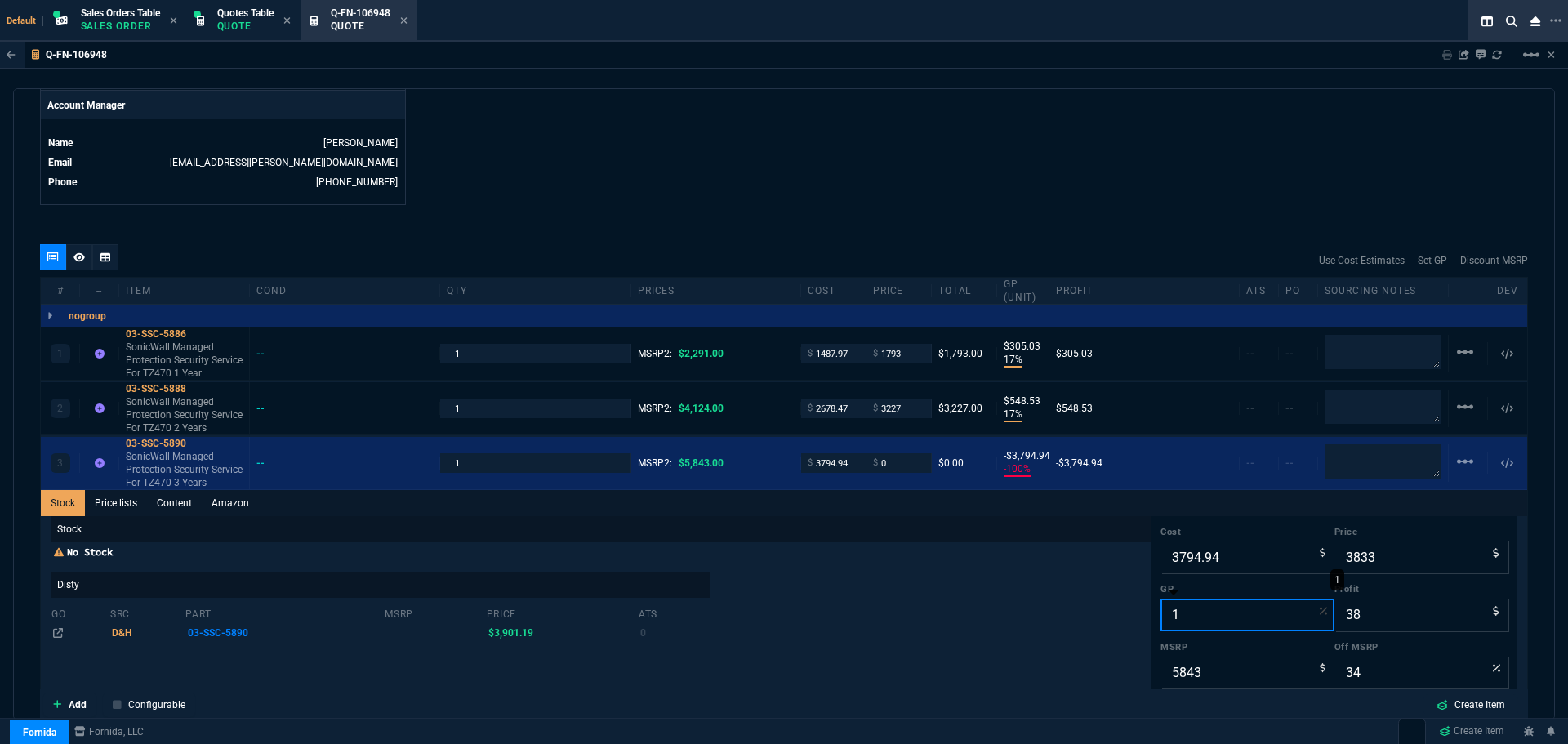
type input "17"
type input "4572"
type input "777"
type input "22"
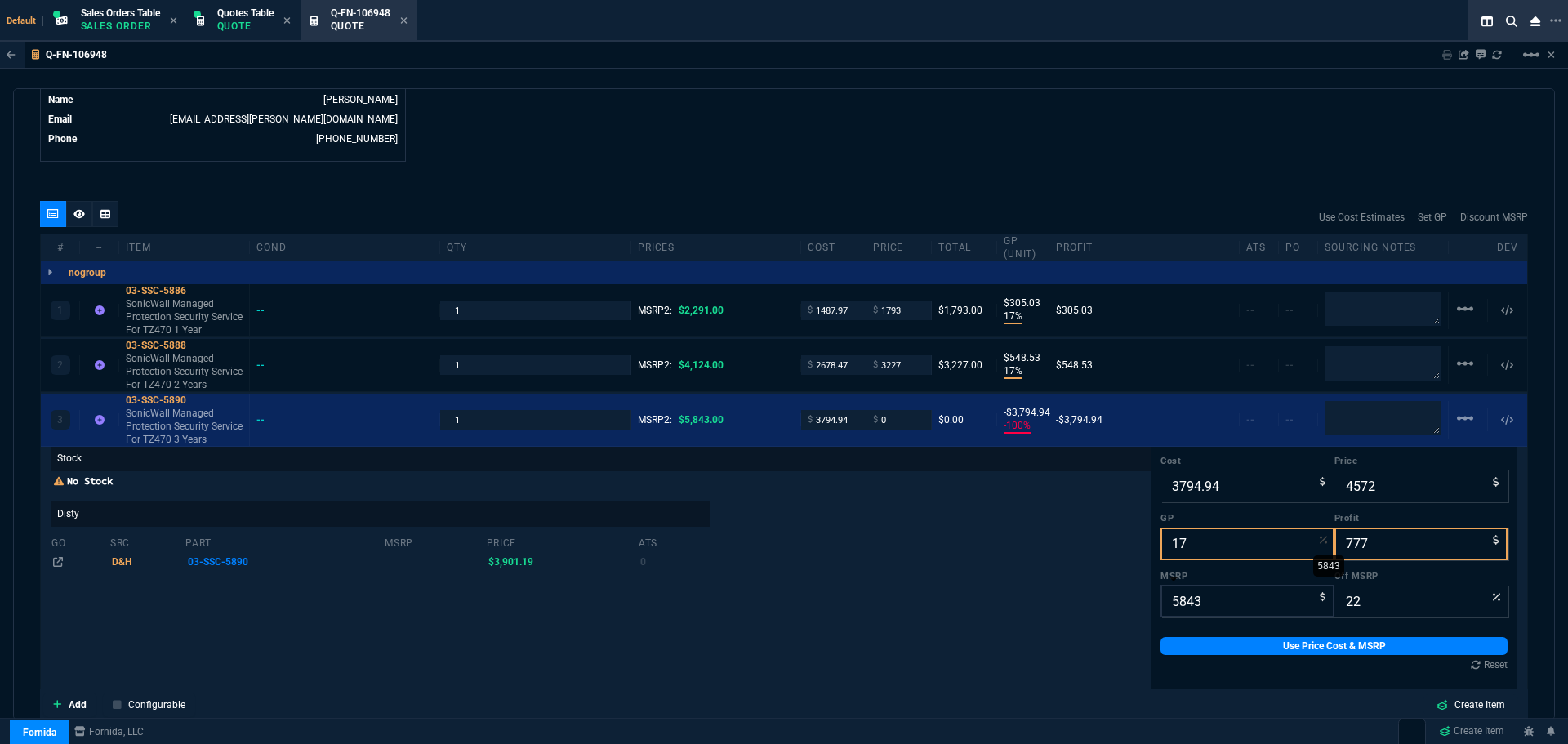
scroll to position [871, 0]
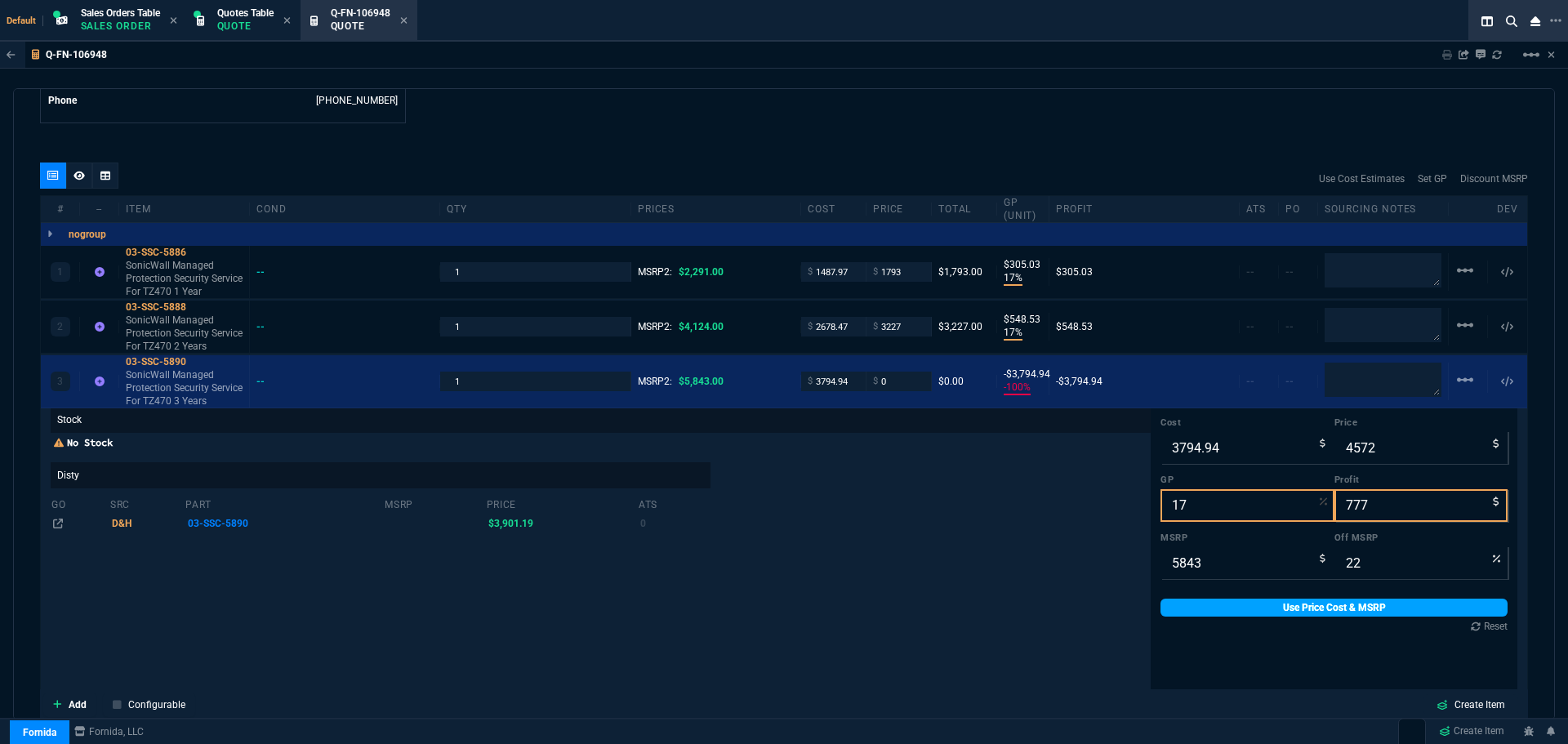
type input "17"
click at [1251, 612] on link "Use Price Cost & MSRP" at bounding box center [1334, 608] width 347 height 18
type input "4572"
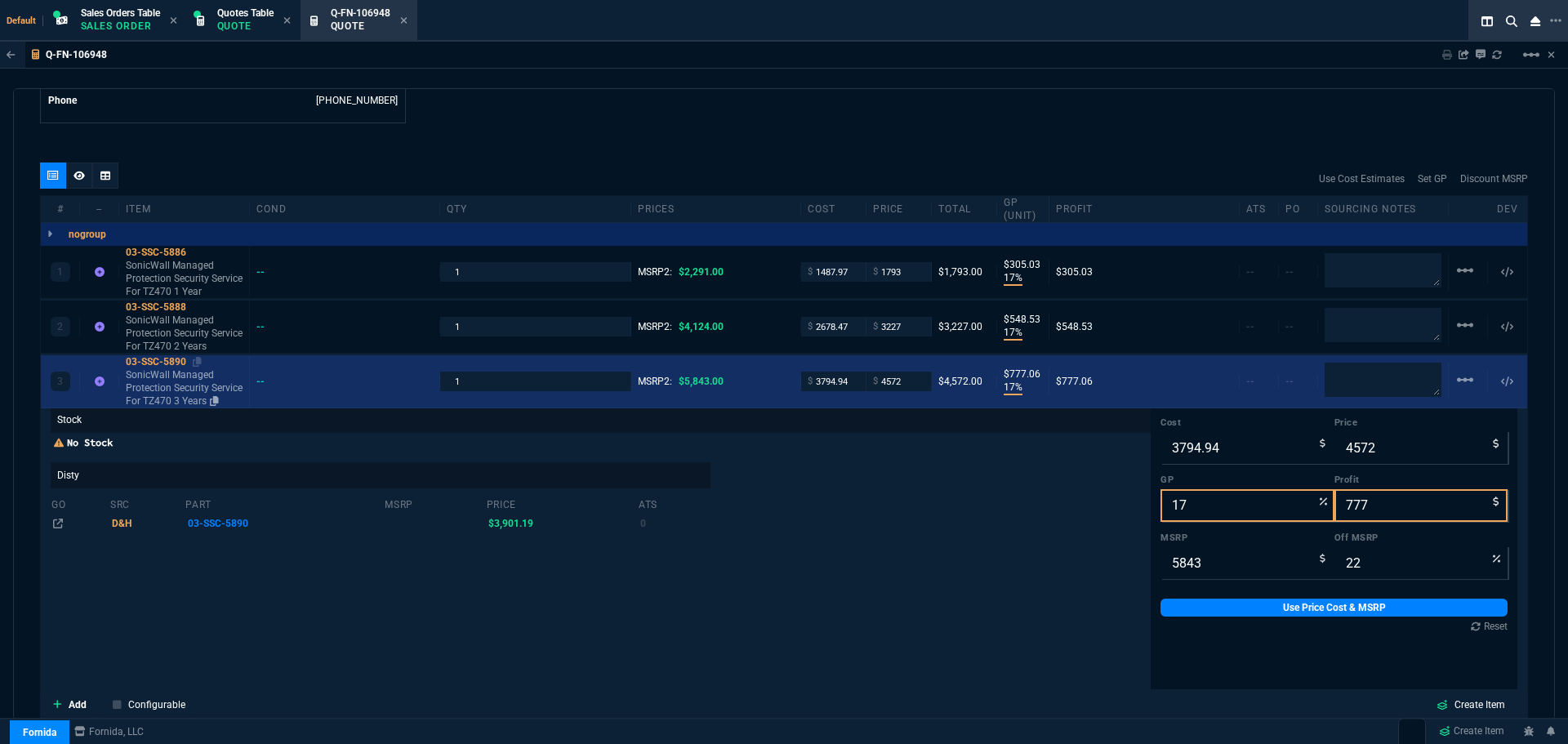
click at [139, 363] on div "03-SSC-5890" at bounding box center [185, 361] width 117 height 13
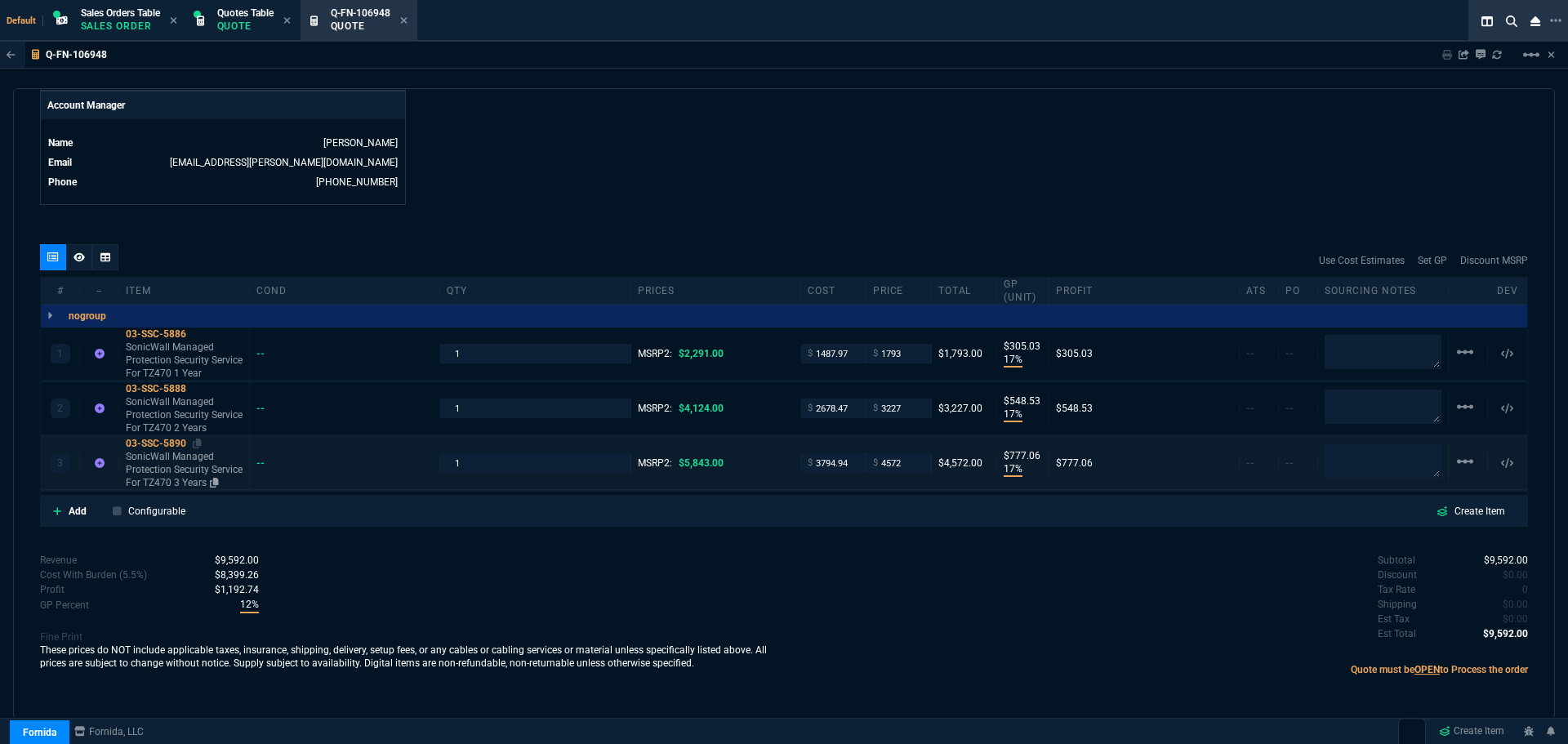
scroll to position [802, 0]
click at [199, 438] on icon at bounding box center [197, 442] width 9 height 10
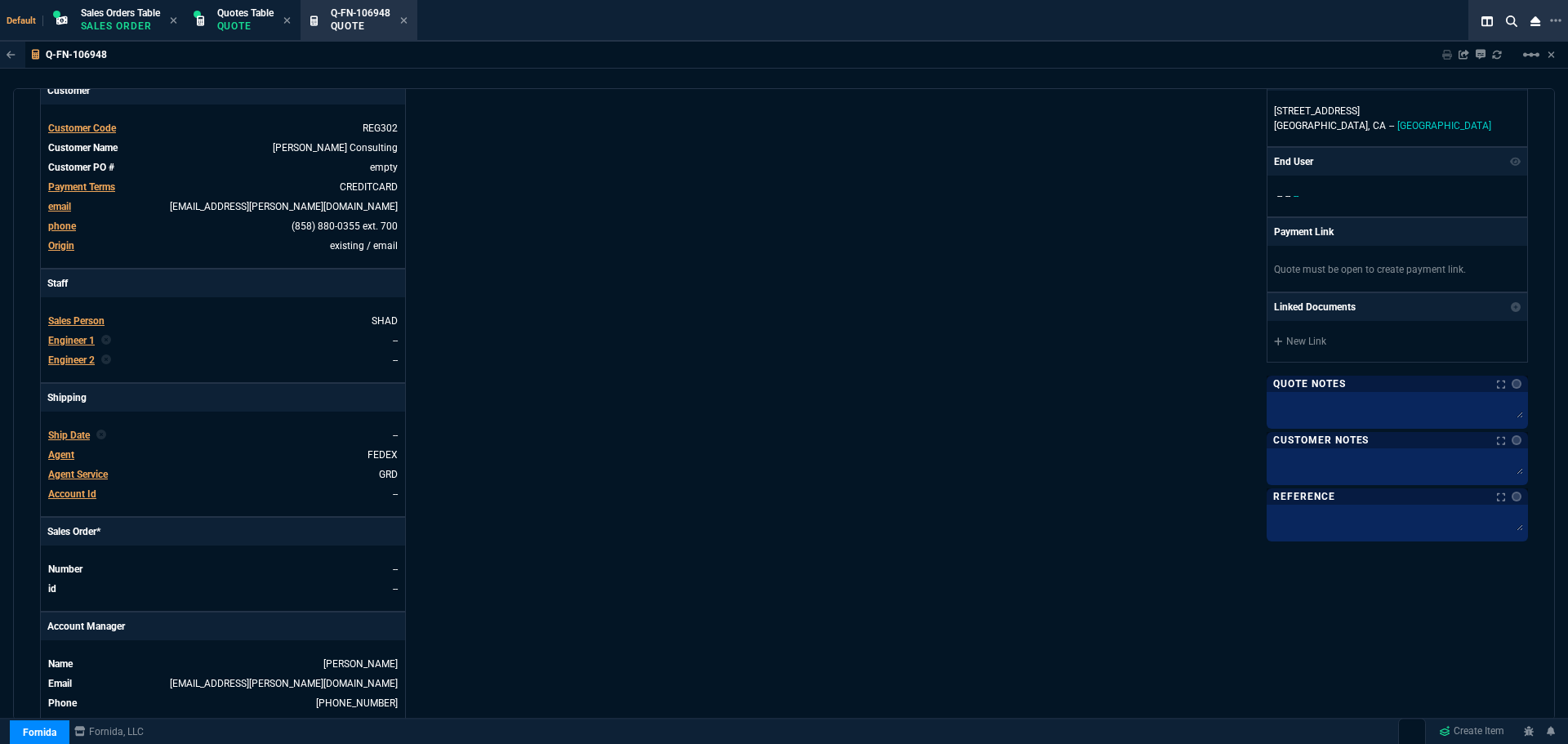
scroll to position [0, 0]
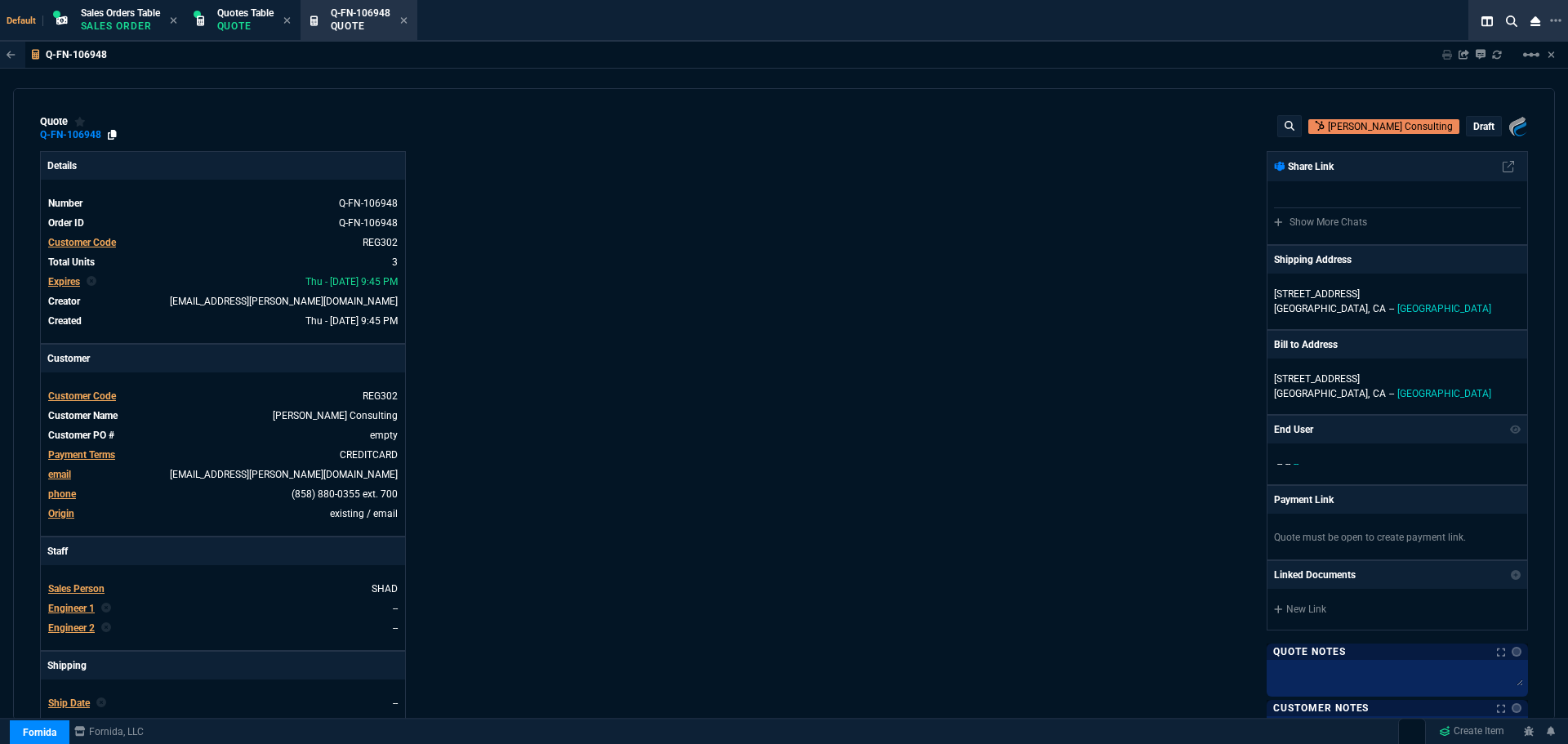
click at [112, 134] on icon at bounding box center [112, 134] width 9 height 10
click at [111, 132] on icon at bounding box center [112, 134] width 9 height 10
click at [254, 18] on div "Quotes Table Quote" at bounding box center [245, 20] width 56 height 29
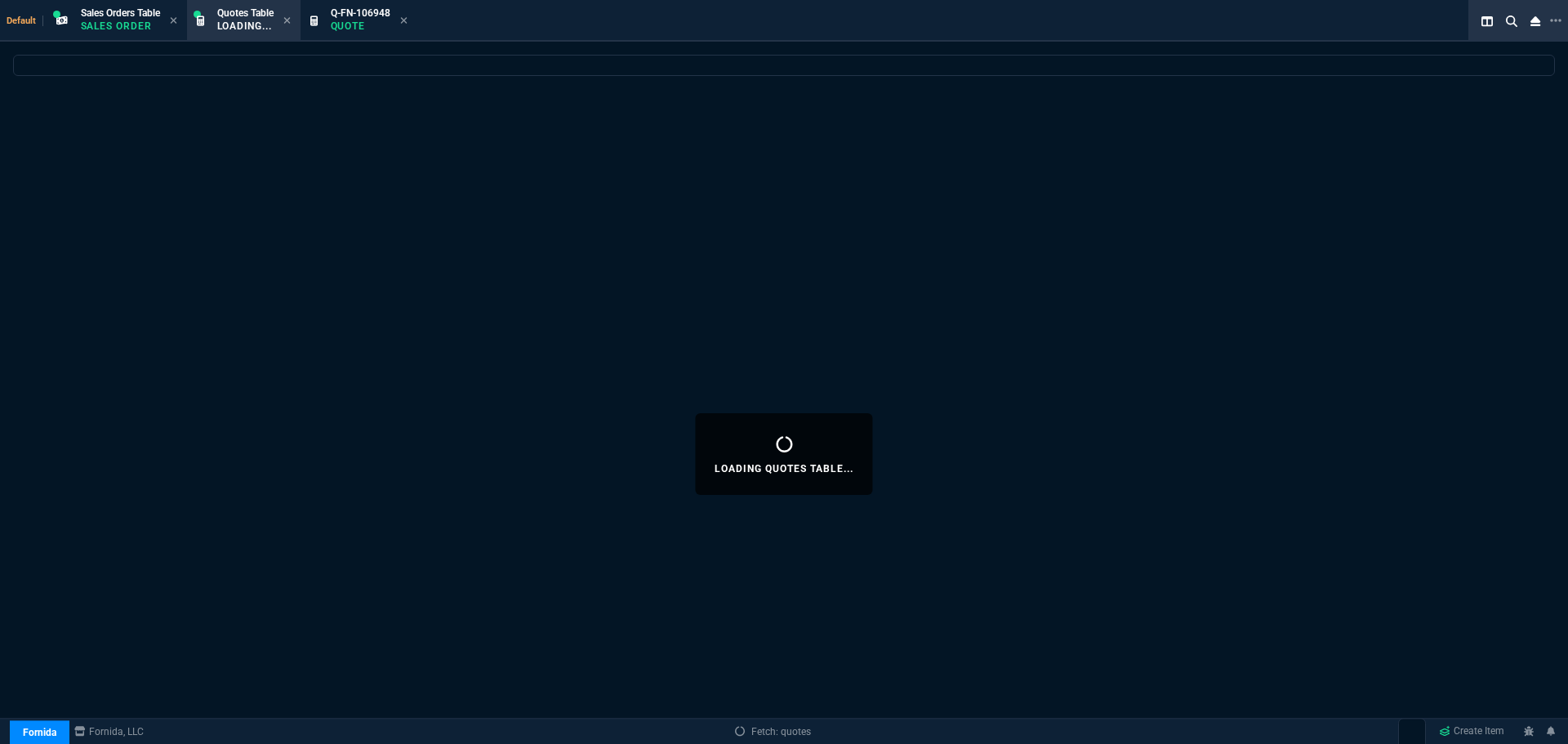
select select
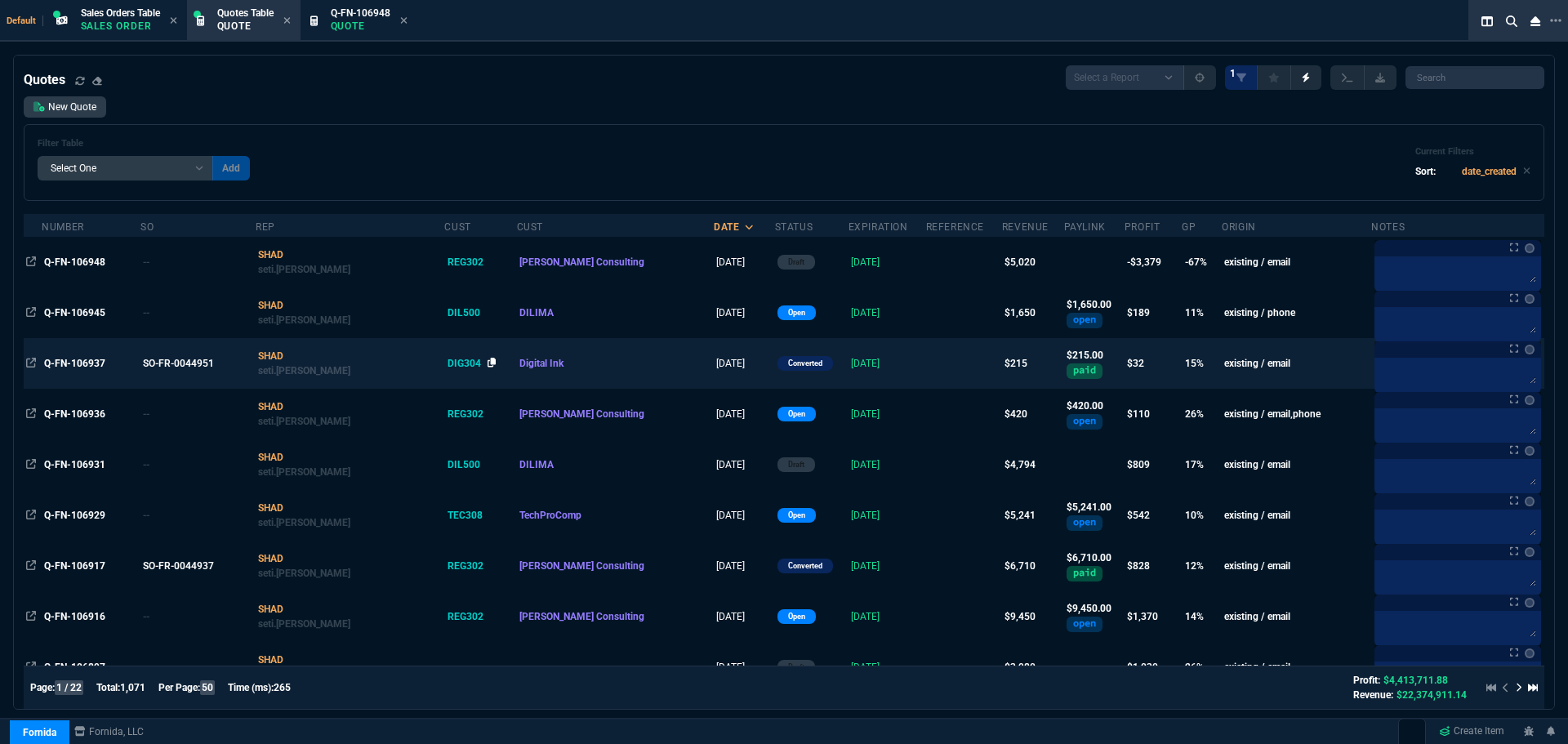
click at [488, 363] on icon at bounding box center [492, 362] width 9 height 10
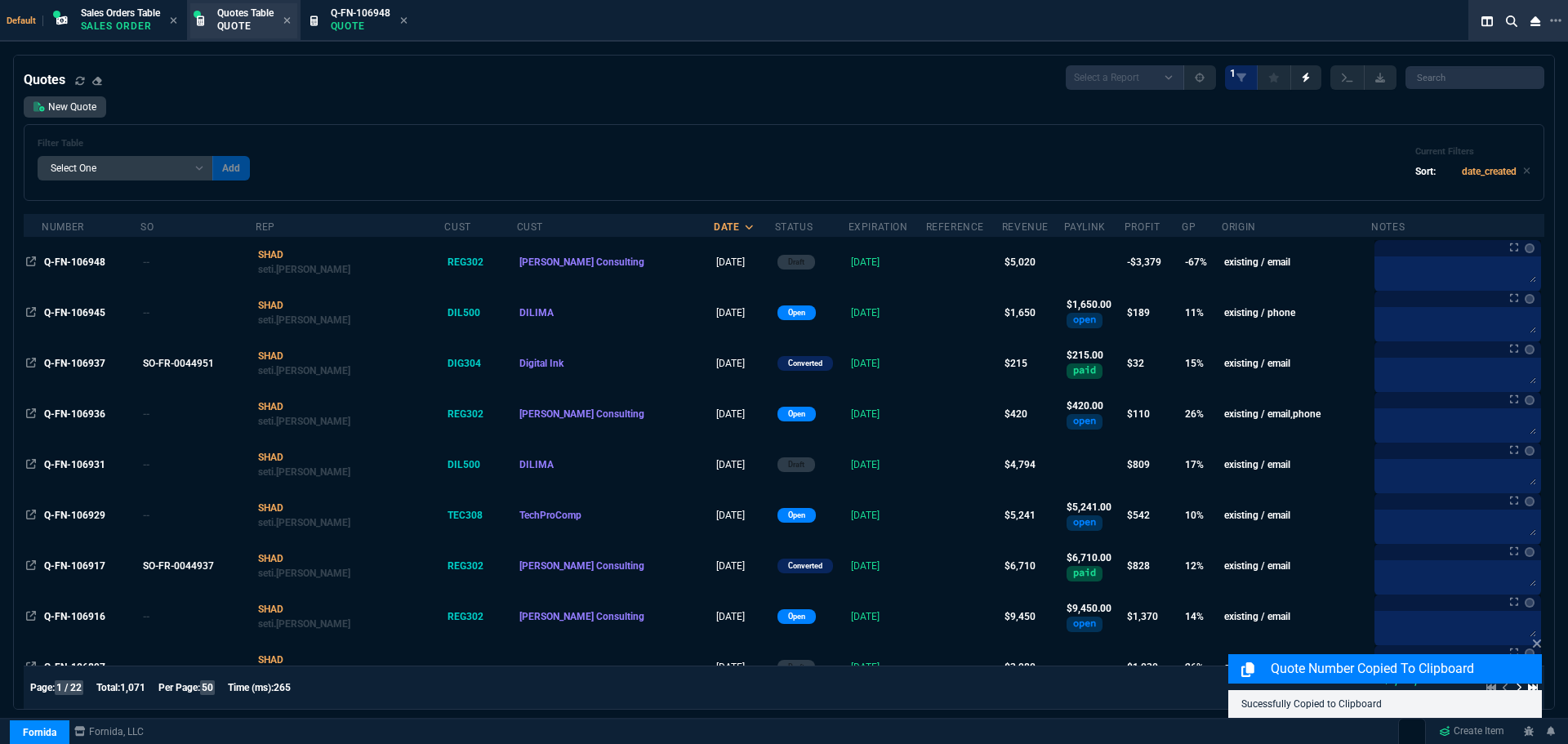
click at [273, 30] on p "Quote" at bounding box center [245, 25] width 56 height 13
click at [85, 106] on link "New Quote" at bounding box center [65, 107] width 82 height 21
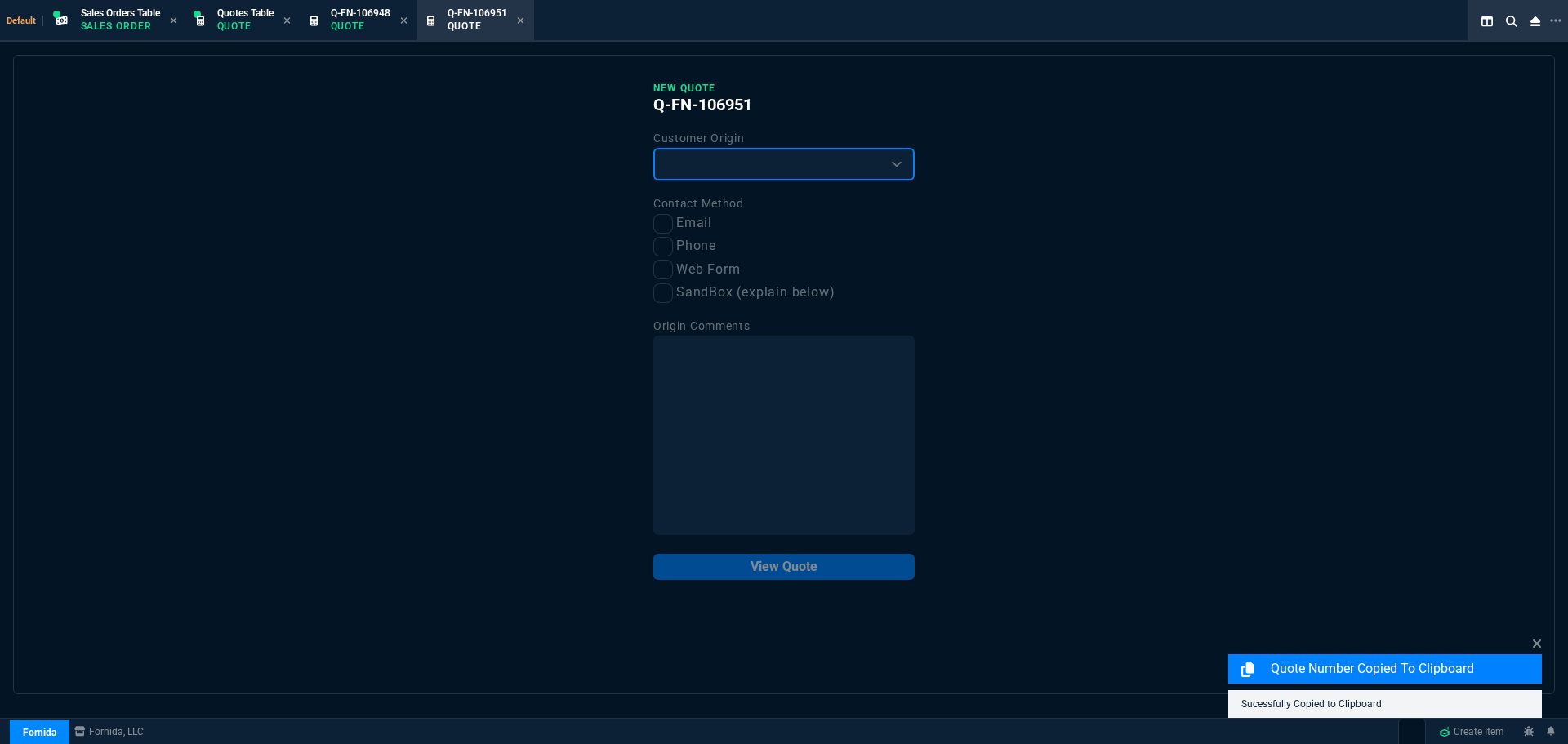
click at [814, 166] on select "Existing Customer Amazon Lead (first order) Website Lead (first order) Called (…" at bounding box center [784, 163] width 261 height 32
select select "existing"
click at [653, 149] on select "Existing Customer Amazon Lead (first order) Website Lead (first order) Called (…" at bounding box center [784, 163] width 261 height 32
click at [661, 227] on input "Email" at bounding box center [663, 224] width 19 height 19
checkbox input "true"
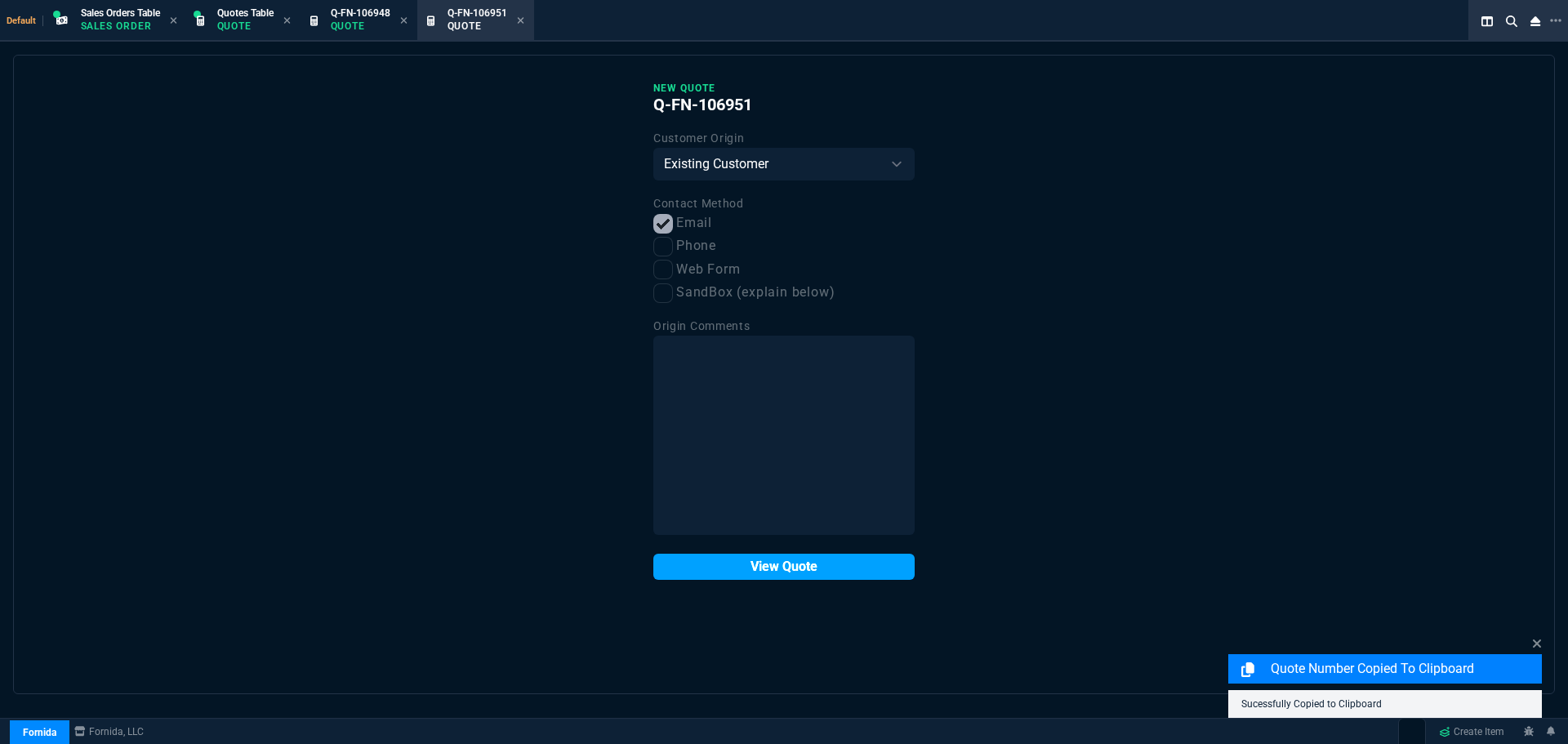
click at [736, 564] on button "View Quote" at bounding box center [784, 567] width 261 height 26
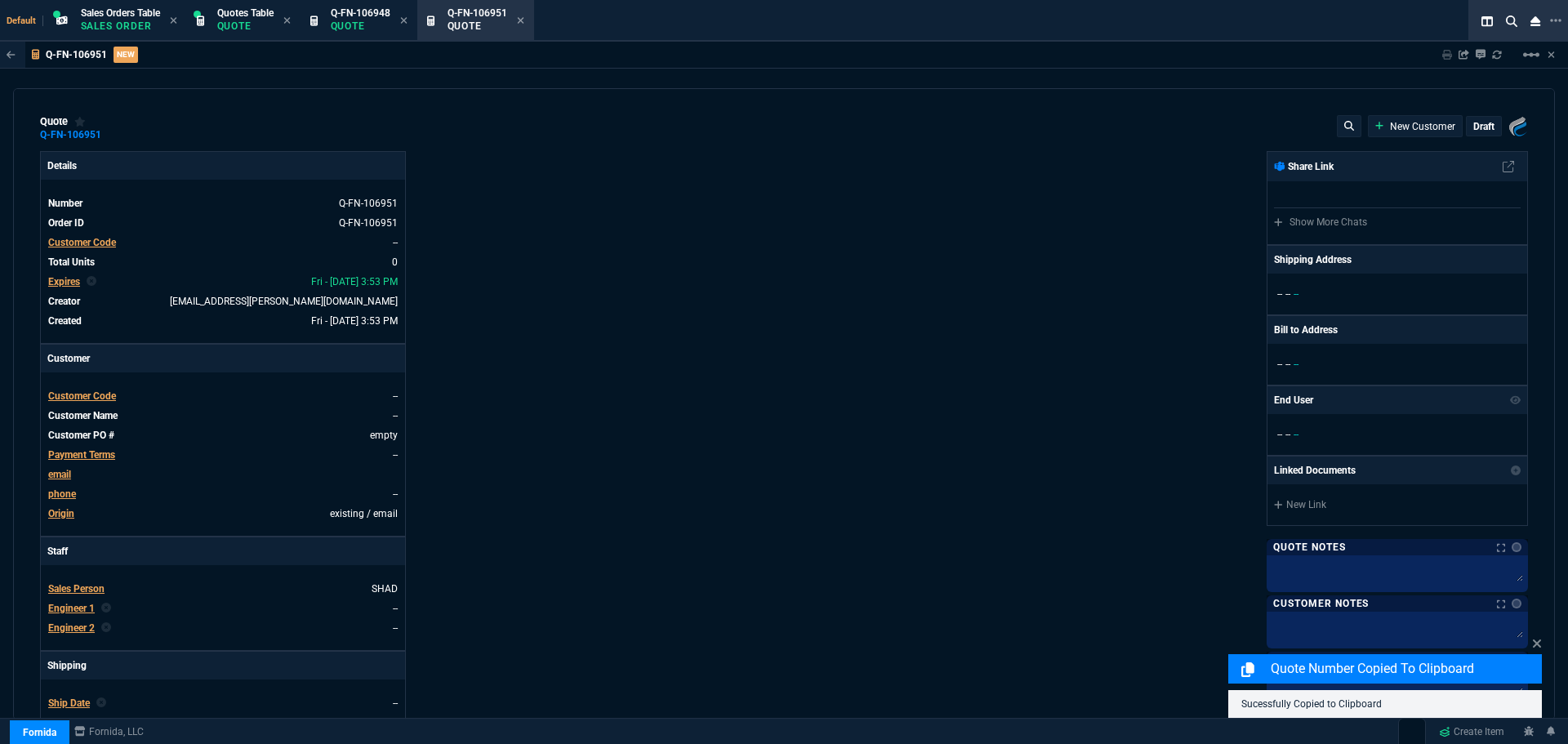
click at [85, 397] on span "Customer Code" at bounding box center [82, 395] width 68 height 11
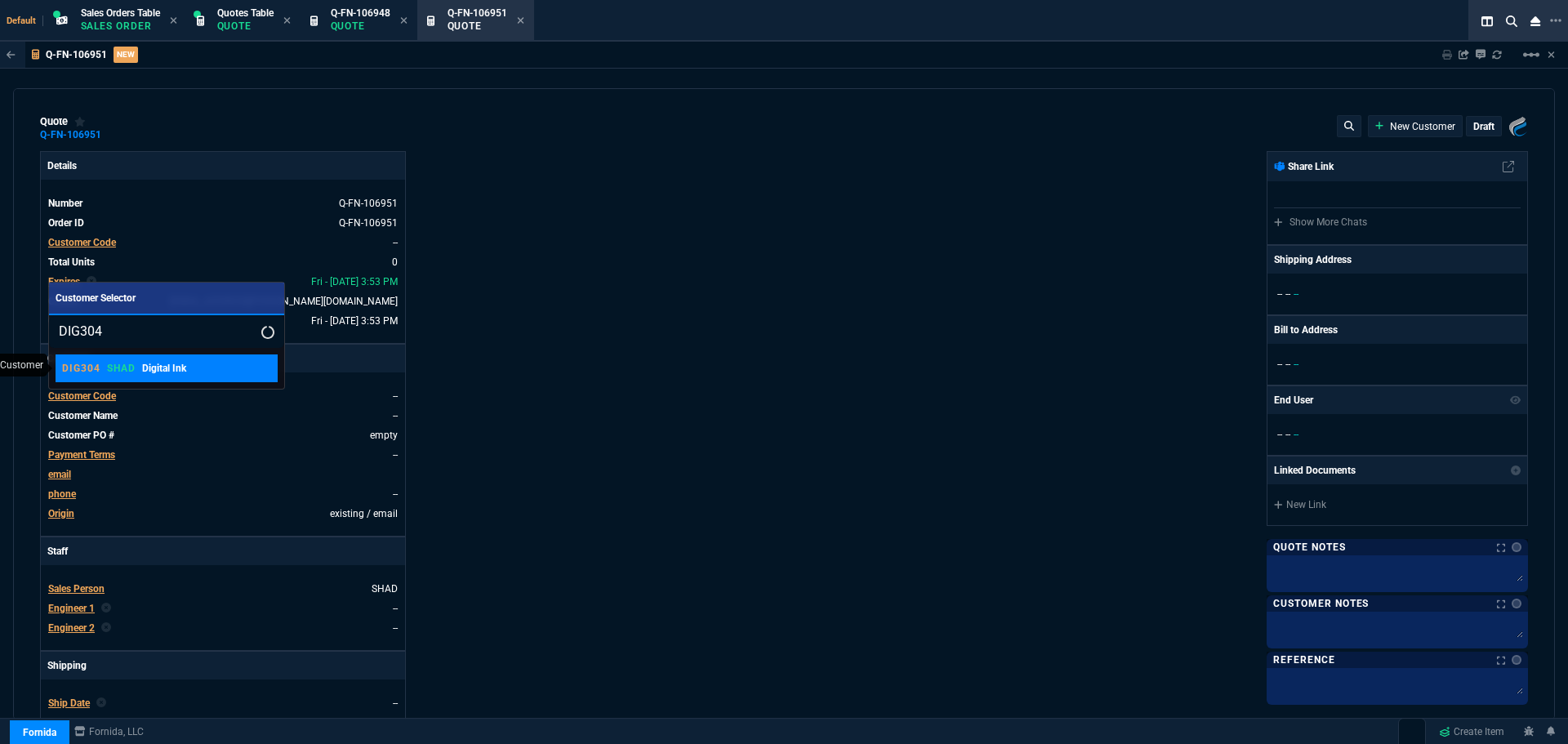
type input "DIG304"
click at [100, 370] on div "DIG304 SHAD Digital Ink" at bounding box center [124, 368] width 124 height 15
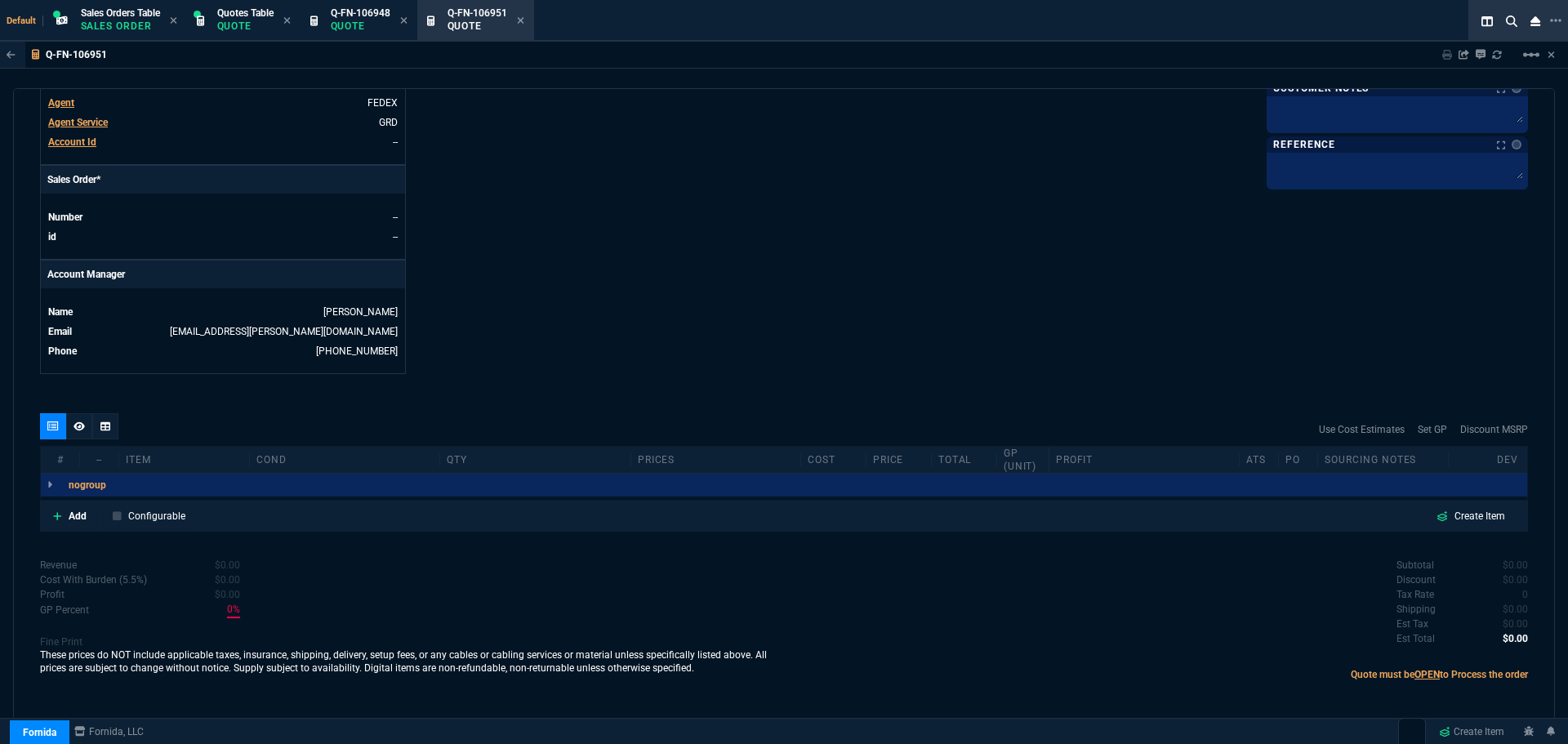
scroll to position [624, 0]
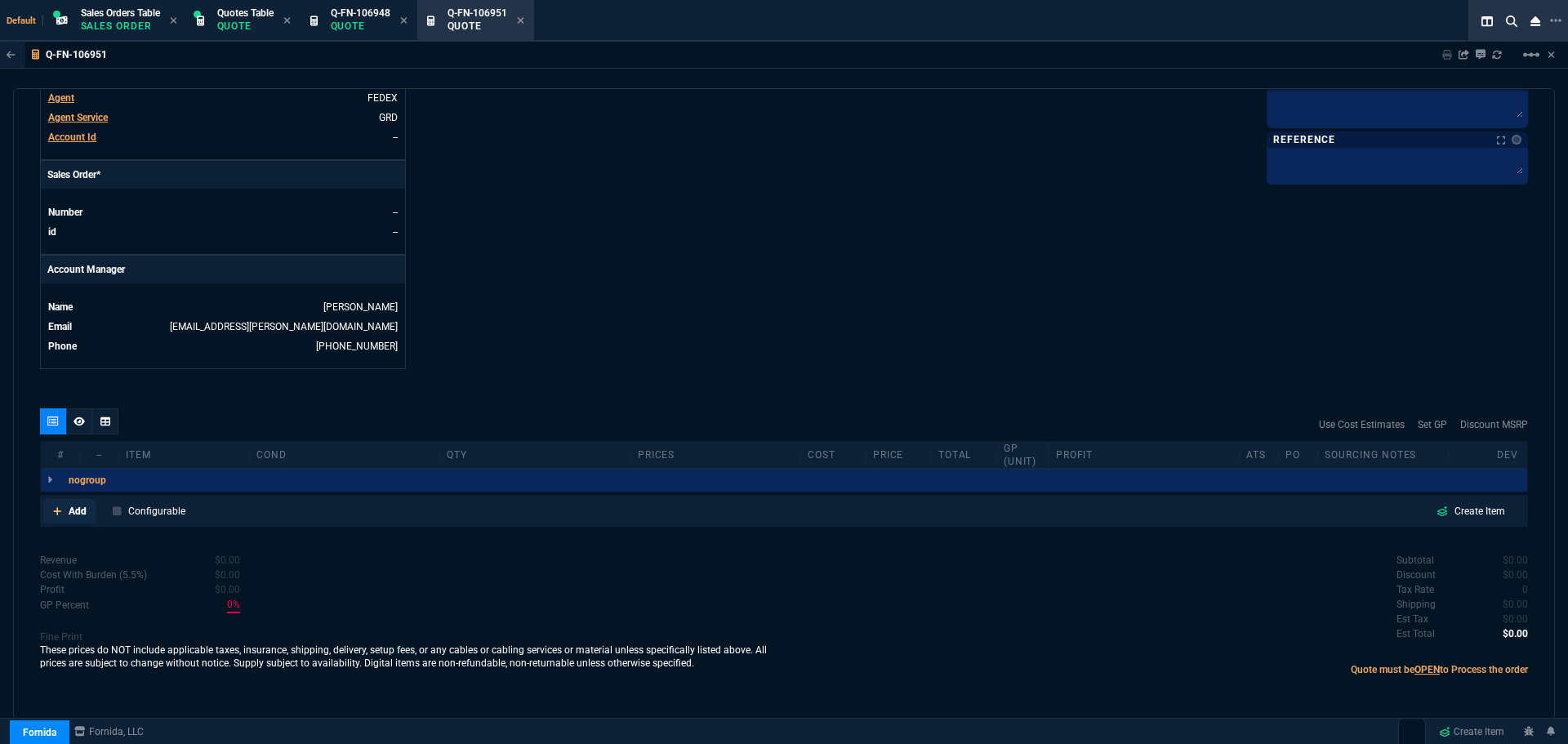
click at [67, 506] on link "Add" at bounding box center [69, 511] width 53 height 24
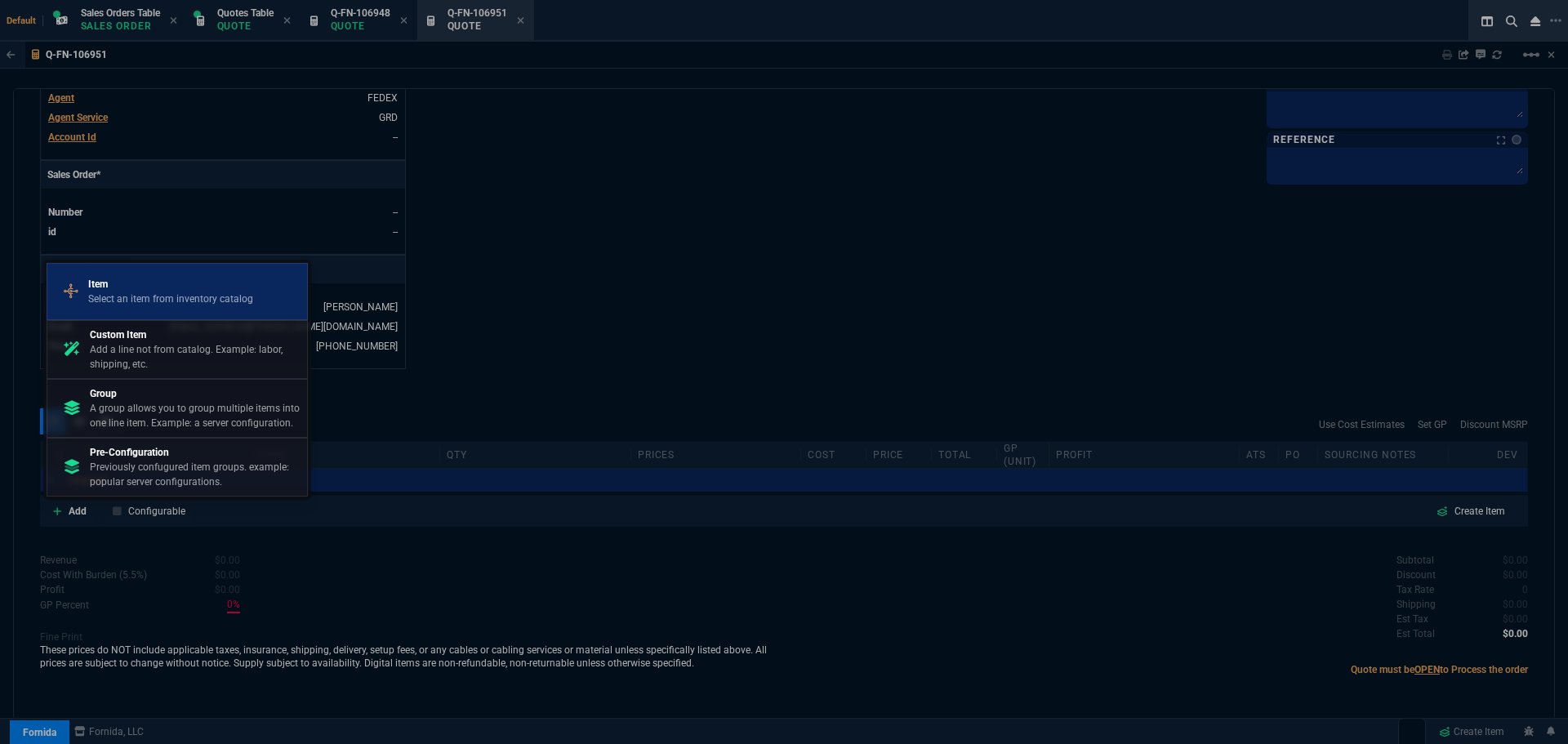
click at [106, 281] on p "Item" at bounding box center [171, 284] width 165 height 15
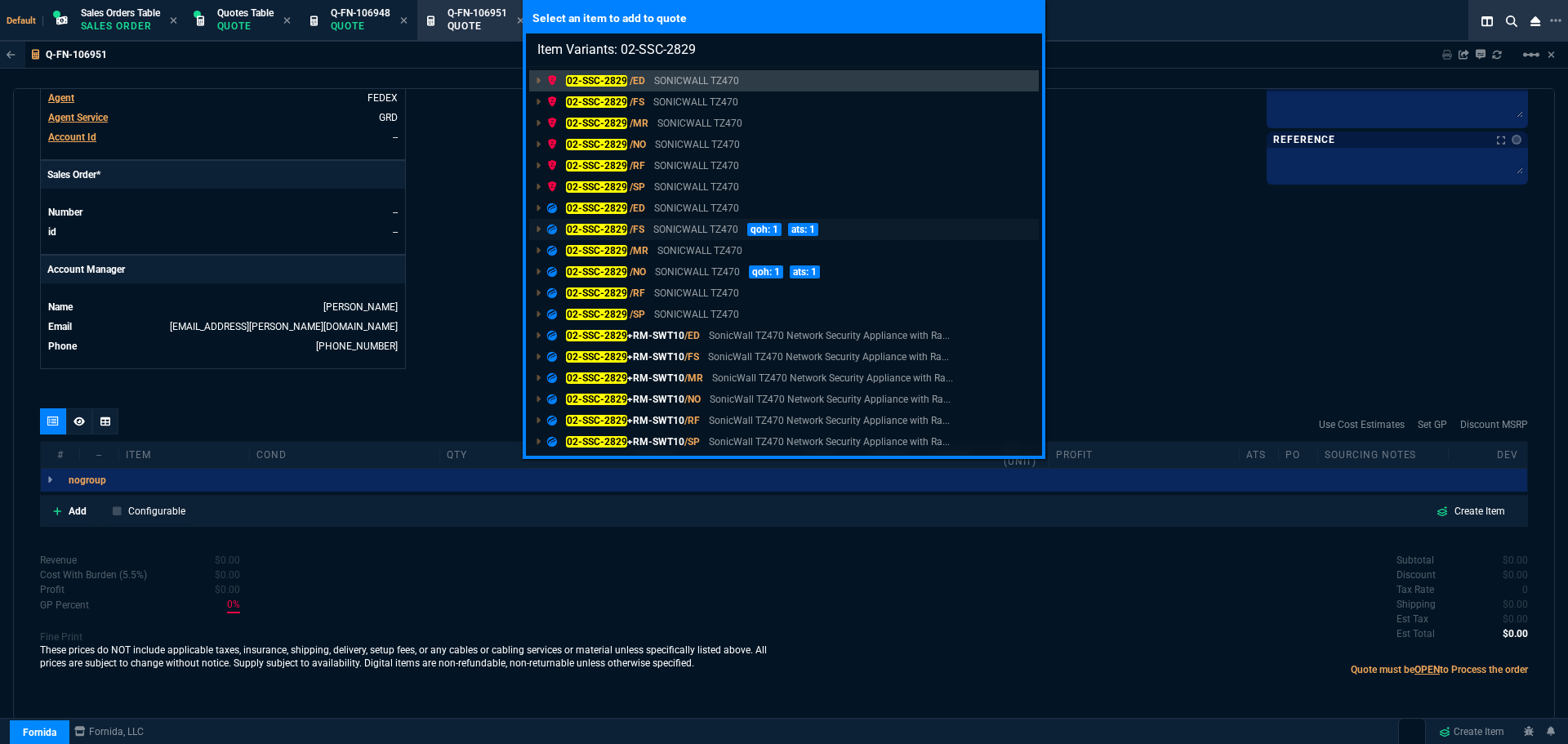
type input "Item Variants: 02-SSC-2829"
click at [574, 228] on mark "02-SSC-2829" at bounding box center [596, 229] width 61 height 11
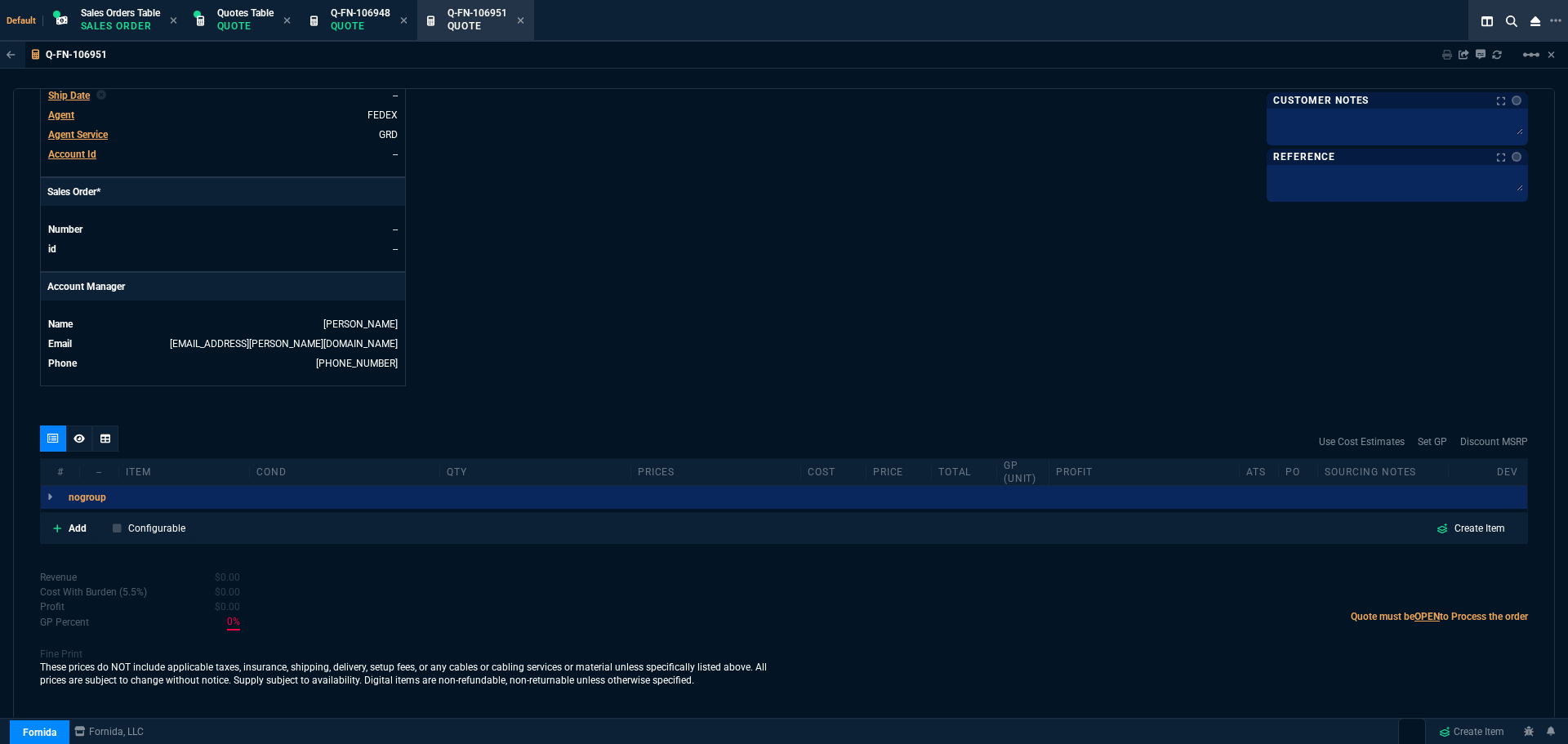
scroll to position [608, 0]
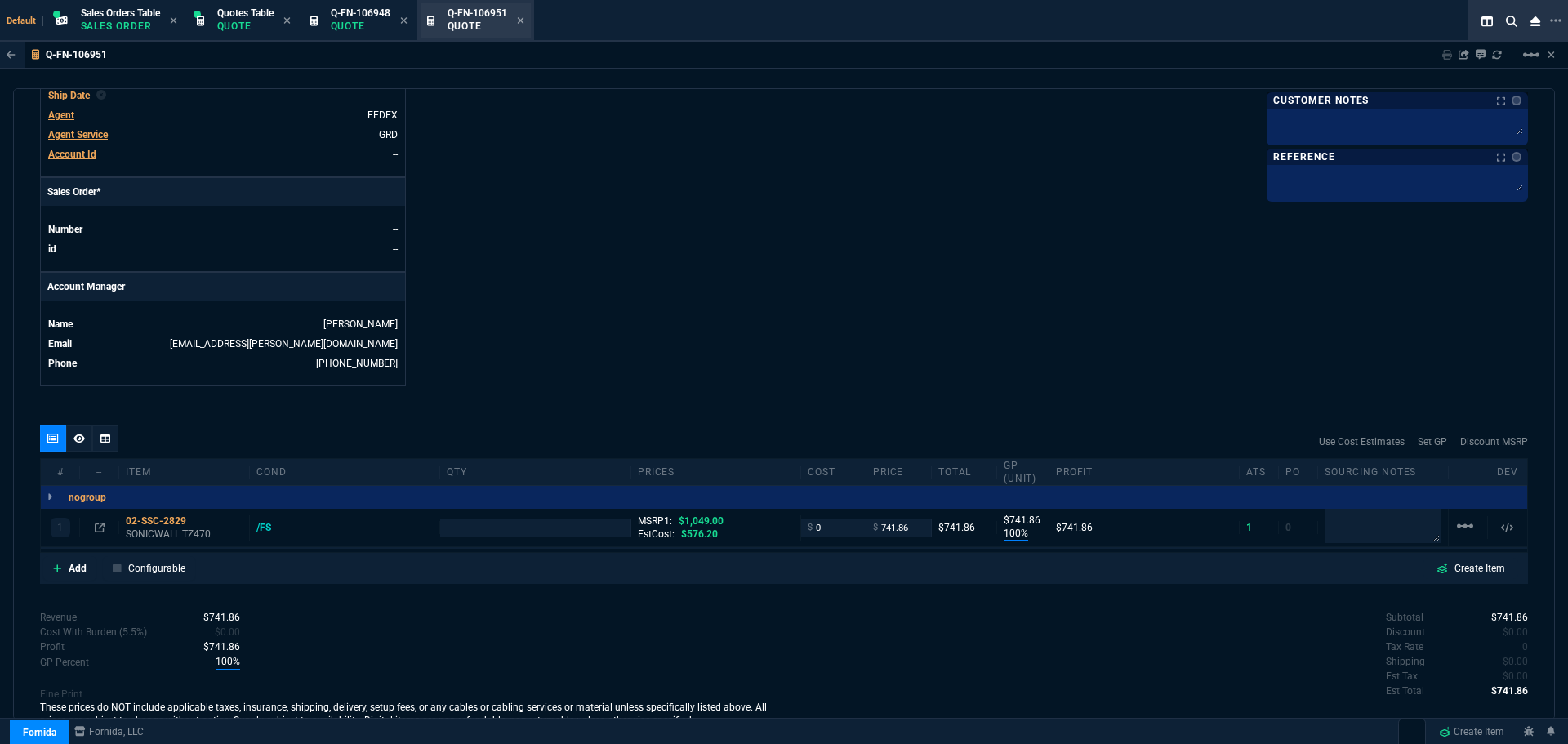
type input "100"
type input "742"
type input "29"
click at [86, 571] on p "Add" at bounding box center [77, 568] width 18 height 15
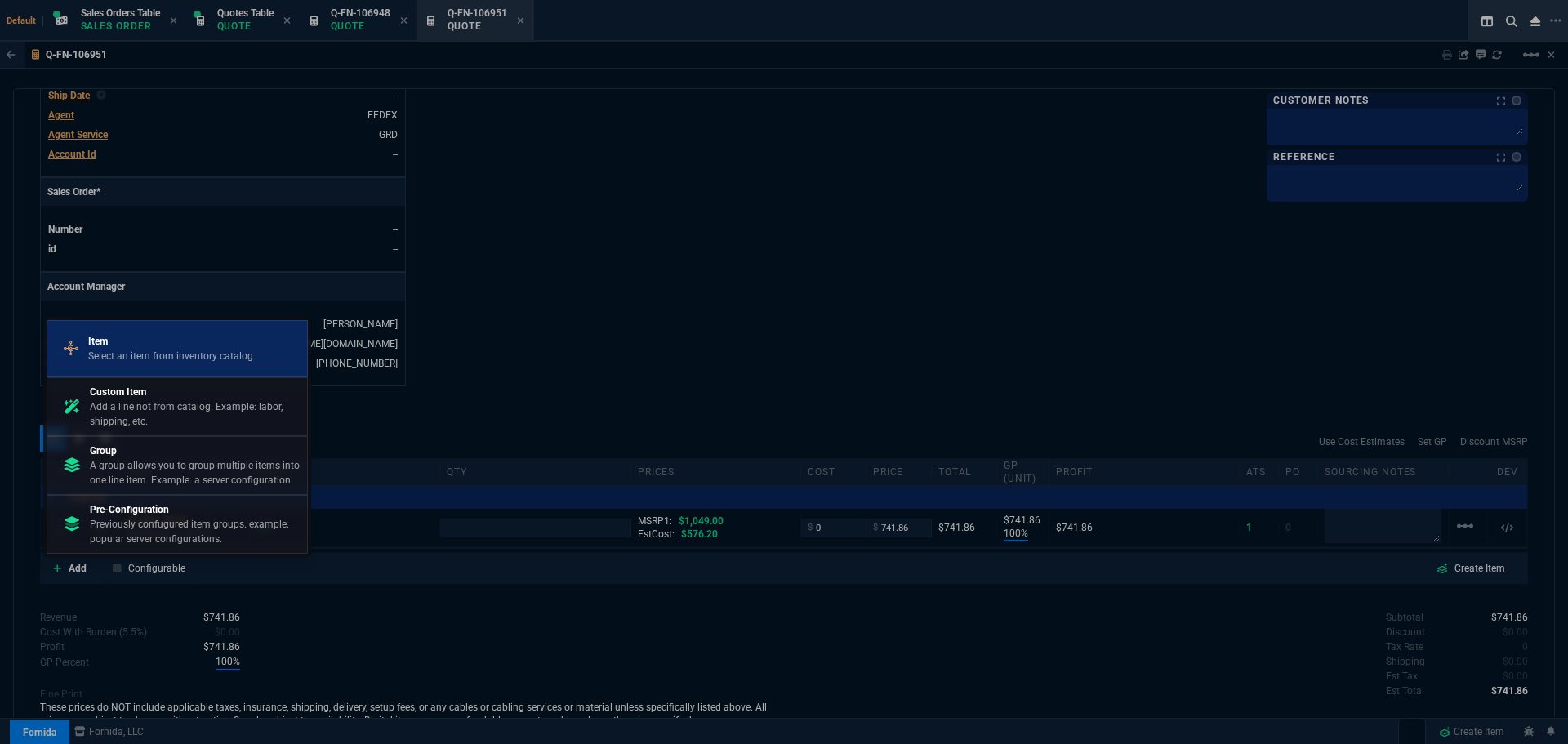
click at [152, 350] on p "Select an item from inventory catalog" at bounding box center [171, 356] width 165 height 15
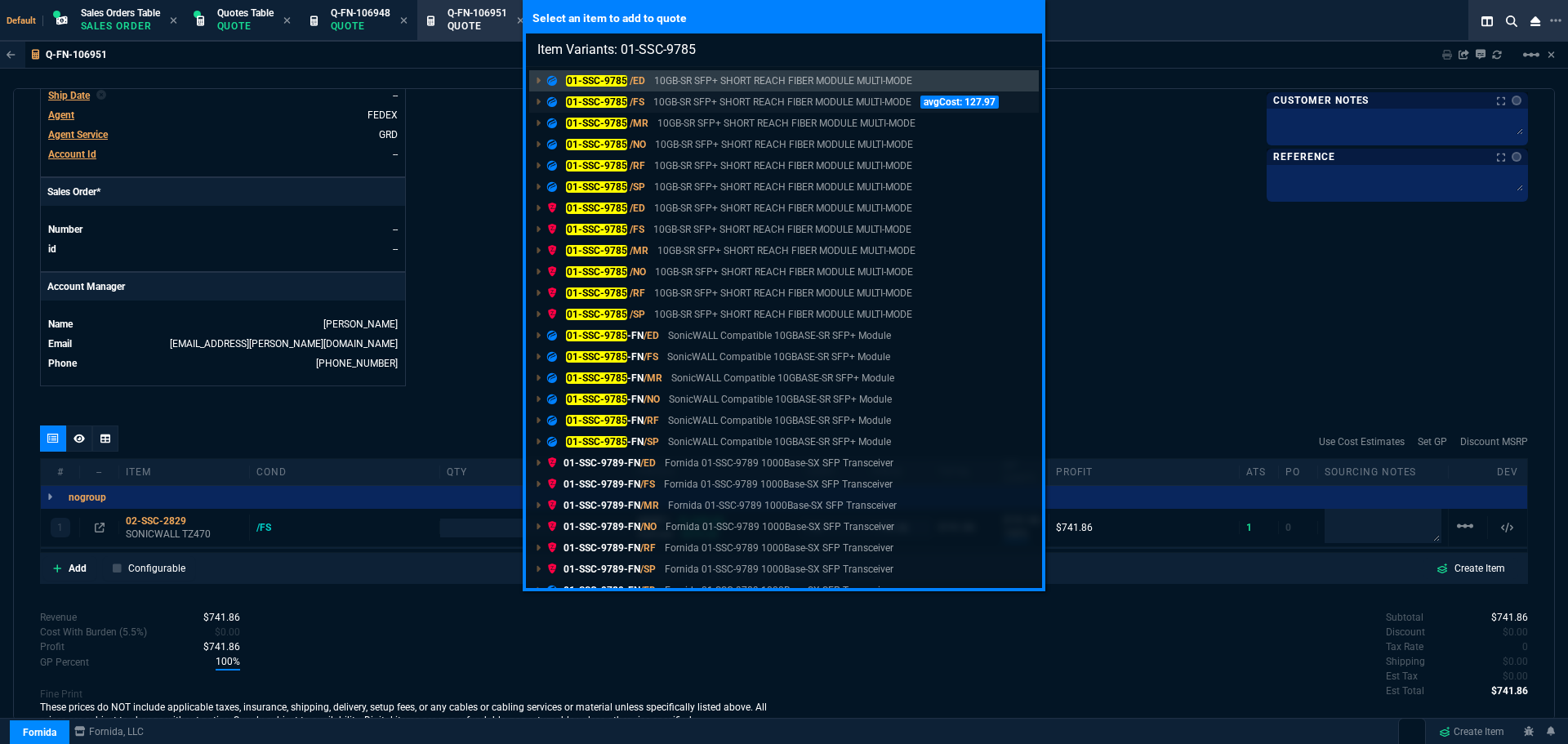
type input "Item Variants: 01-SSC-9785"
click at [581, 95] on p "01-SSC-9785 /FS" at bounding box center [596, 101] width 97 height 15
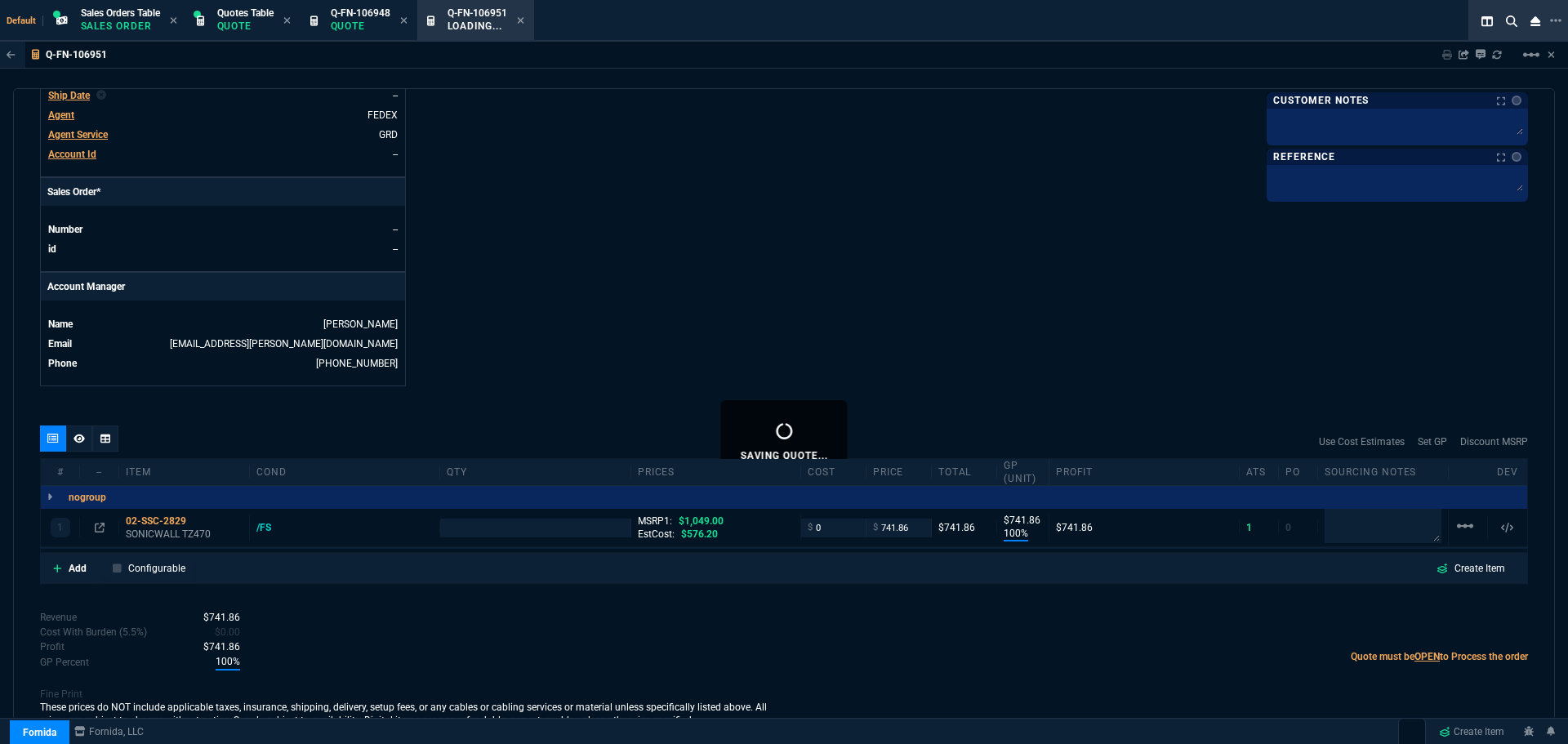
type input "1"
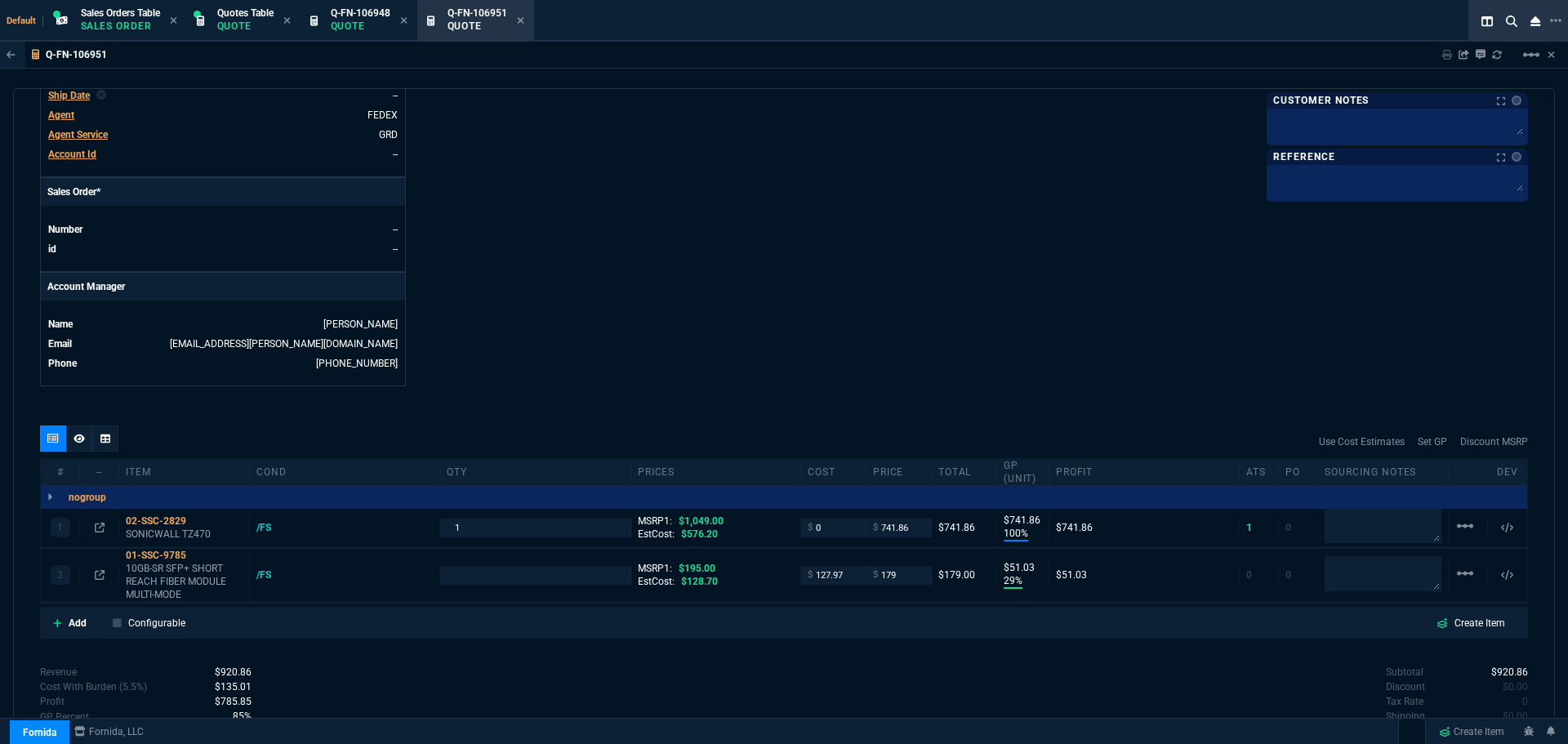
type input "100"
type input "742"
type input "29"
type input "51"
type input "29"
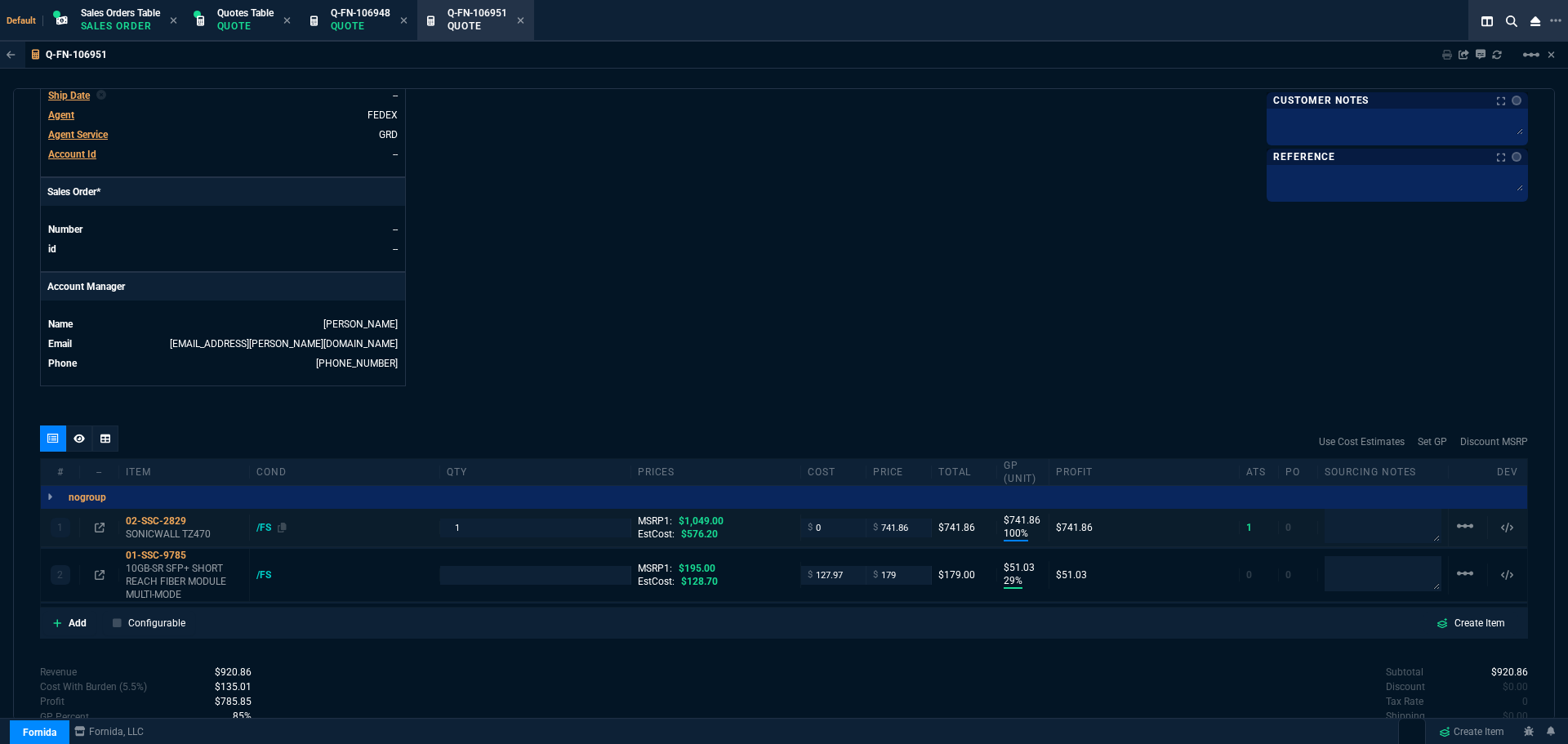
type input "8"
click at [471, 578] on input "number" at bounding box center [535, 574] width 177 height 18
type input "1"
click at [76, 623] on p "Add" at bounding box center [77, 622] width 18 height 15
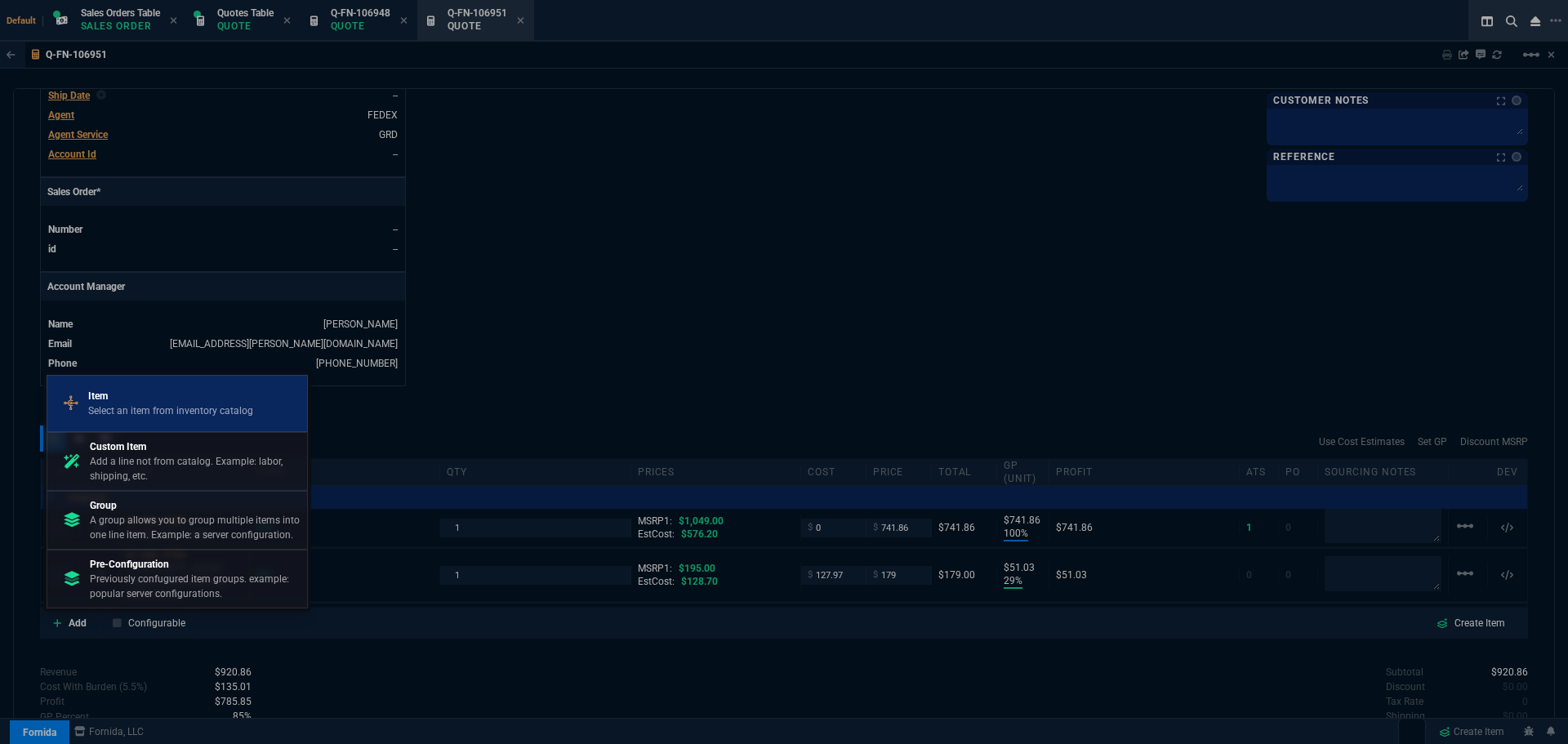
click at [139, 414] on p "Select an item from inventory catalog" at bounding box center [171, 410] width 165 height 15
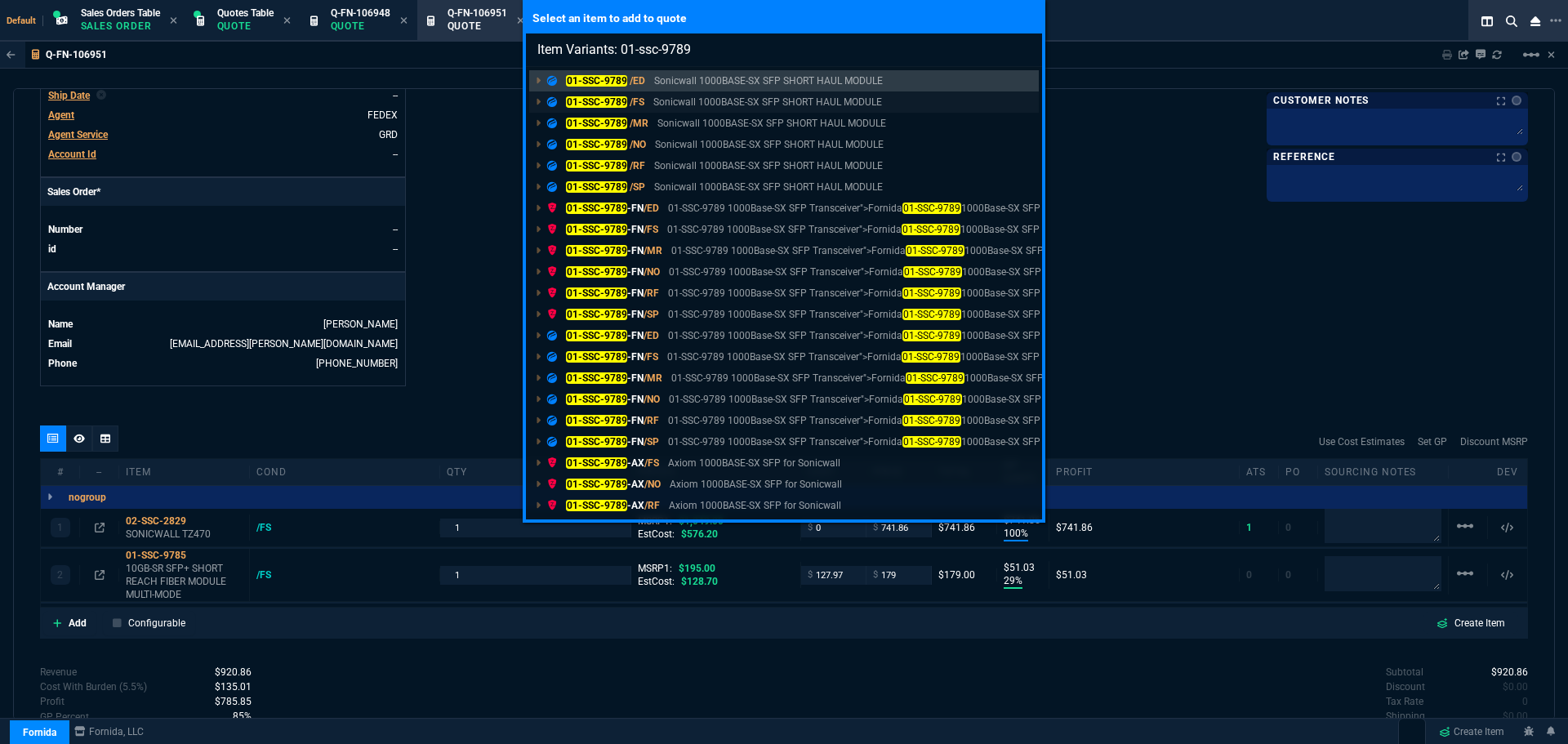
type input "Item Variants: 01-ssc-9789"
click at [592, 101] on mark "01-SSC-9789" at bounding box center [596, 101] width 61 height 11
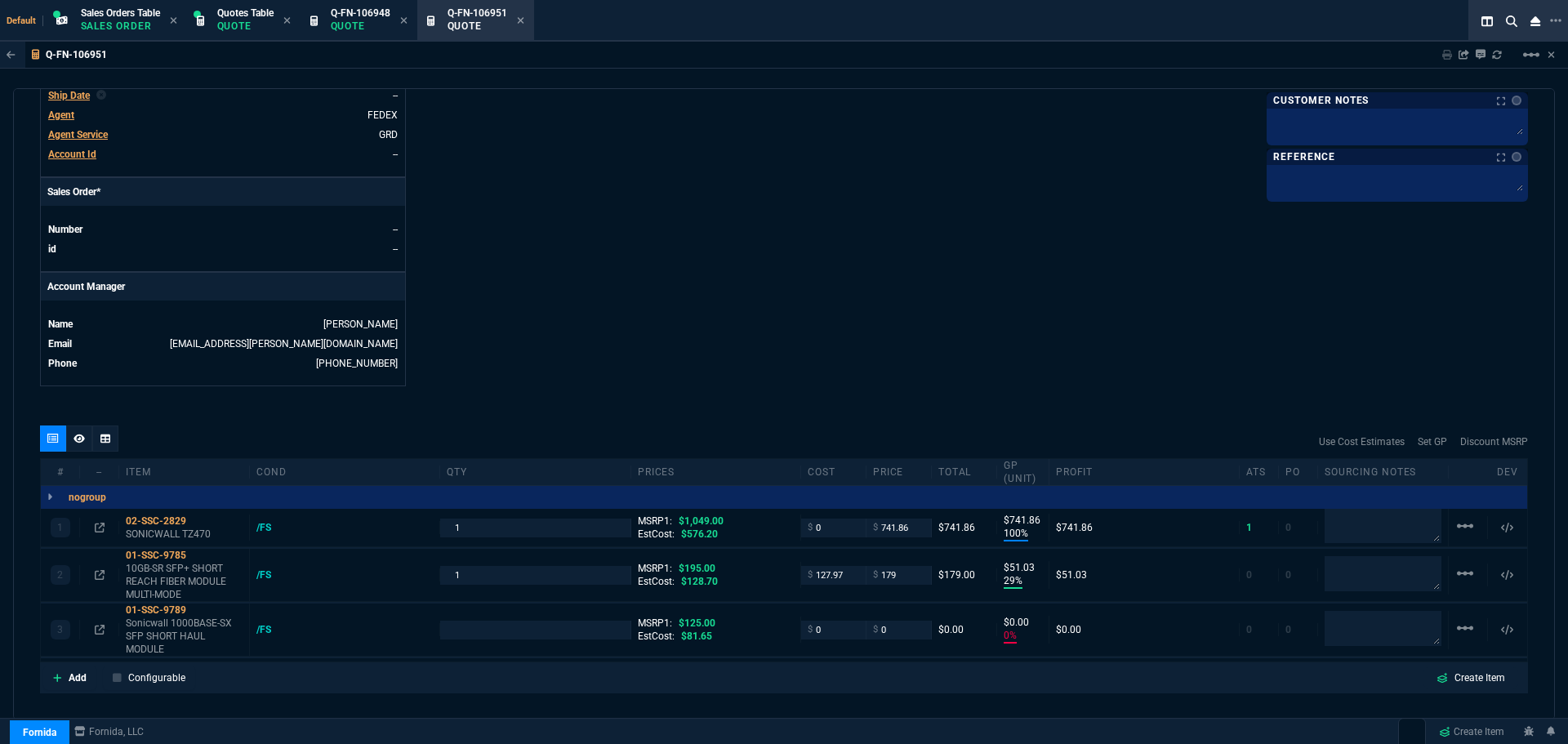
type input "100"
type input "742"
type input "29"
type input "51"
type input "0"
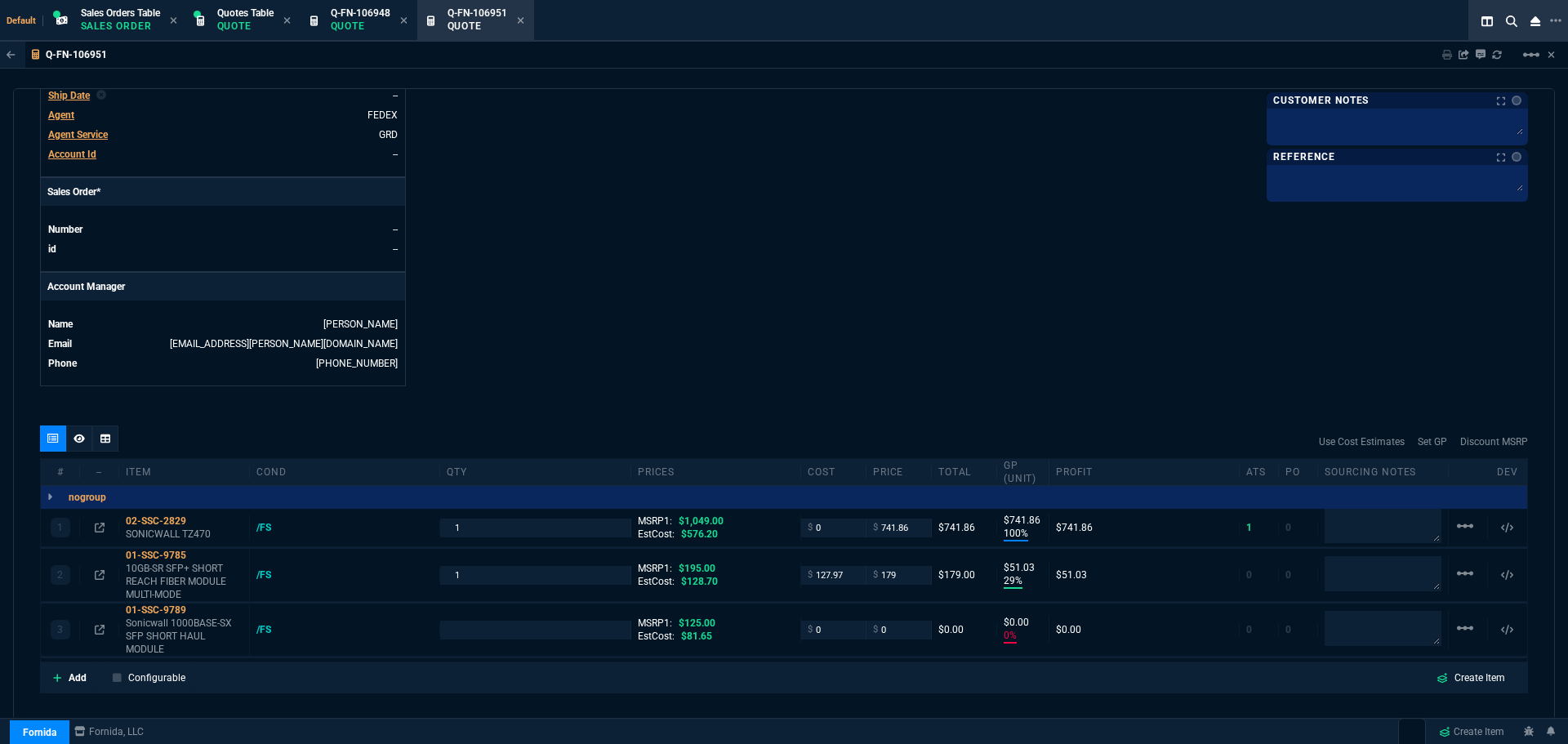
type input "0"
type input "29"
type input "8"
type input "100"
click at [477, 631] on input "number" at bounding box center [535, 629] width 177 height 18
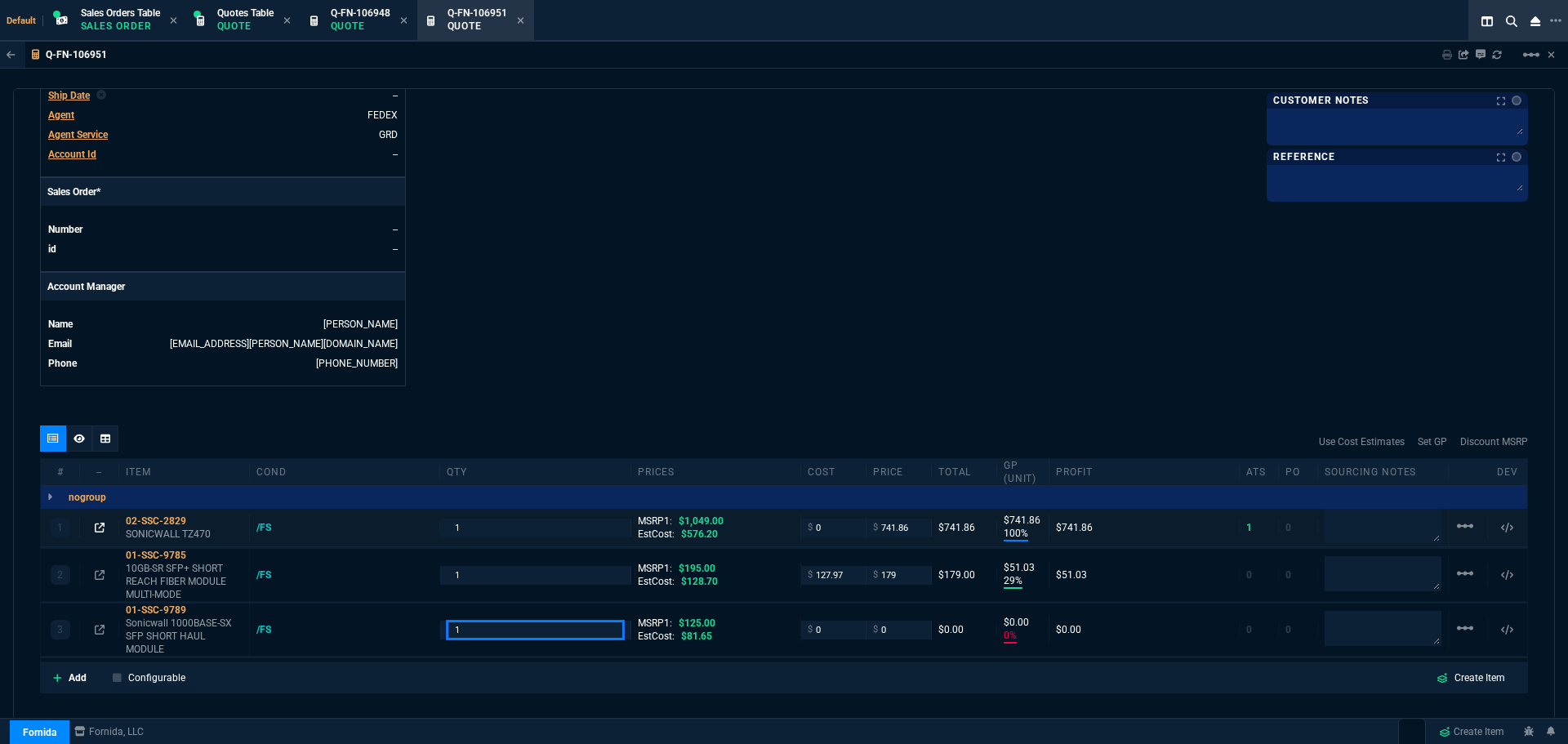
type input "1"
click at [101, 531] on icon at bounding box center [99, 527] width 10 height 10
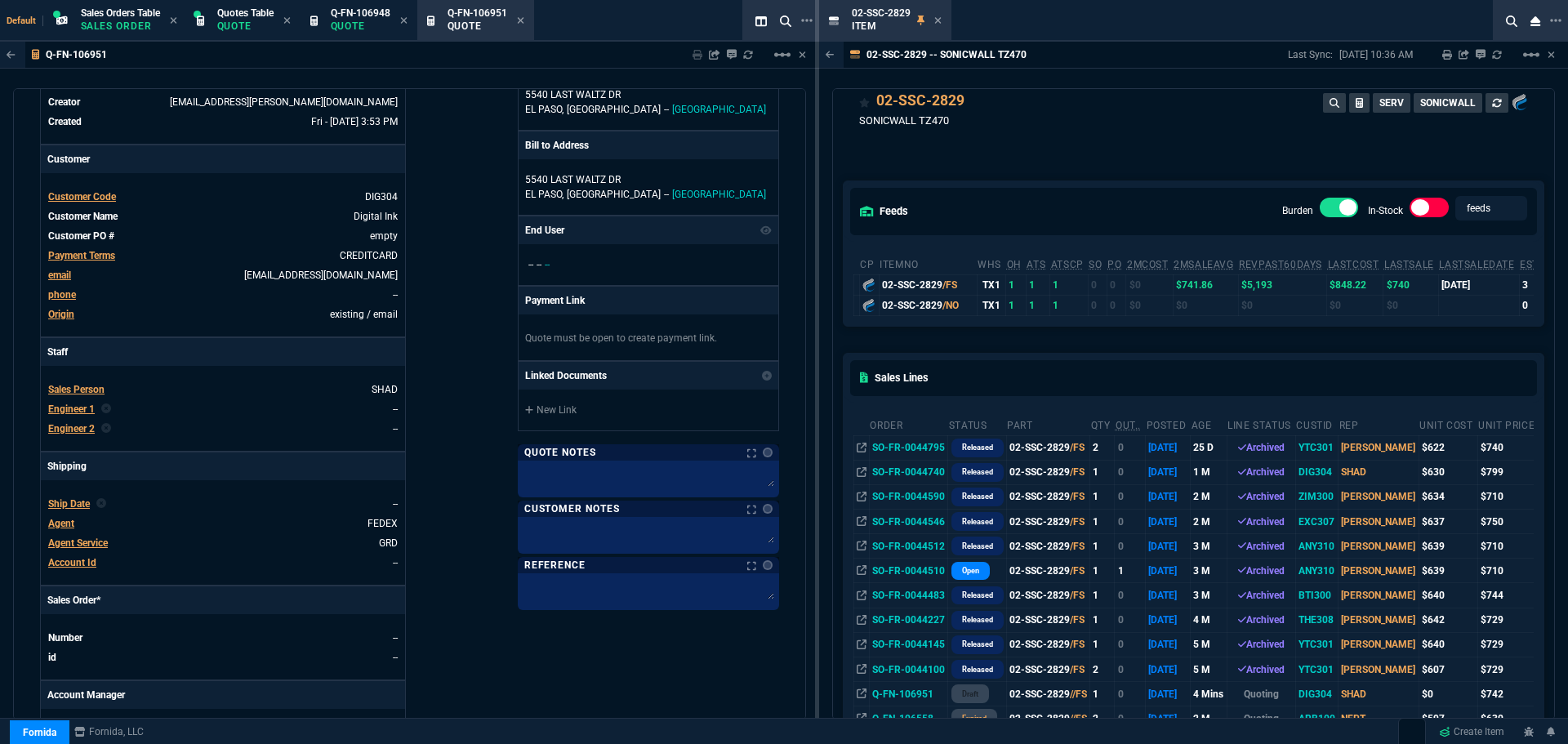
scroll to position [0, 0]
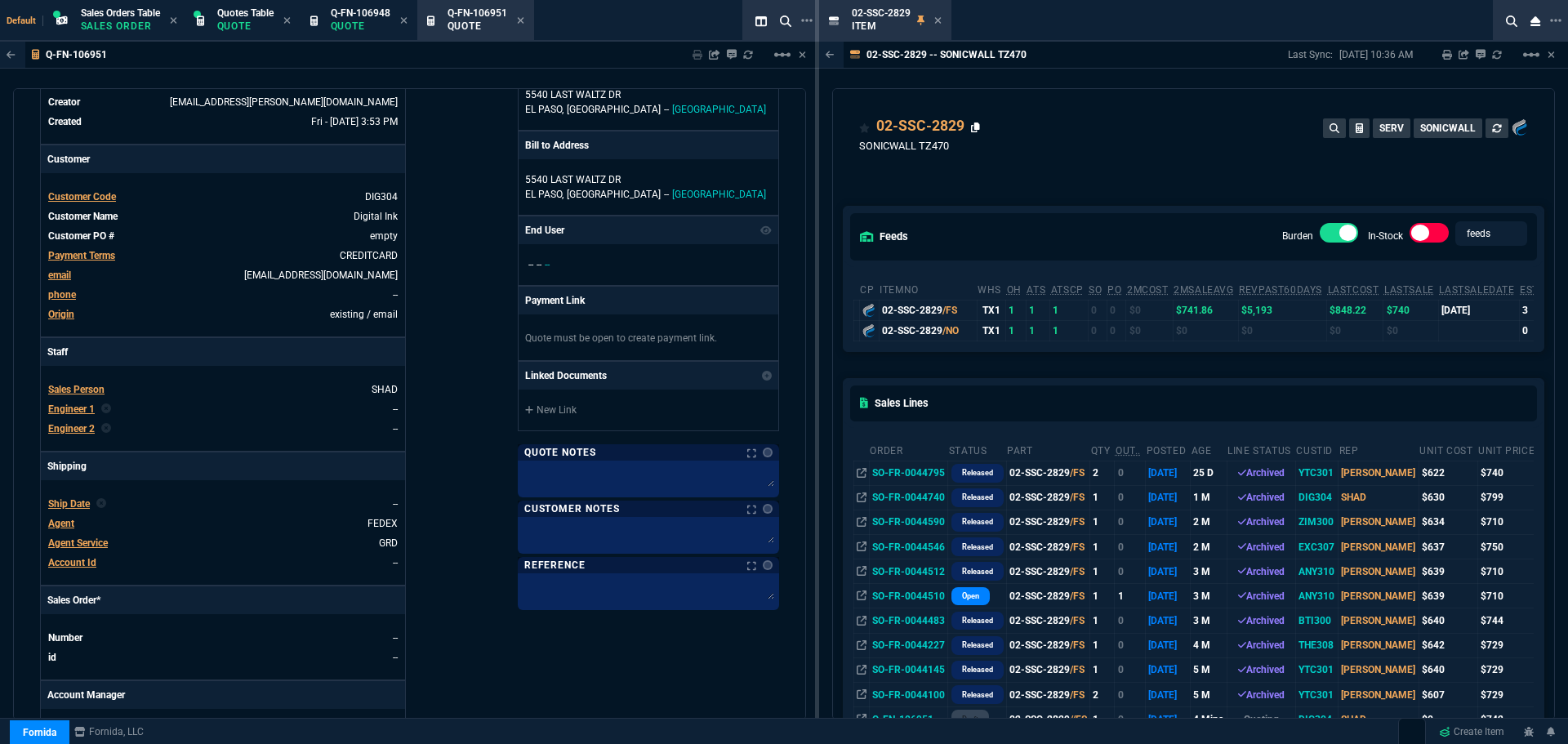
click at [976, 129] on icon at bounding box center [975, 127] width 9 height 10
click at [938, 18] on icon at bounding box center [937, 20] width 7 height 10
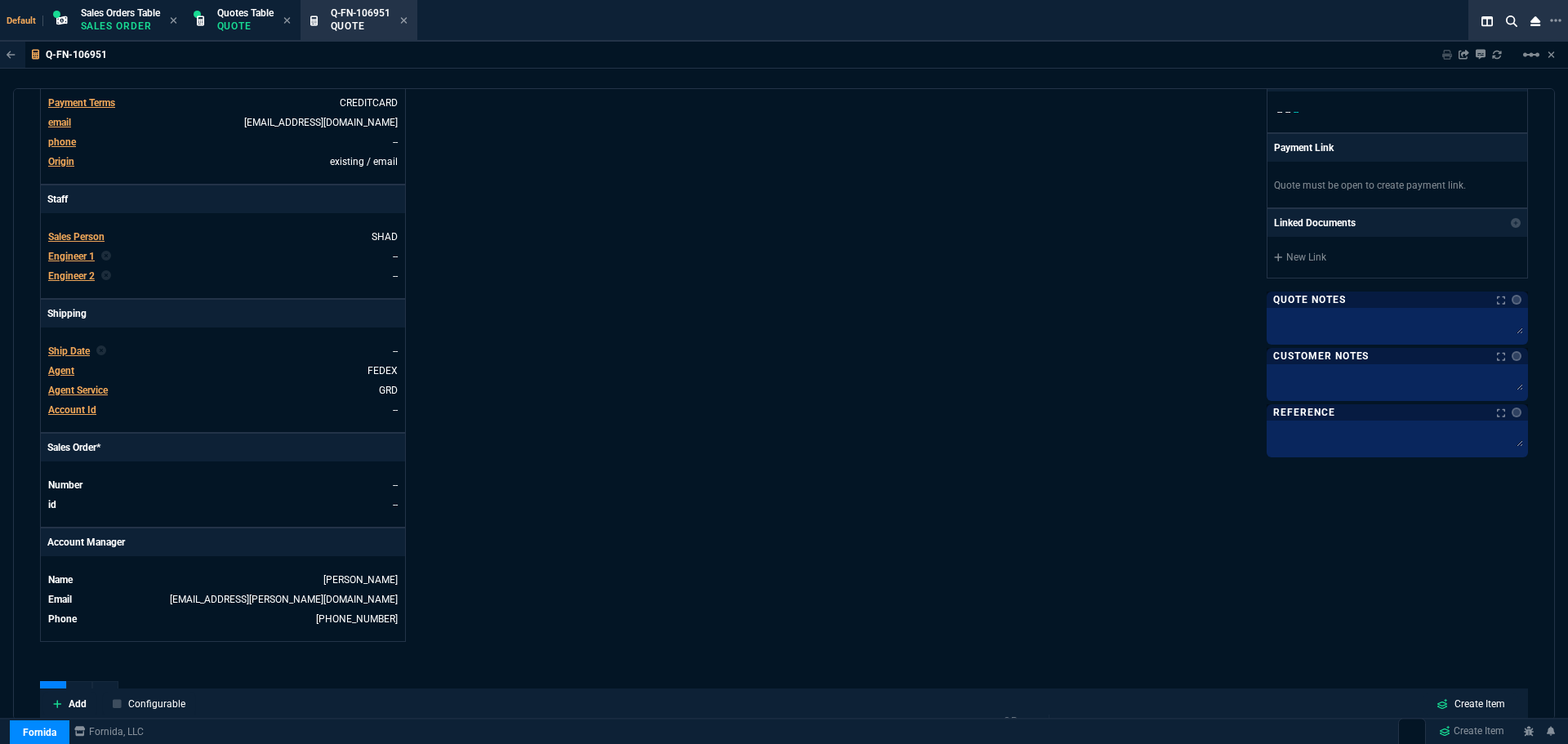
scroll to position [608, 0]
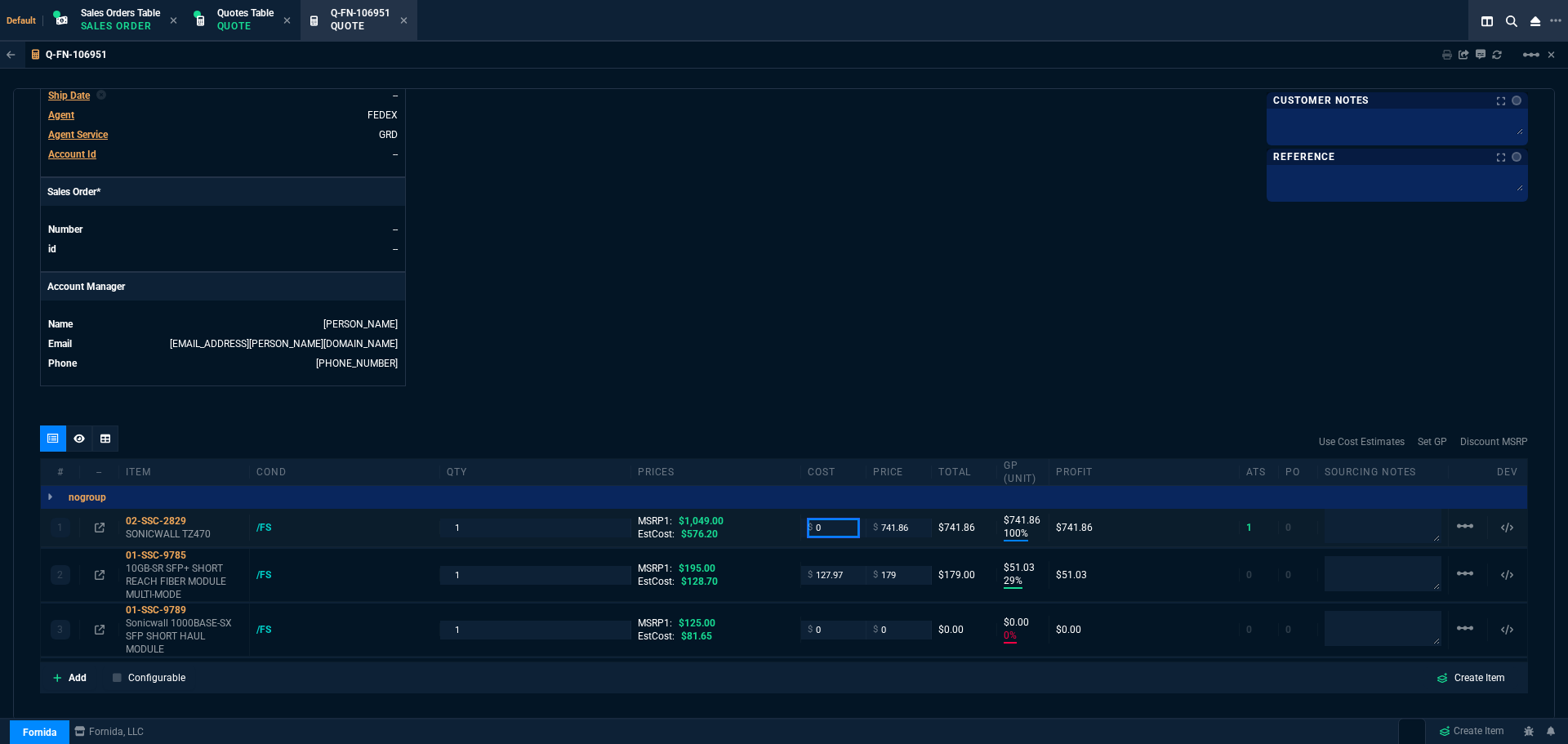
click at [842, 526] on input "0" at bounding box center [833, 527] width 52 height 18
type input "631"
click at [891, 532] on input "741.86" at bounding box center [898, 527] width 52 height 18
type input "631"
type input "15"
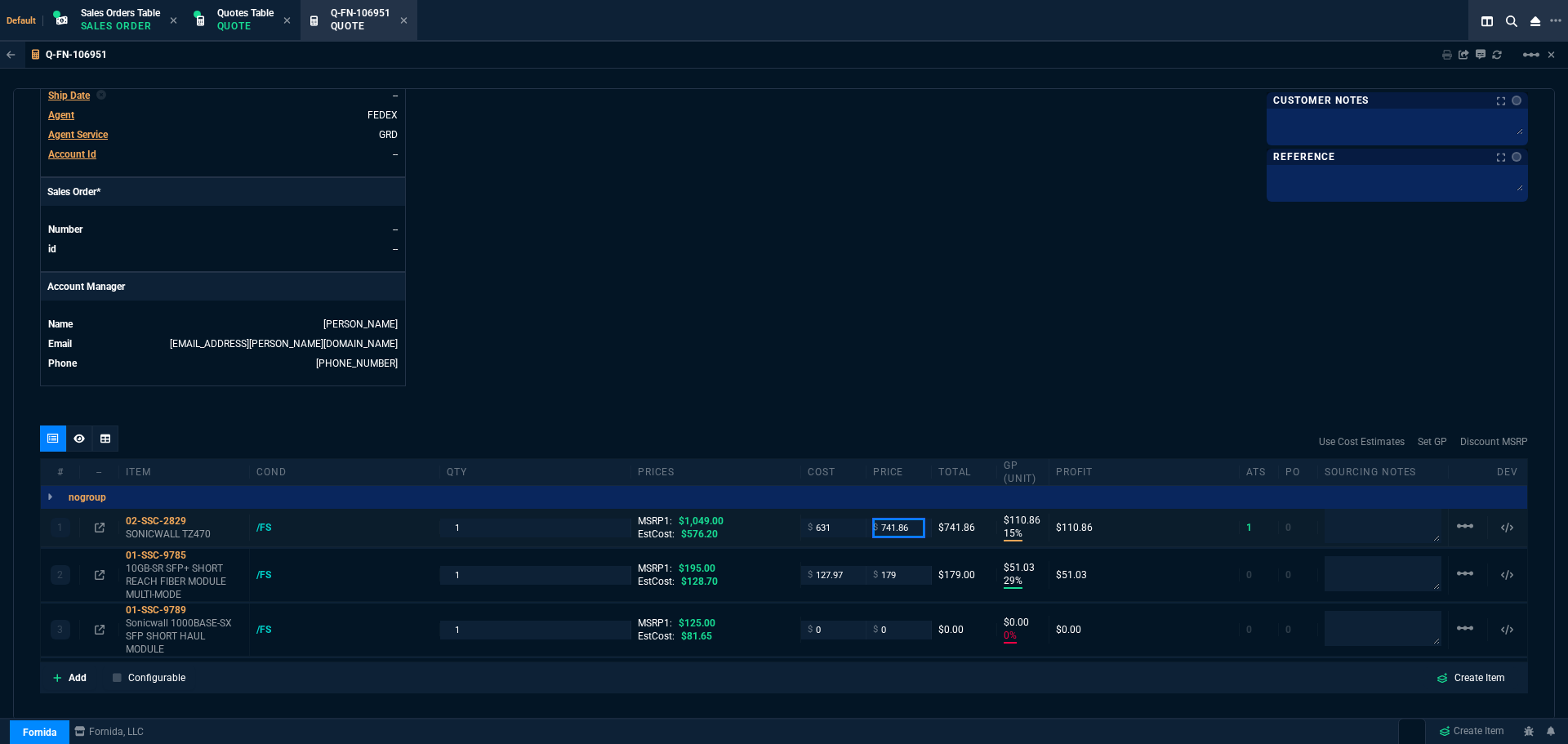
type input "111"
type input "799"
type input "21"
type input "168"
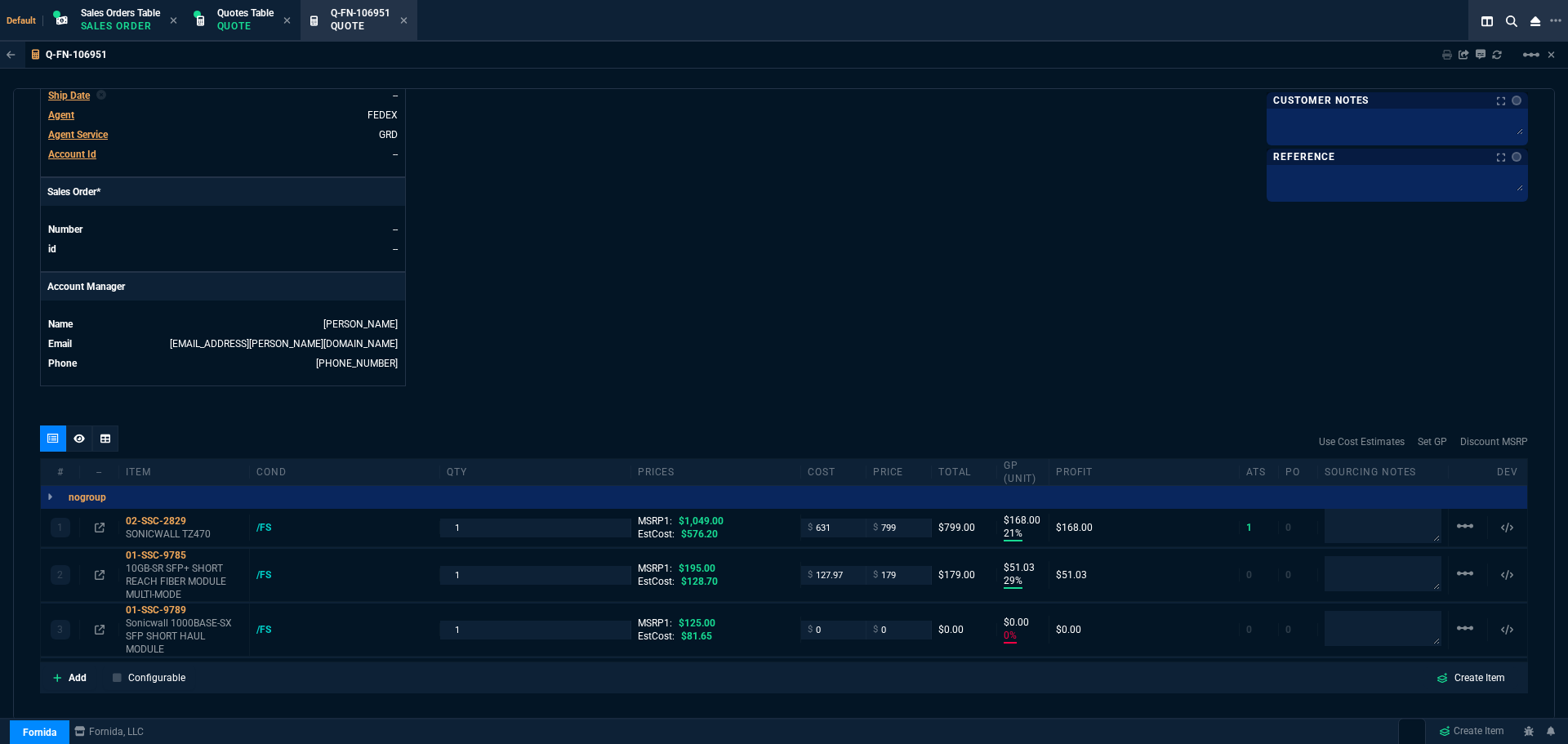
type input "24"
click at [200, 519] on icon at bounding box center [197, 520] width 9 height 10
click at [200, 555] on icon at bounding box center [197, 554] width 9 height 10
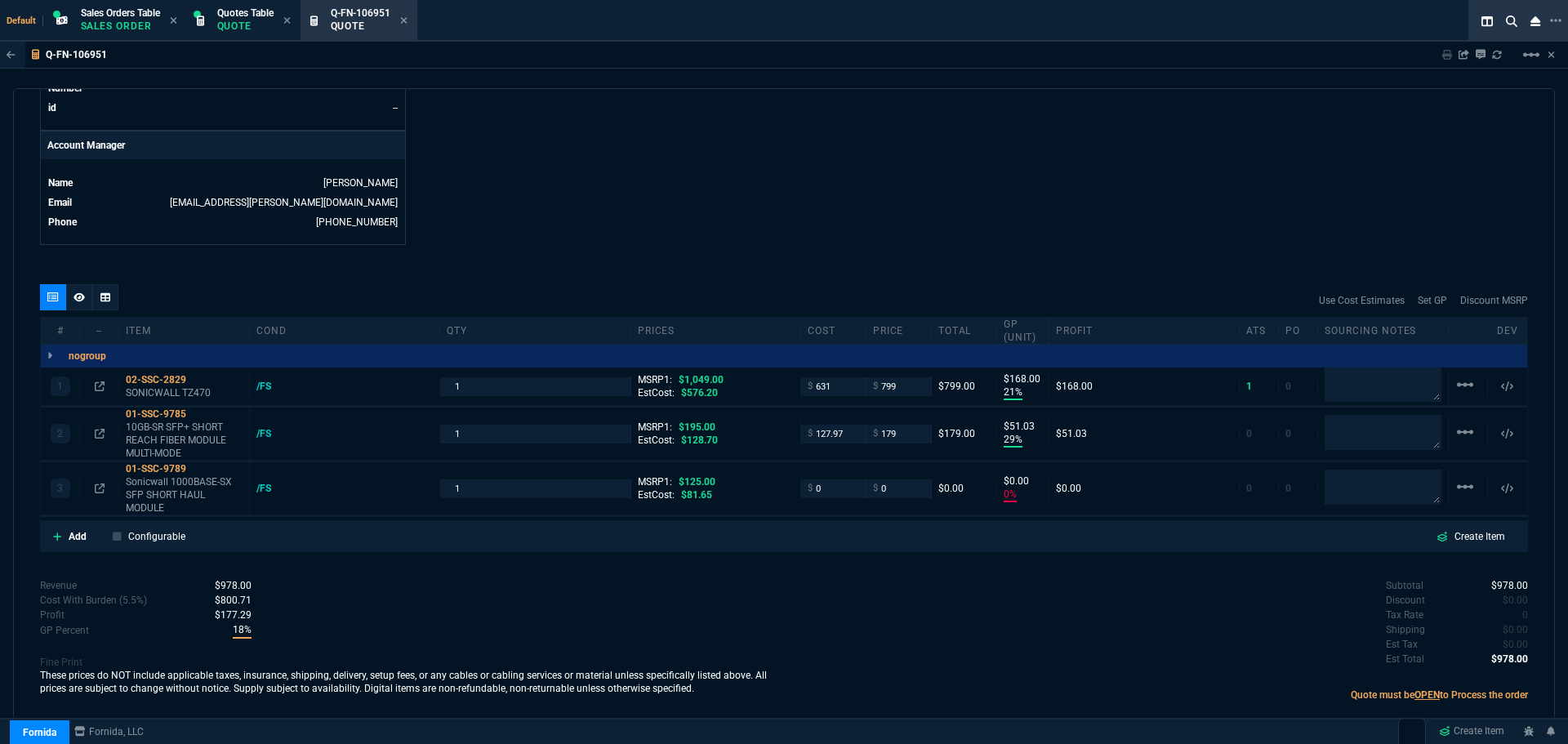
scroll to position [771, 0]
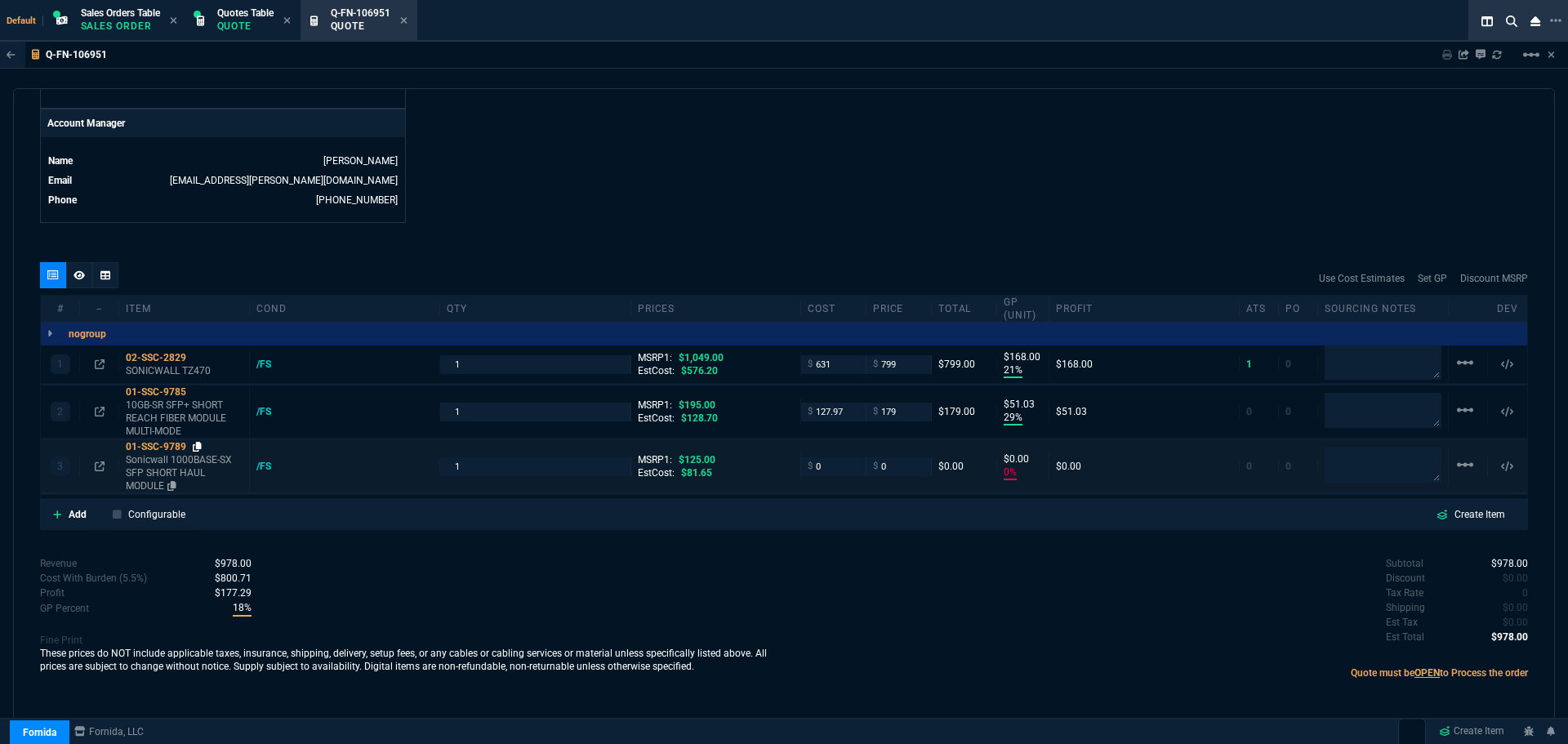
click at [199, 446] on icon at bounding box center [197, 446] width 9 height 10
click at [832, 465] on input "0" at bounding box center [833, 466] width 52 height 18
type input "81.65"
click at [926, 223] on div "quote Q-FN-106951 Digital Ink draft Fornida, LLC 2609 Technology Dr Suite 300 P…" at bounding box center [784, 404] width 1542 height 632
type input "81.65"
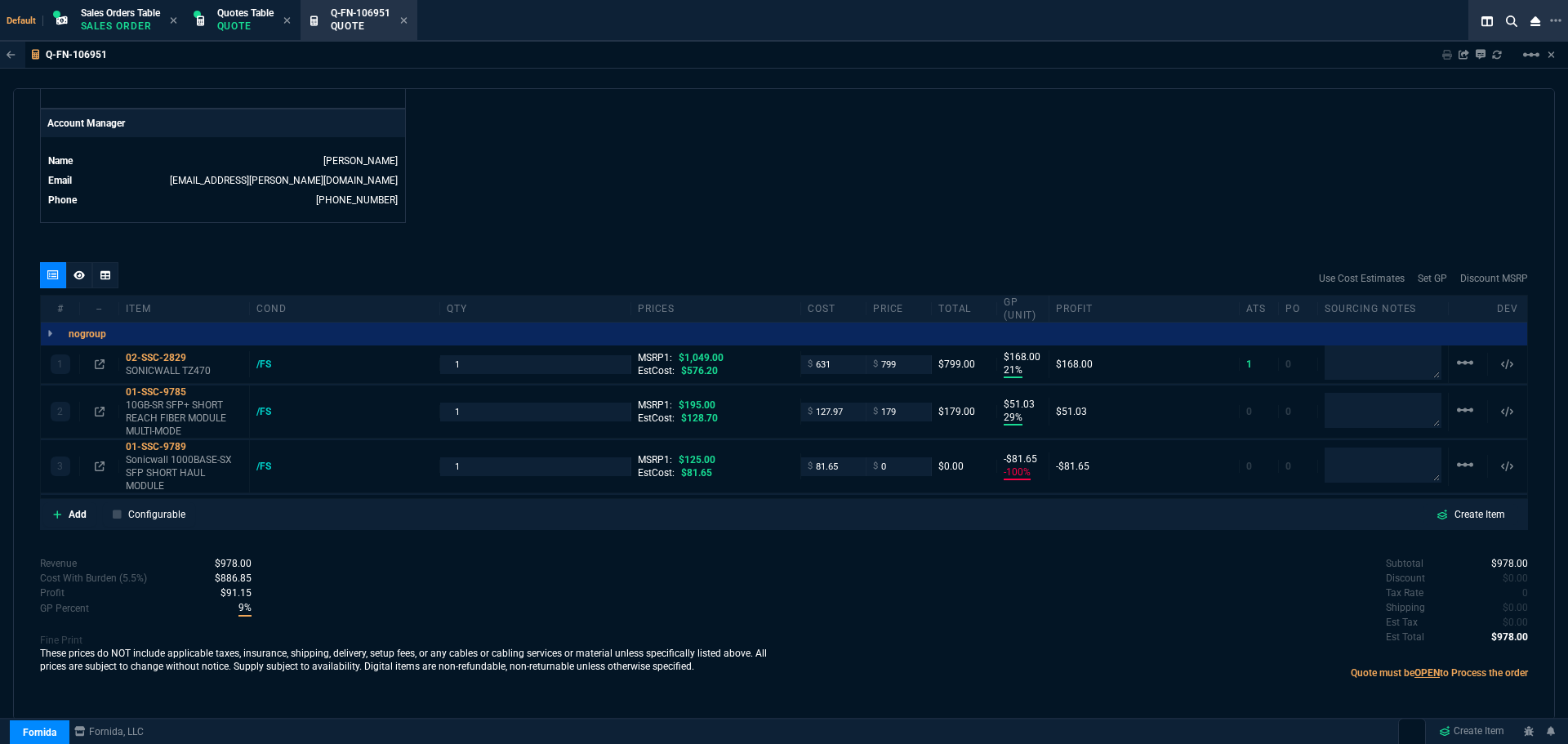
type input "-100"
type input "-82"
click at [199, 393] on icon at bounding box center [197, 392] width 9 height 10
copy div "Share Link Show More Chats Shipping Address 5540 LAST WALTZ DR EL PASO, TX -- U…"
click at [901, 410] on input "179" at bounding box center [898, 411] width 52 height 18
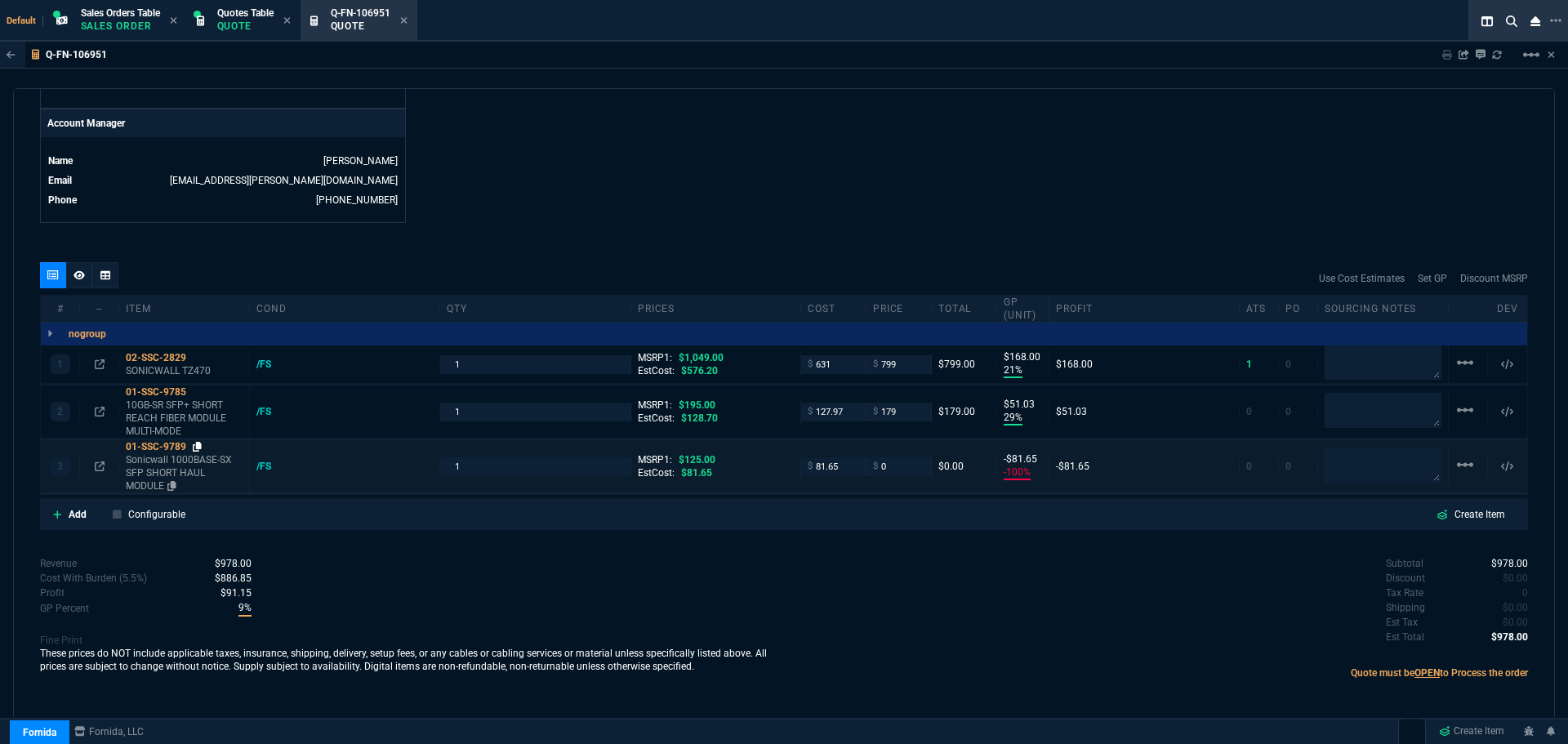
click at [200, 449] on icon at bounding box center [197, 446] width 9 height 10
click at [896, 467] on input "0" at bounding box center [898, 466] width 52 height 18
type input "115"
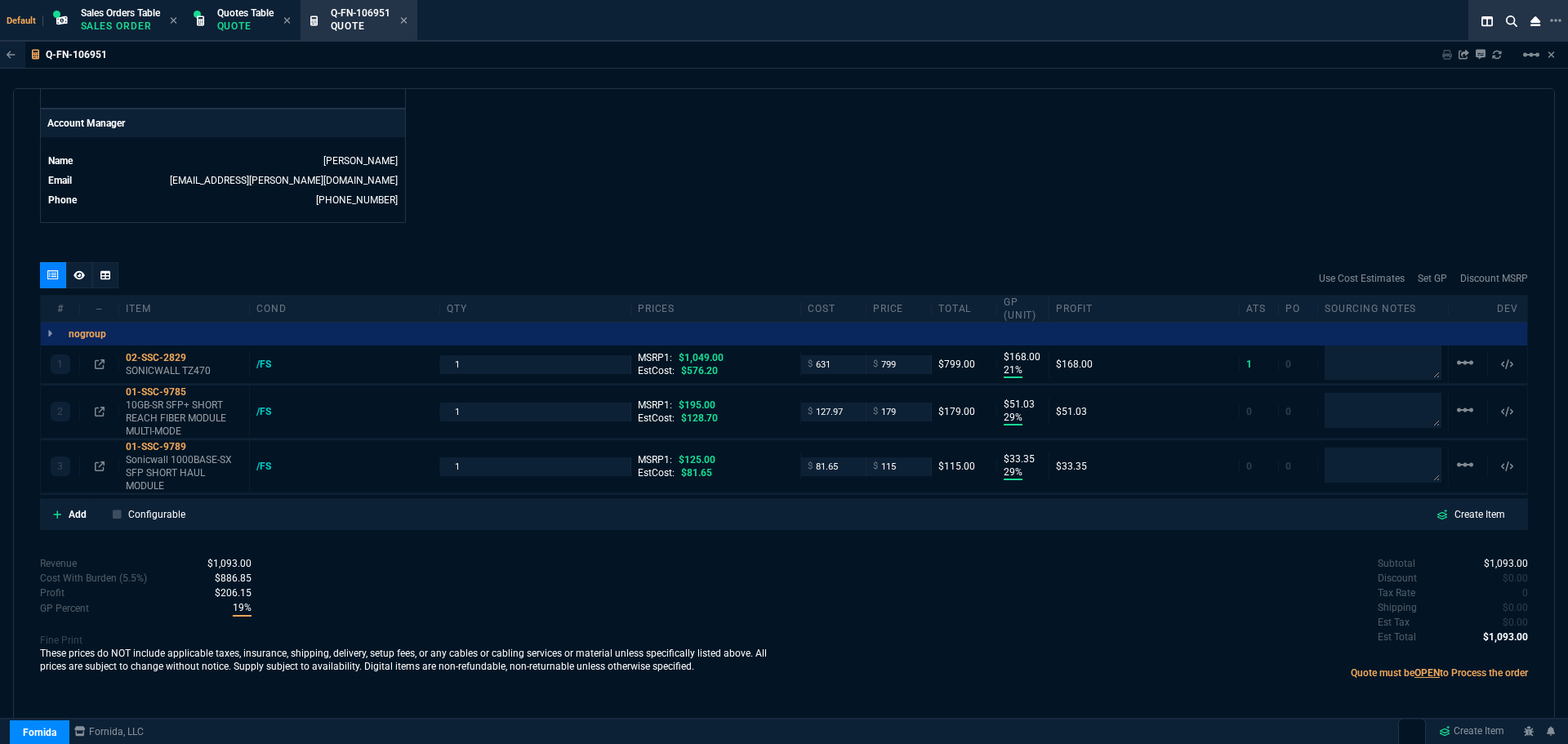
type input "29"
type input "33"
type input "8"
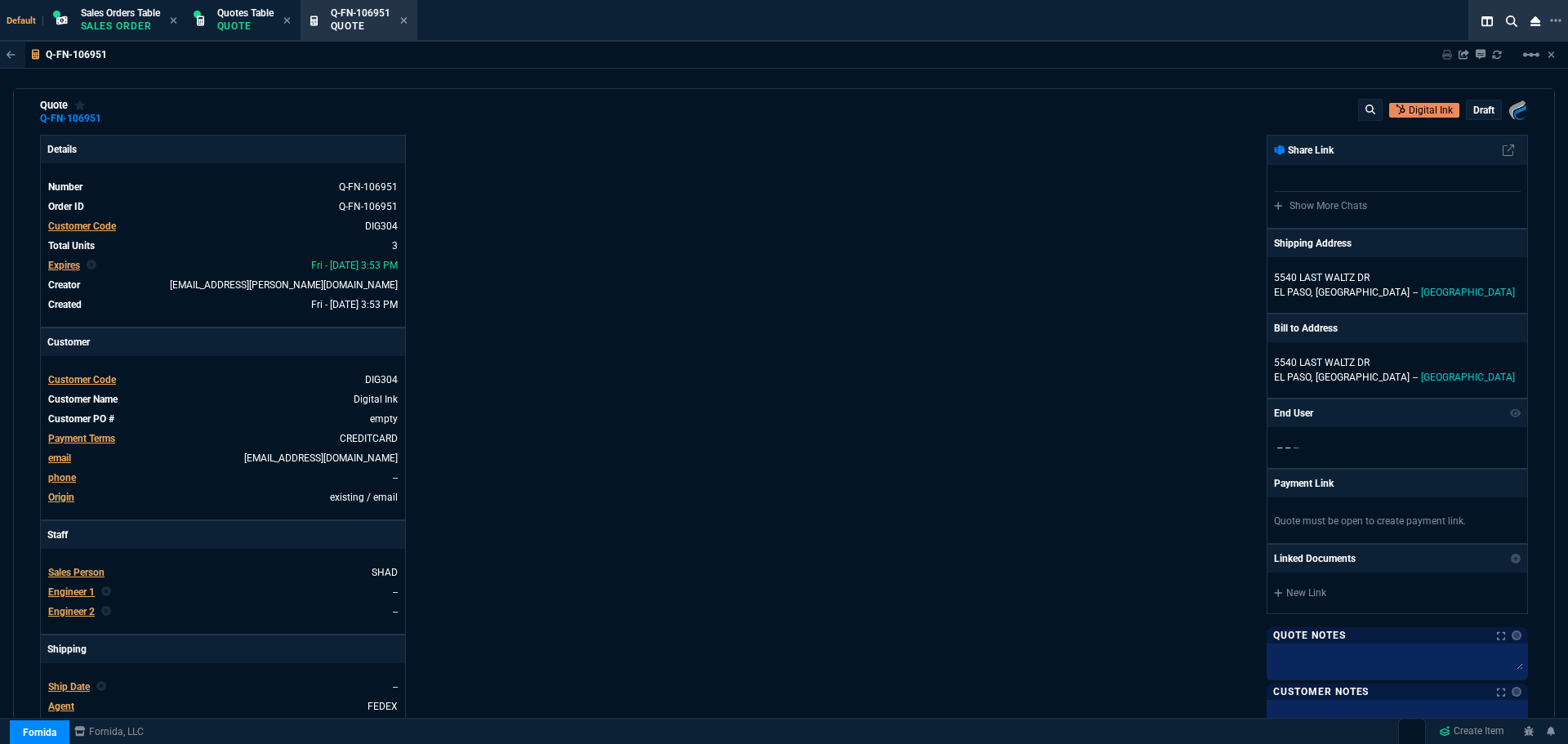
scroll to position [0, 0]
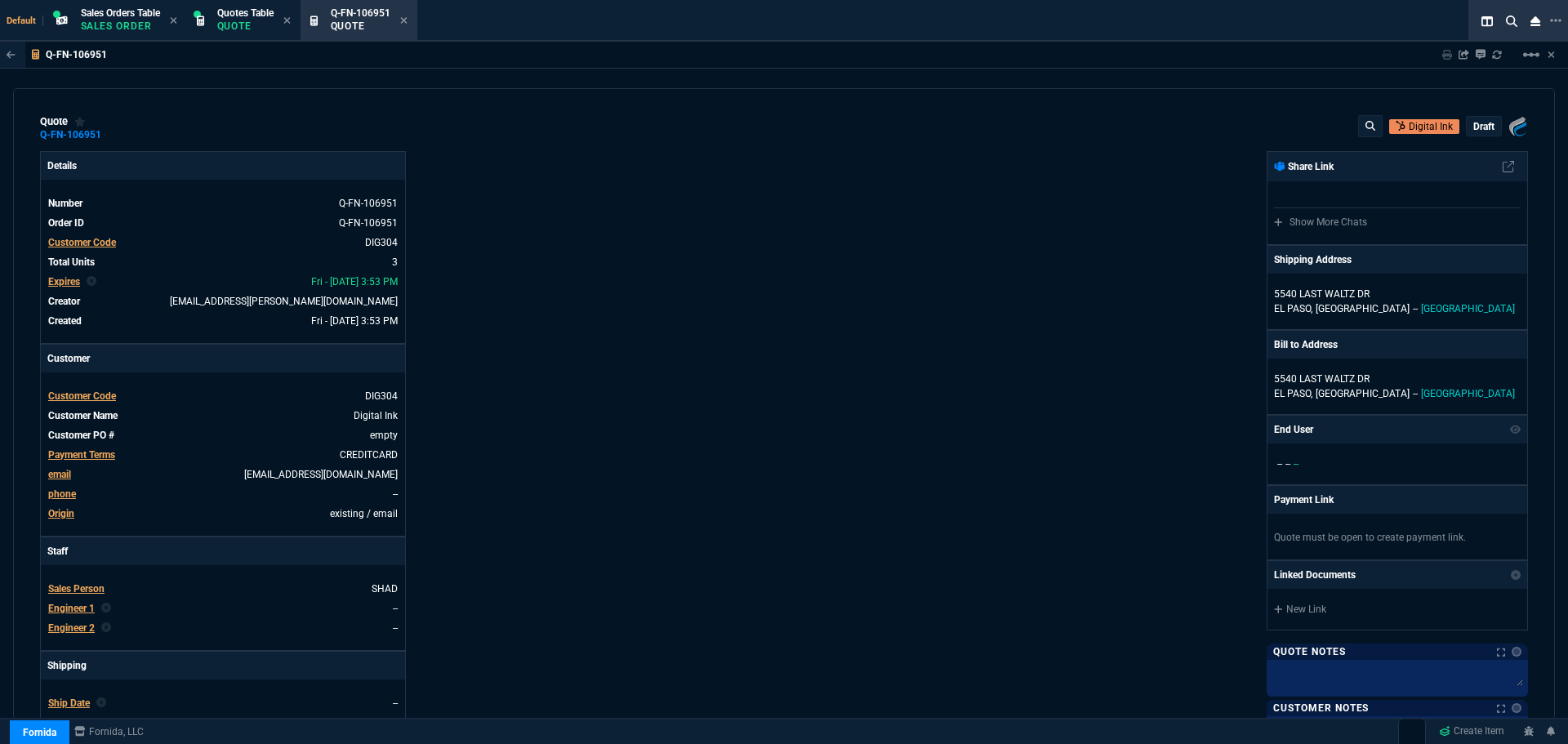
click at [1474, 125] on p "draft" at bounding box center [1484, 126] width 21 height 13
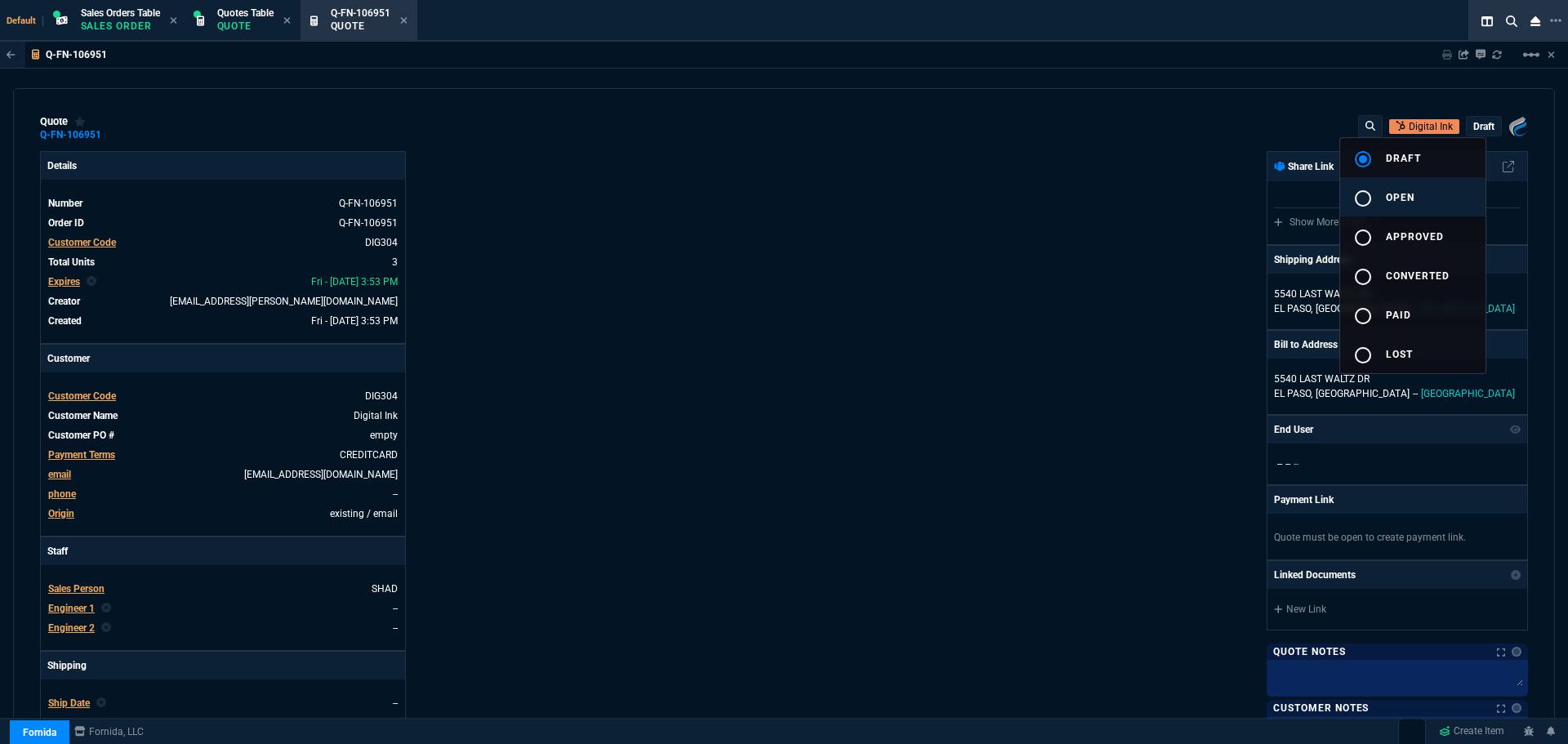
click at [1398, 191] on span "open" at bounding box center [1400, 197] width 29 height 11
type input "21"
type input "168"
type input "29"
type input "51"
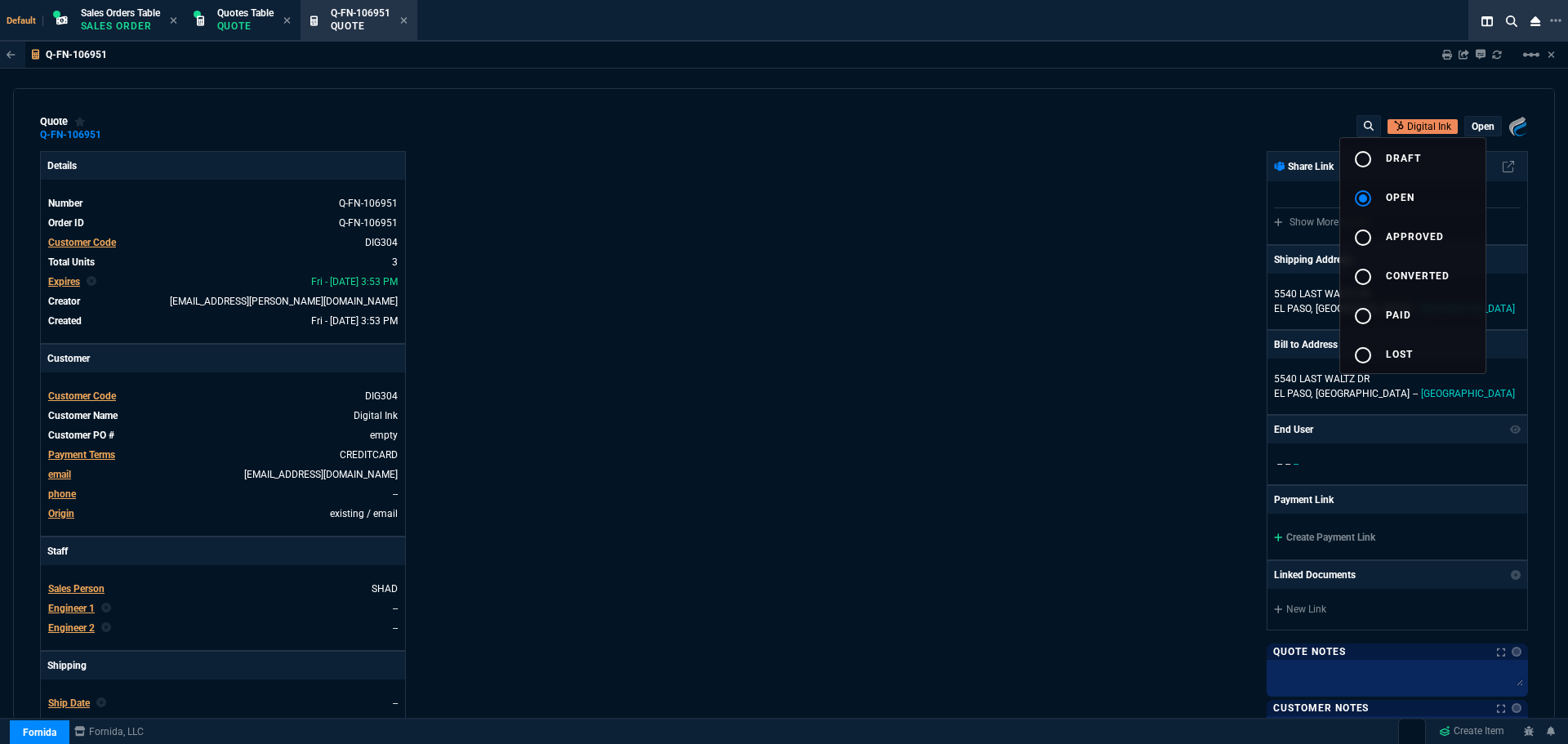
type input "29"
type input "33"
type input "24"
type input "8"
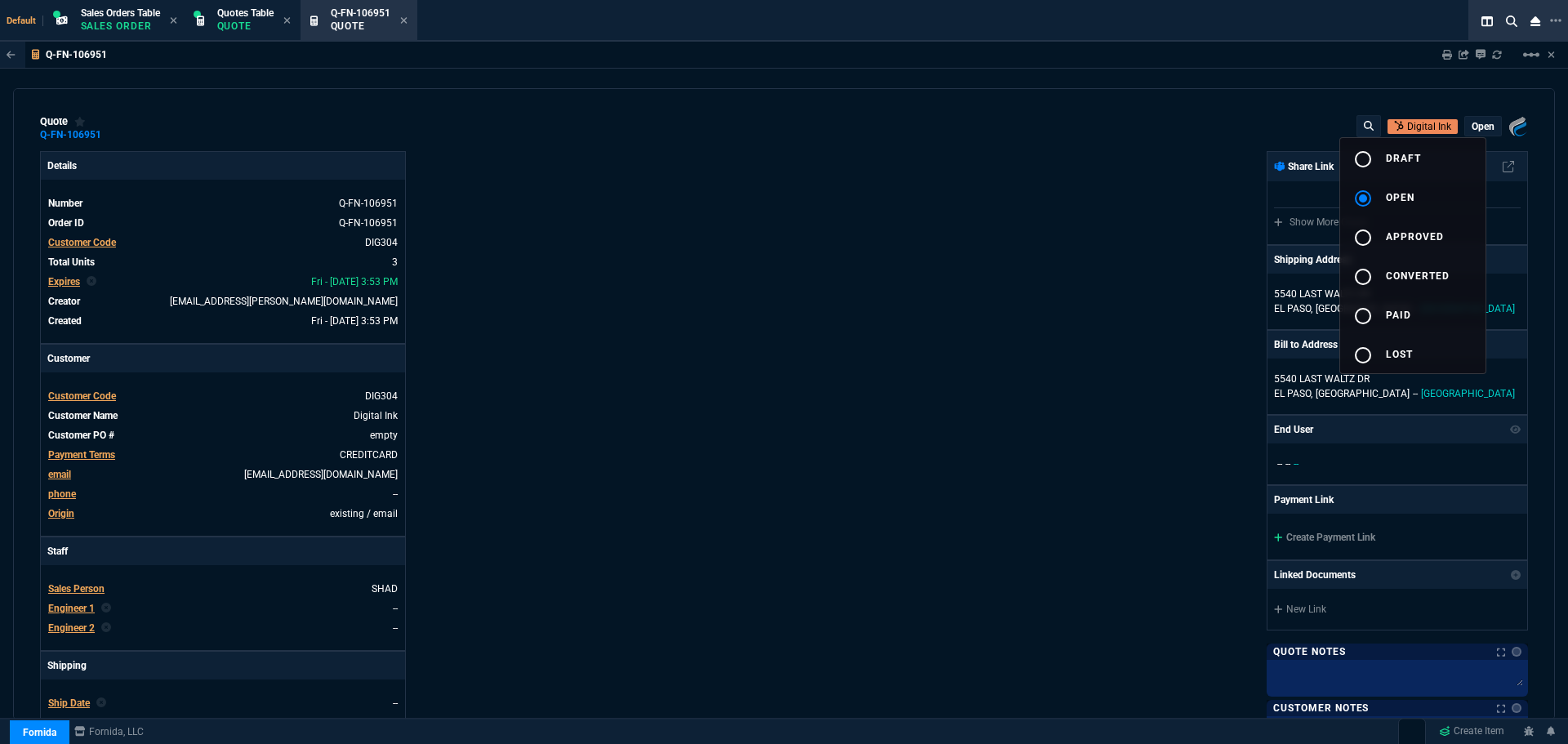
click at [972, 304] on div at bounding box center [784, 372] width 1568 height 744
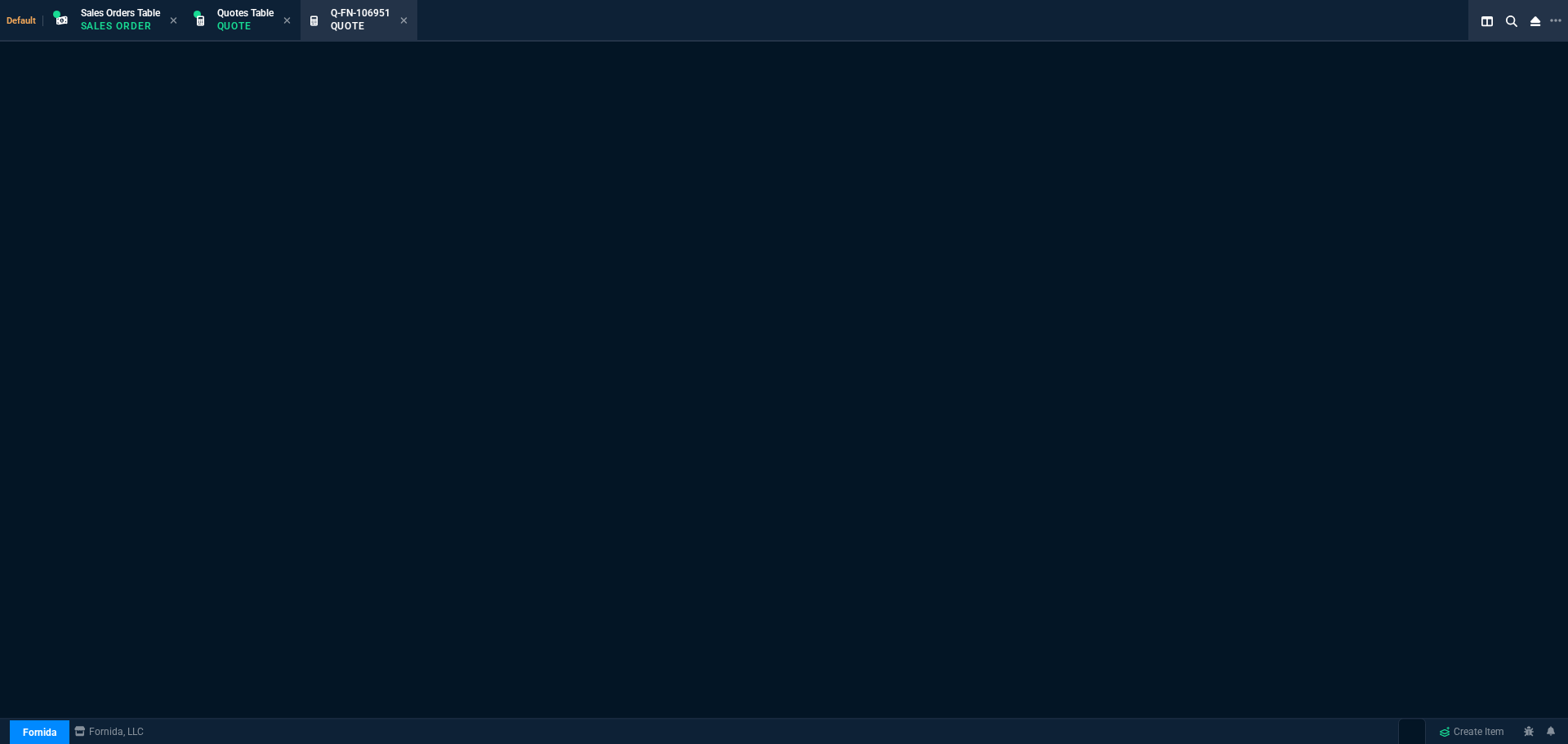
select select "4: SHAD"
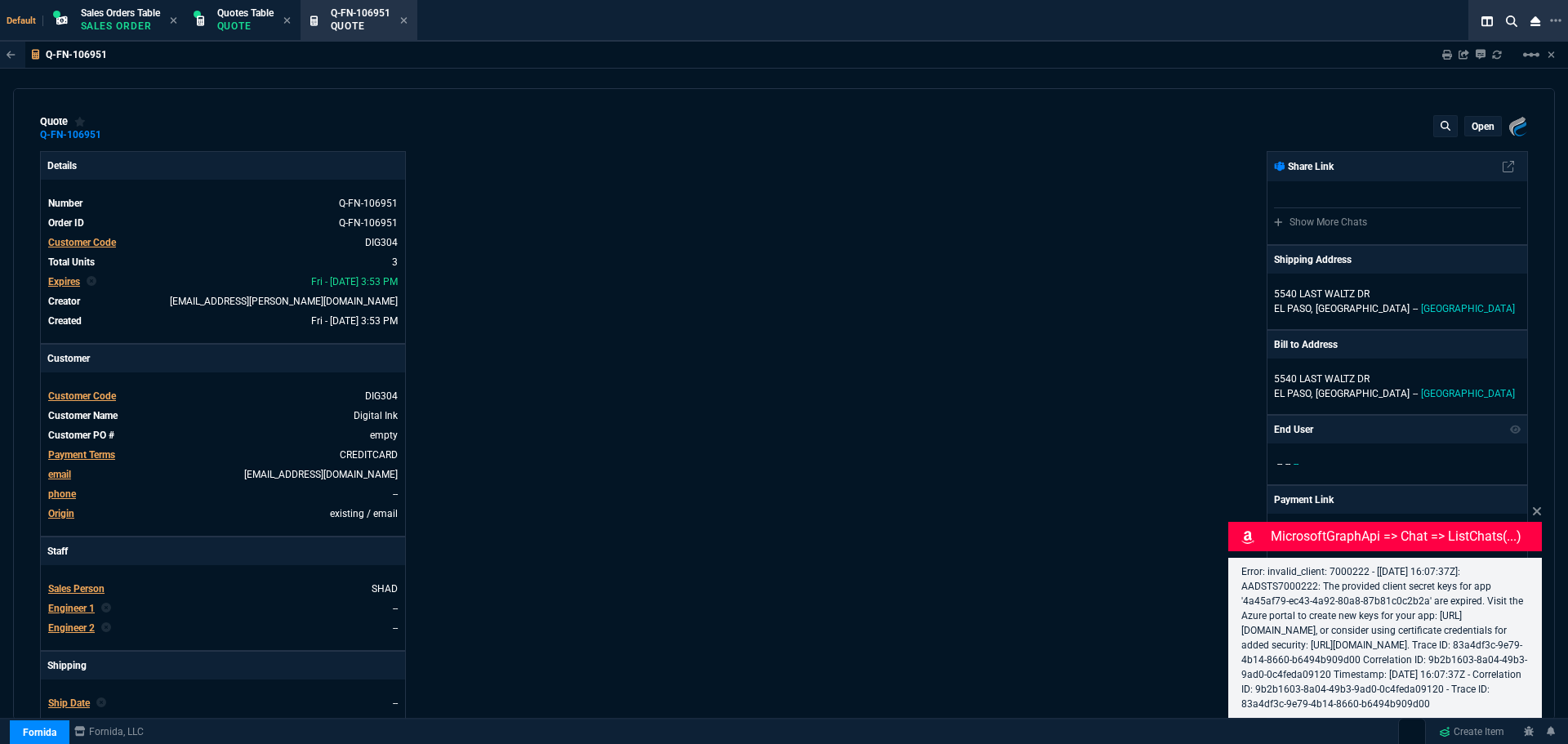
type input "21"
type input "168"
type input "1049"
type input "29"
type input "51"
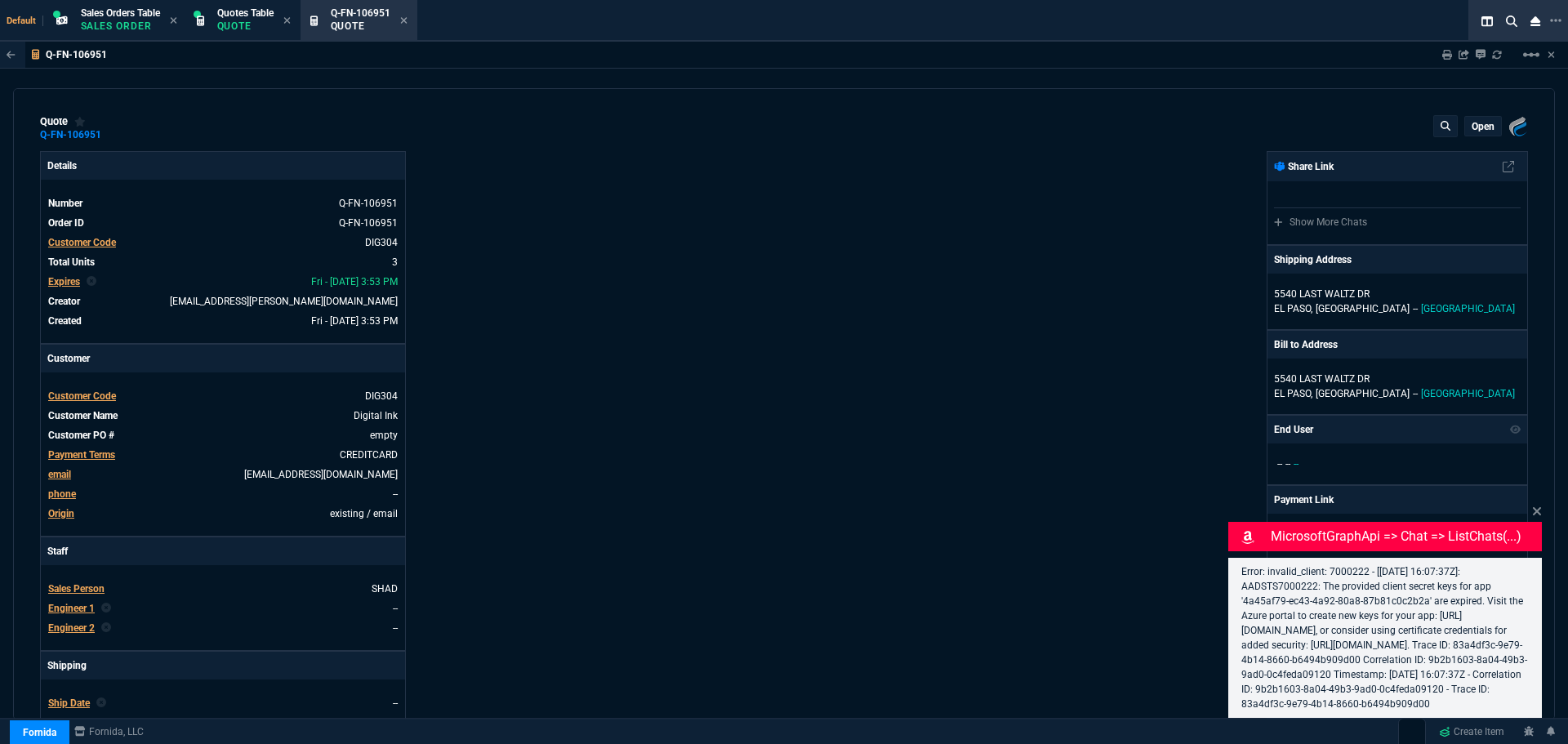
type input "195"
type input "29"
type input "33"
type input "125"
type input "24"
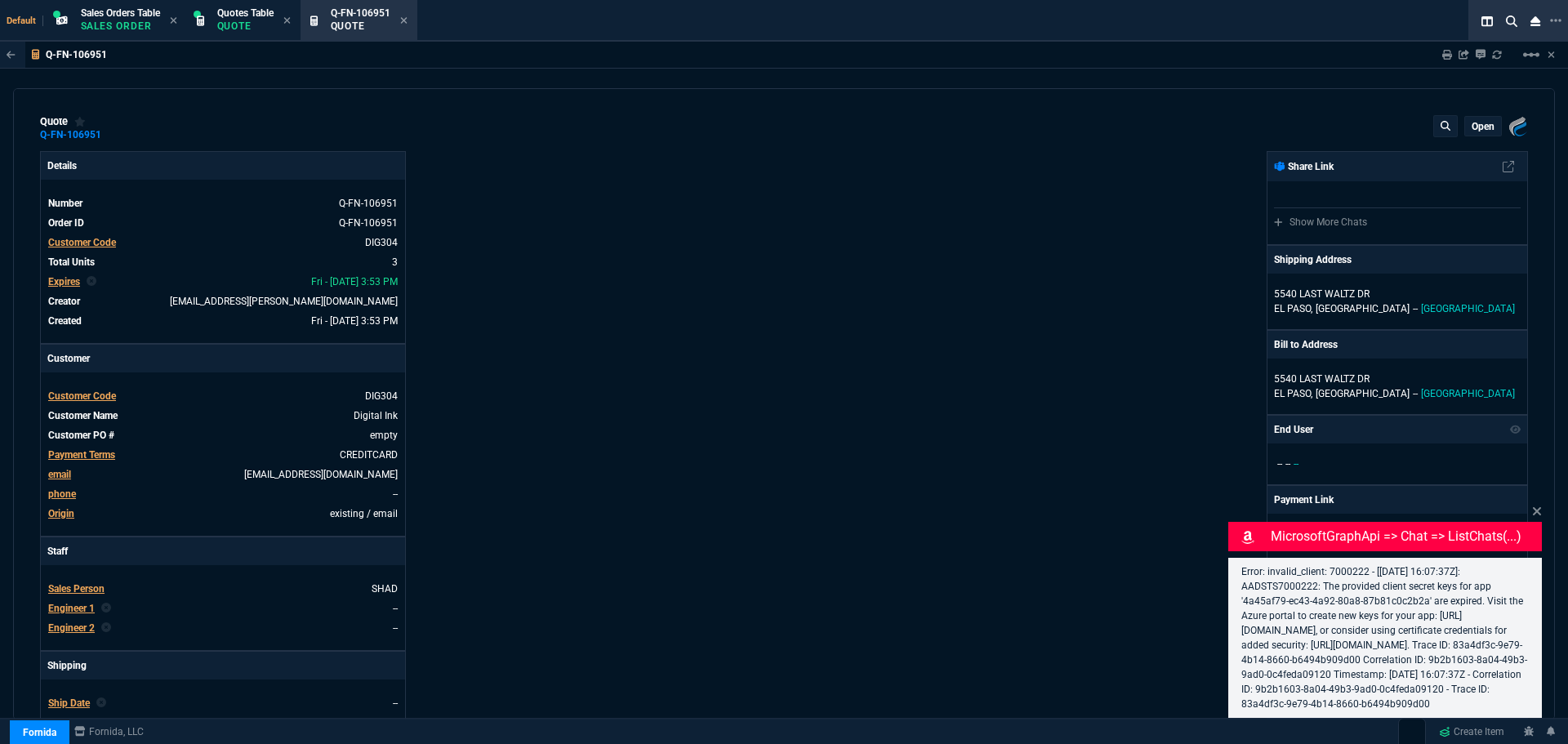
type input "8"
